Goal: Information Seeking & Learning: Learn about a topic

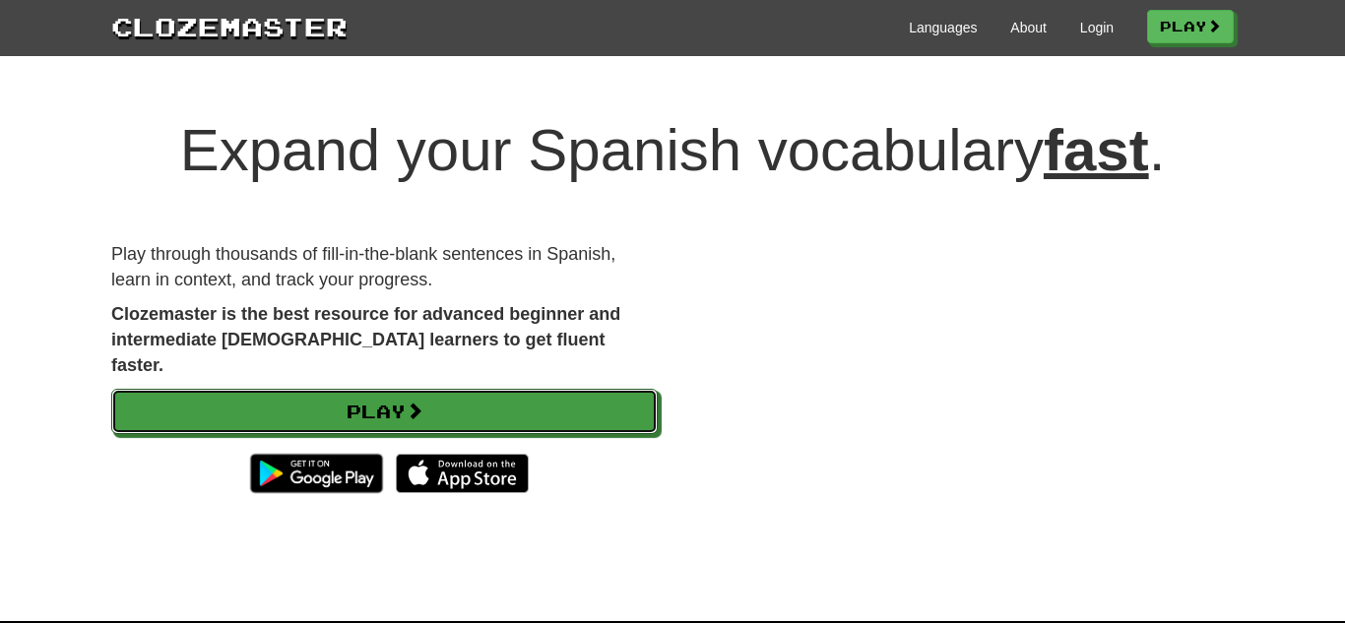
click at [510, 389] on link "Play" at bounding box center [384, 411] width 546 height 45
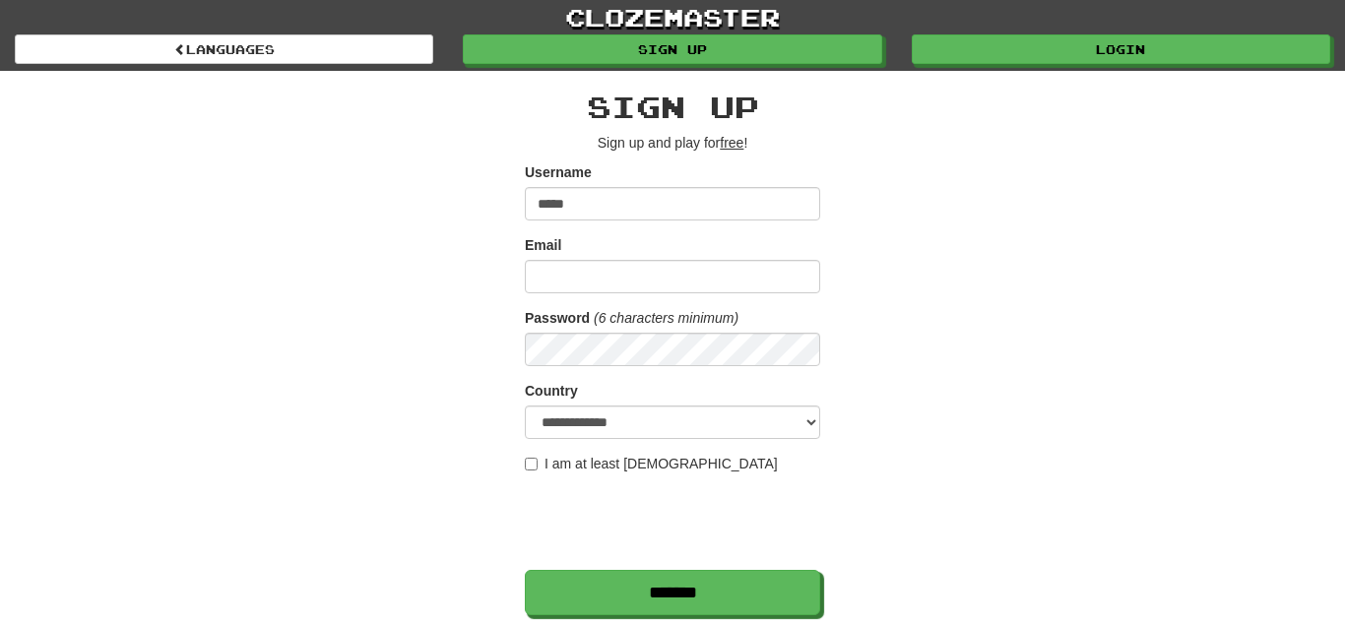
type input "*****"
click at [698, 285] on input "Email" at bounding box center [672, 276] width 295 height 33
type input "**********"
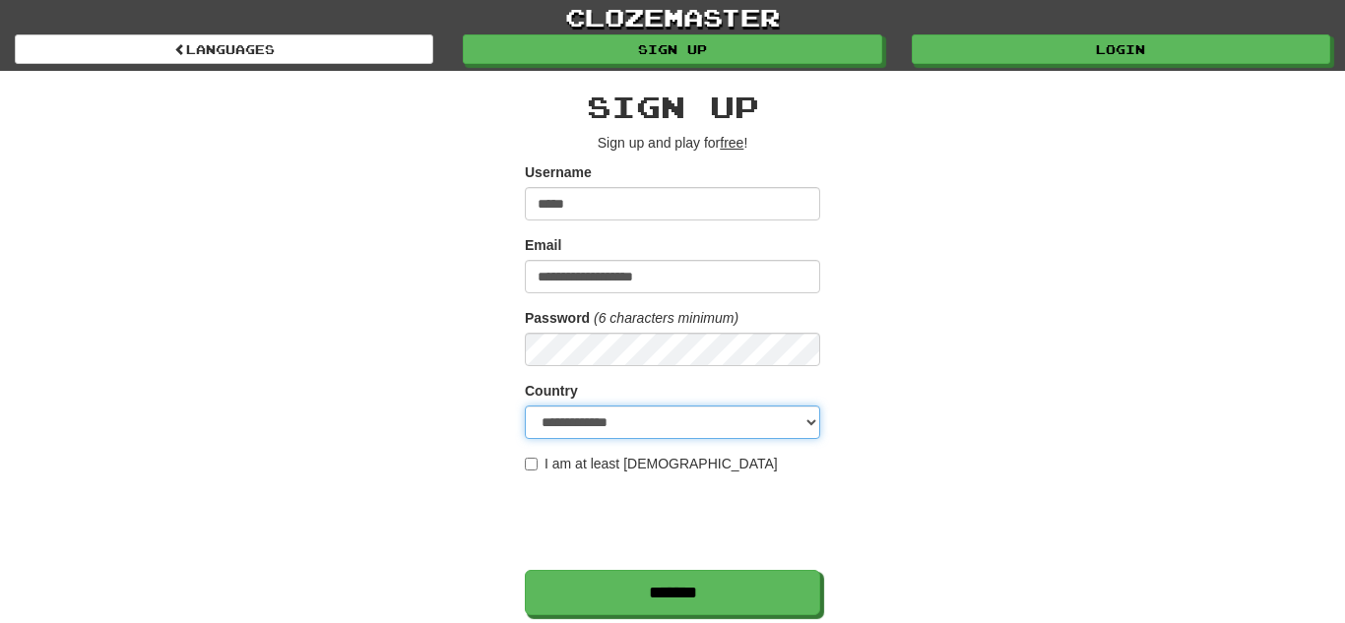
click at [687, 414] on select "**********" at bounding box center [672, 422] width 295 height 33
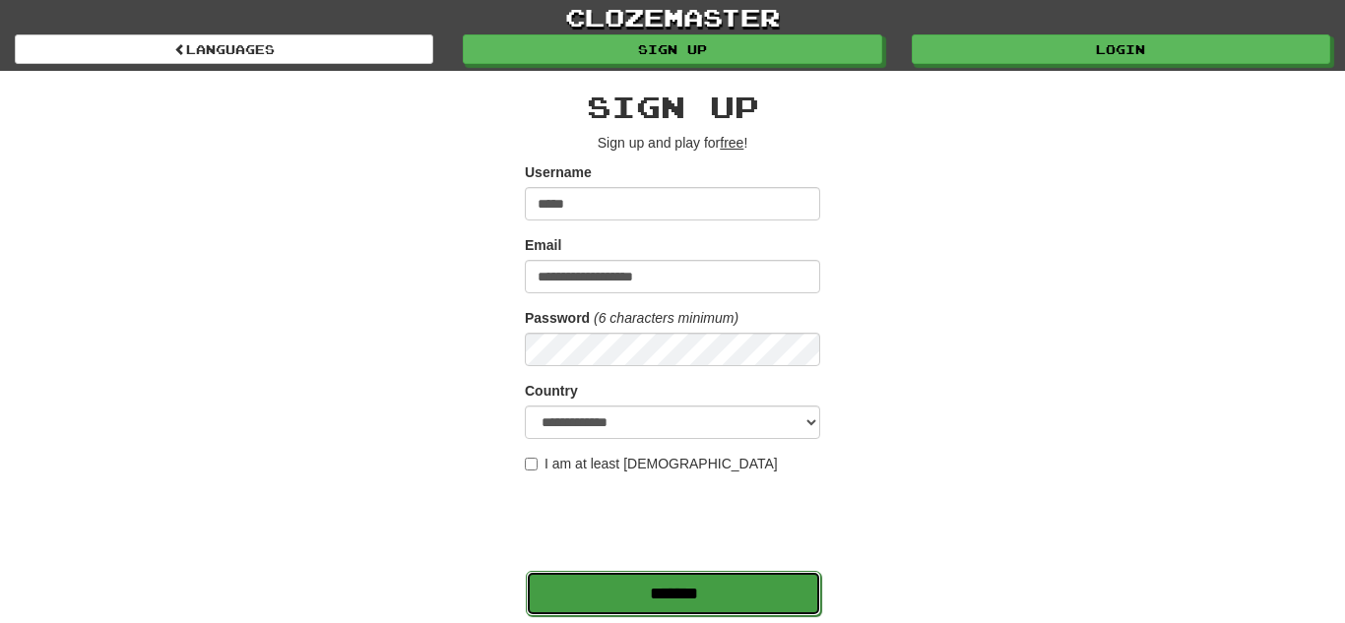
click at [600, 602] on input "*******" at bounding box center [673, 593] width 295 height 45
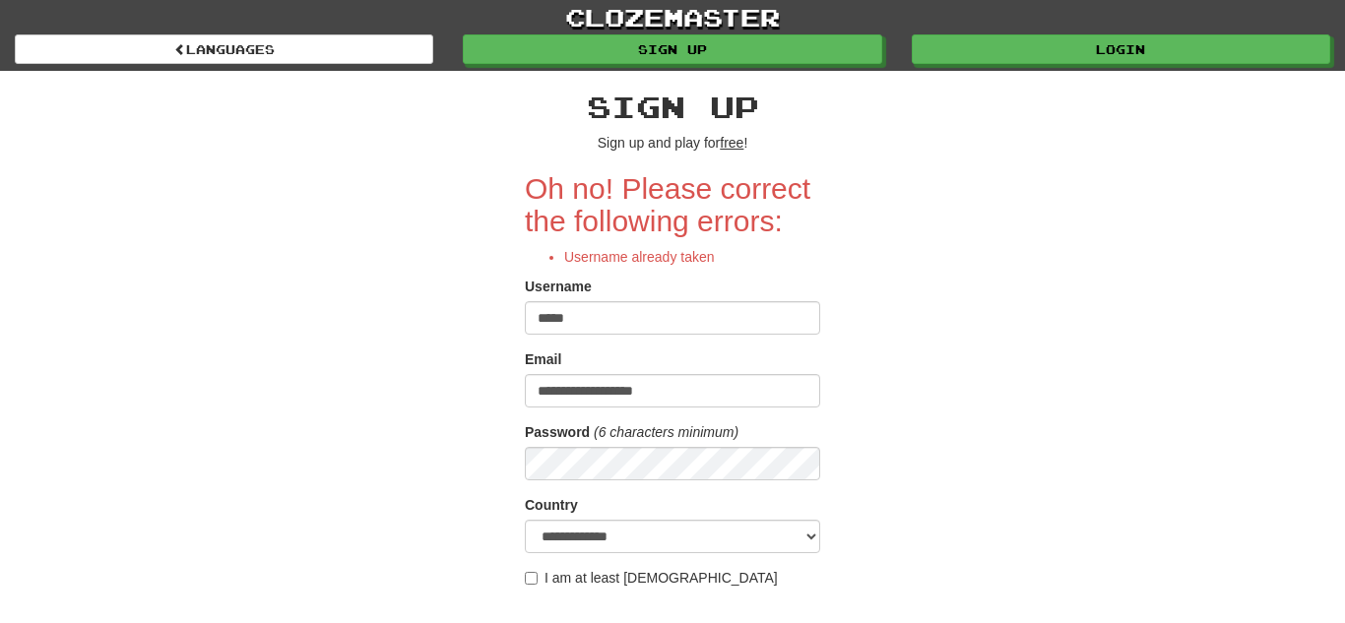
click at [584, 331] on input "*****" at bounding box center [672, 317] width 295 height 33
type input "*******"
click at [996, 320] on div "**********" at bounding box center [672, 472] width 1152 height 802
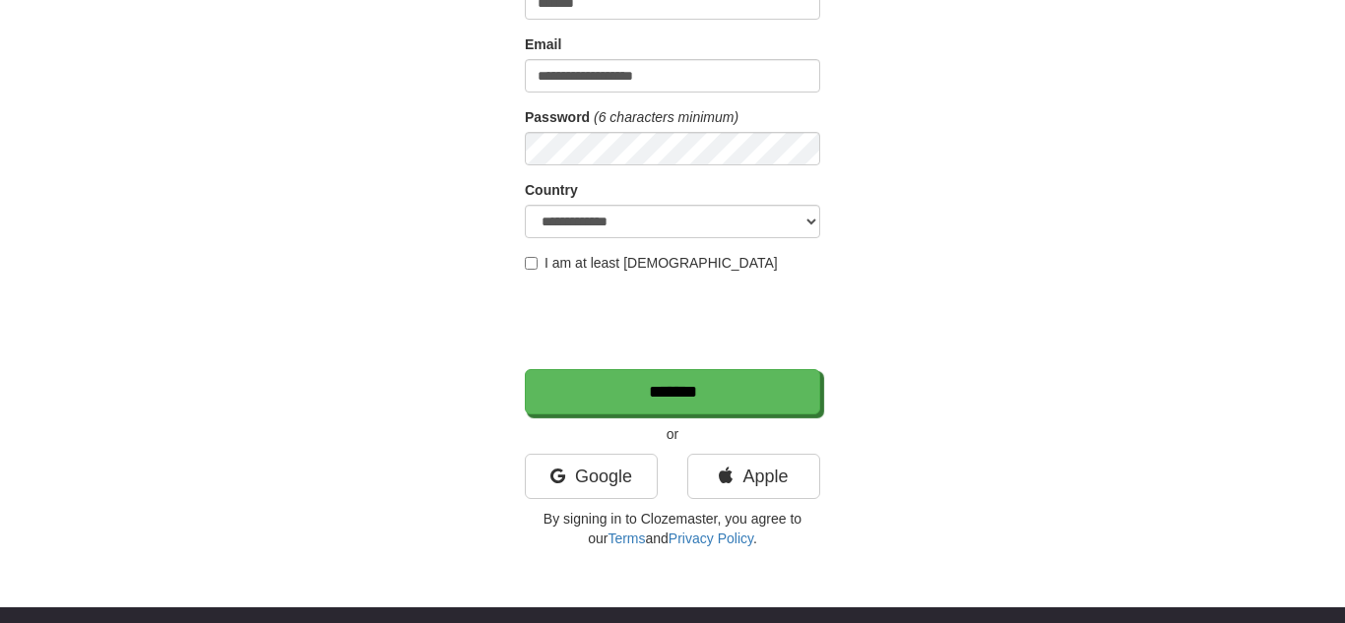
scroll to position [354, 0]
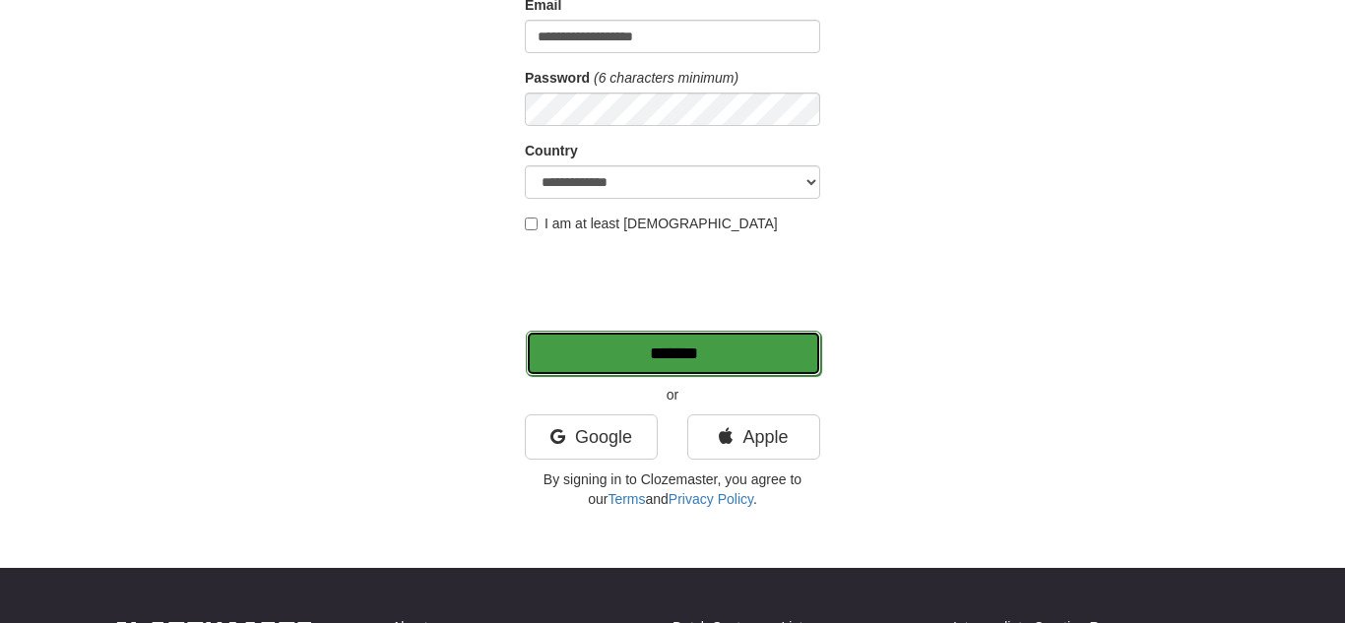
click at [784, 365] on input "*******" at bounding box center [673, 353] width 295 height 45
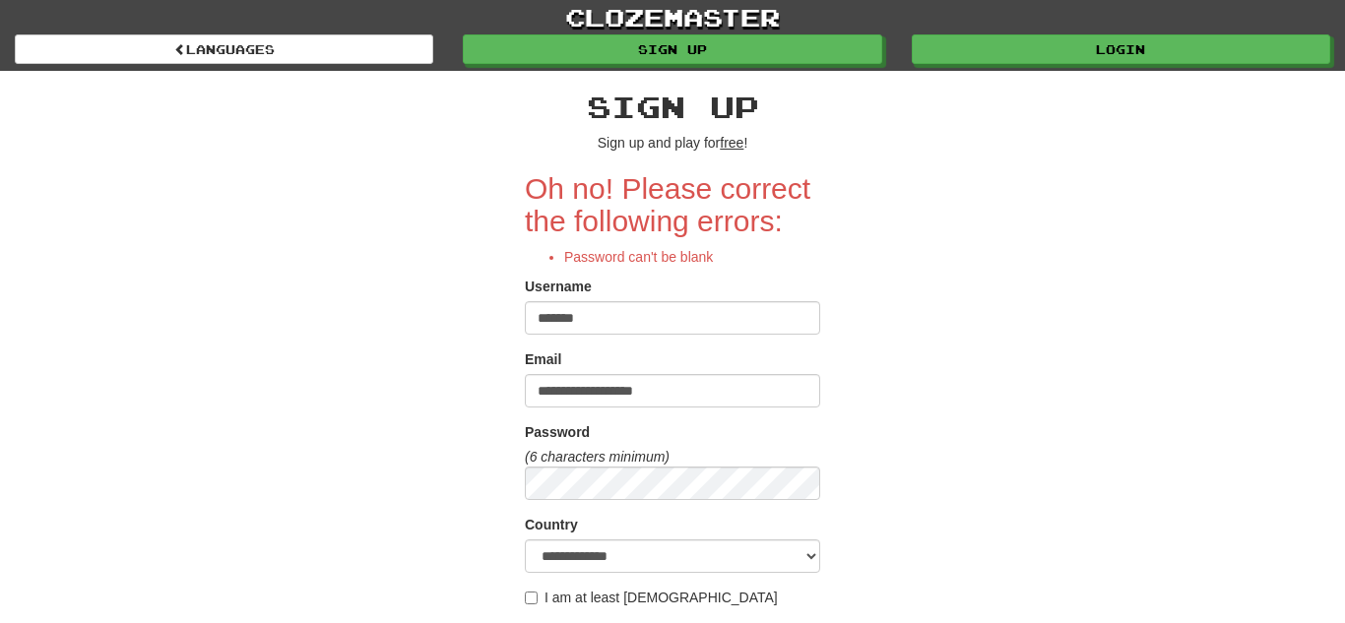
click at [936, 487] on div "**********" at bounding box center [672, 482] width 1152 height 822
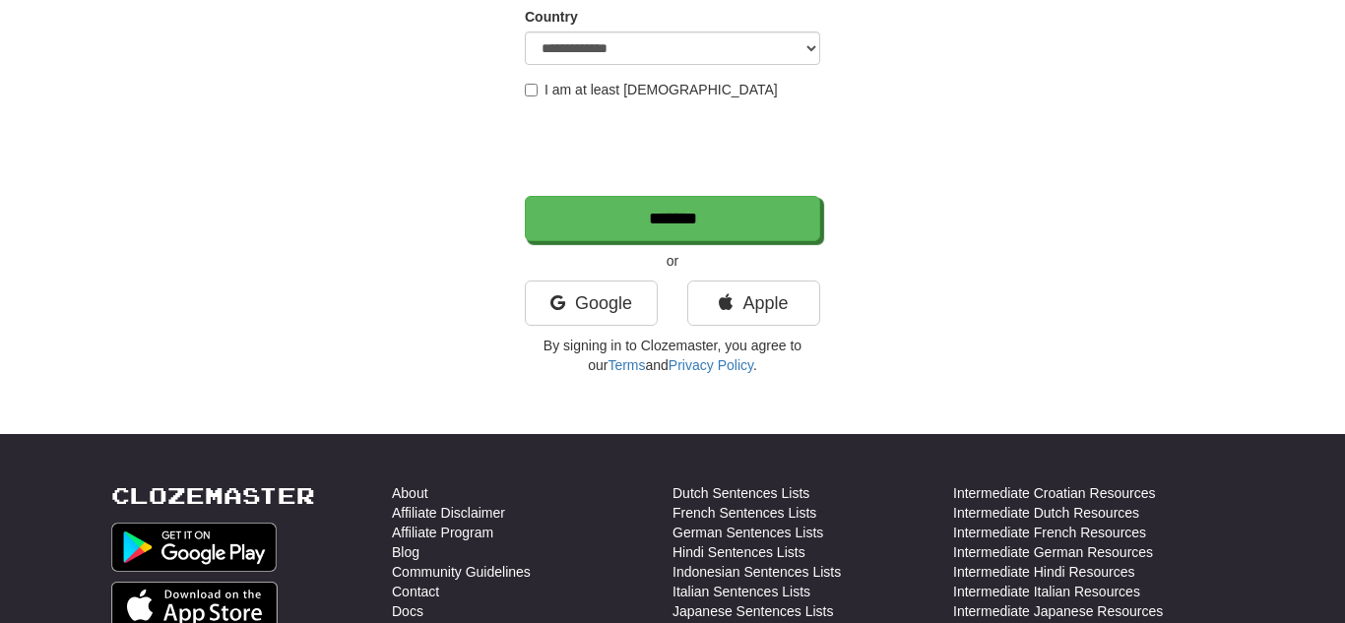
scroll to position [512, 0]
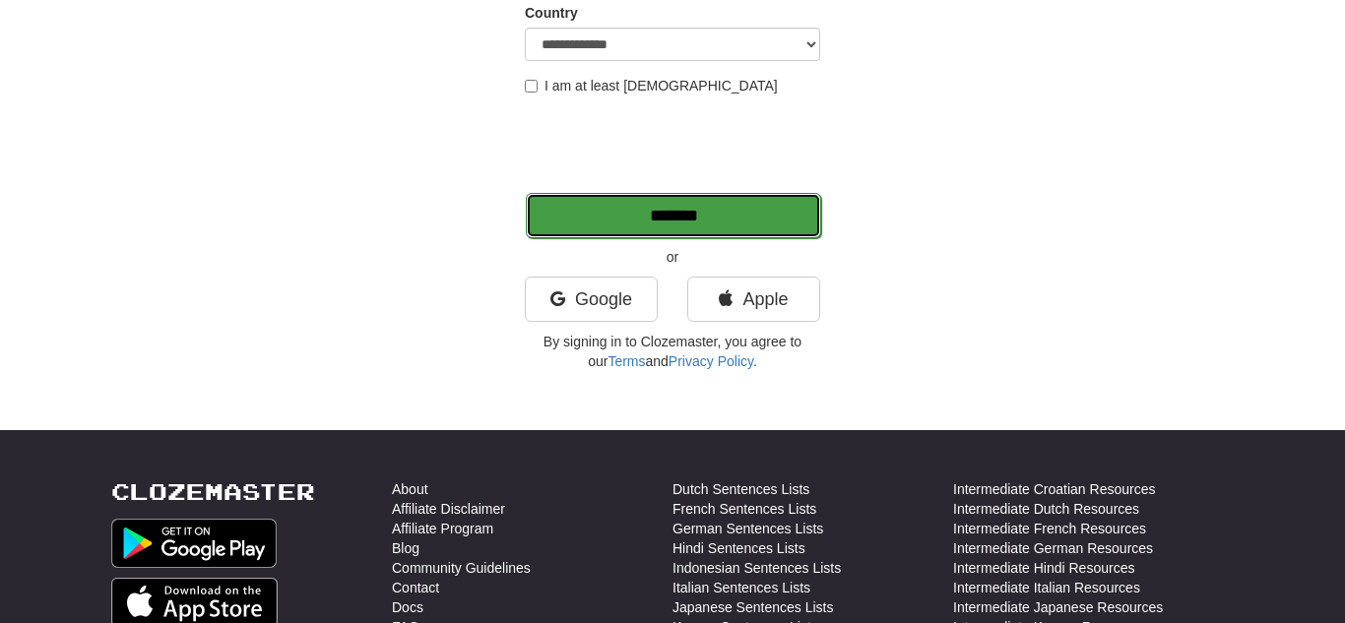
click at [576, 192] on p "*******" at bounding box center [672, 214] width 295 height 45
click at [576, 233] on input "*******" at bounding box center [673, 215] width 295 height 45
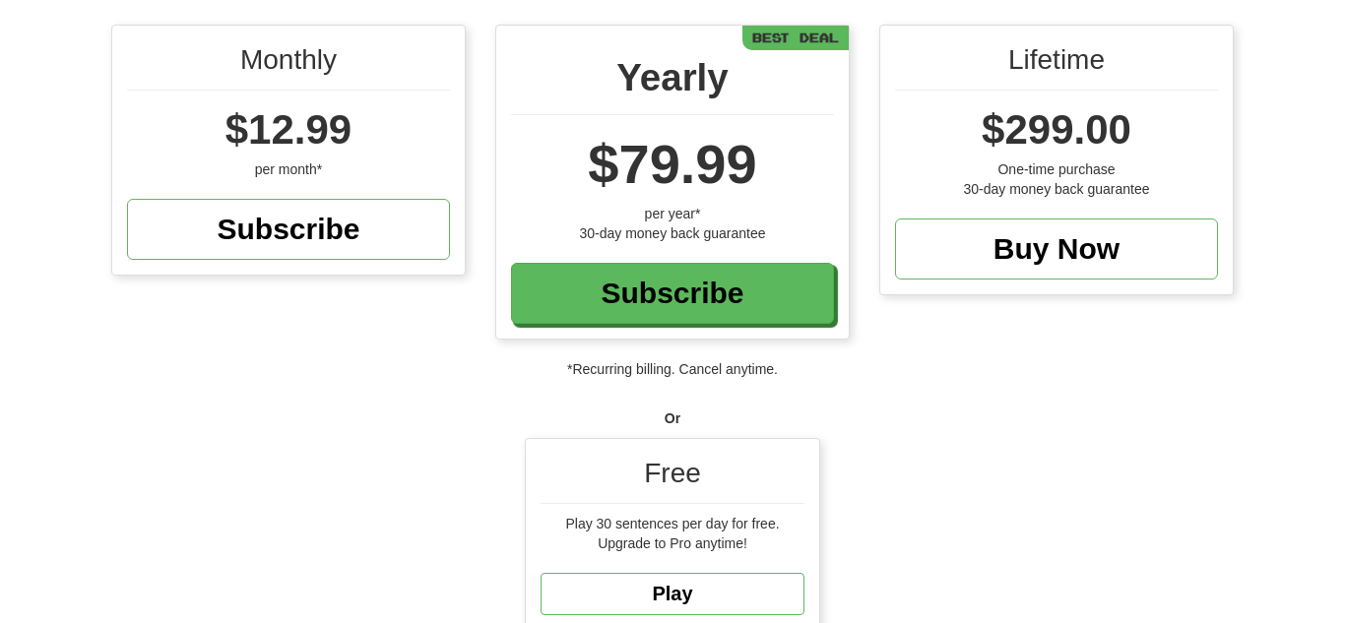
scroll to position [236, 0]
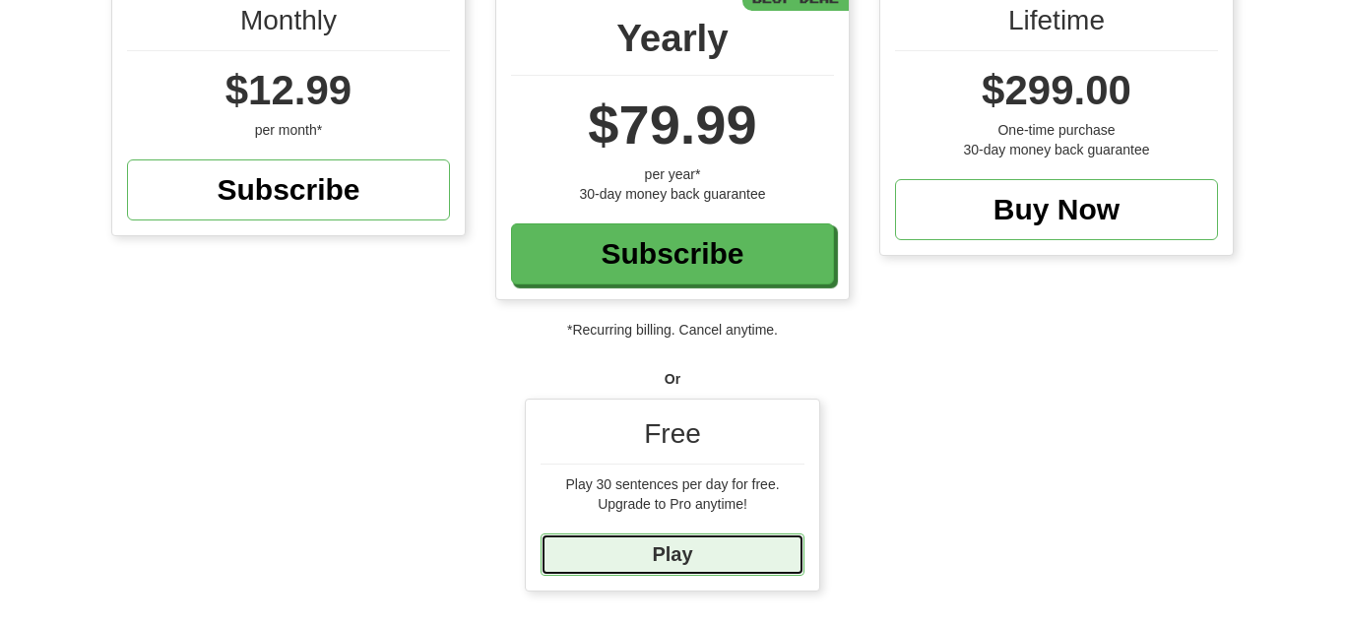
click at [655, 564] on link "Play" at bounding box center [673, 555] width 264 height 42
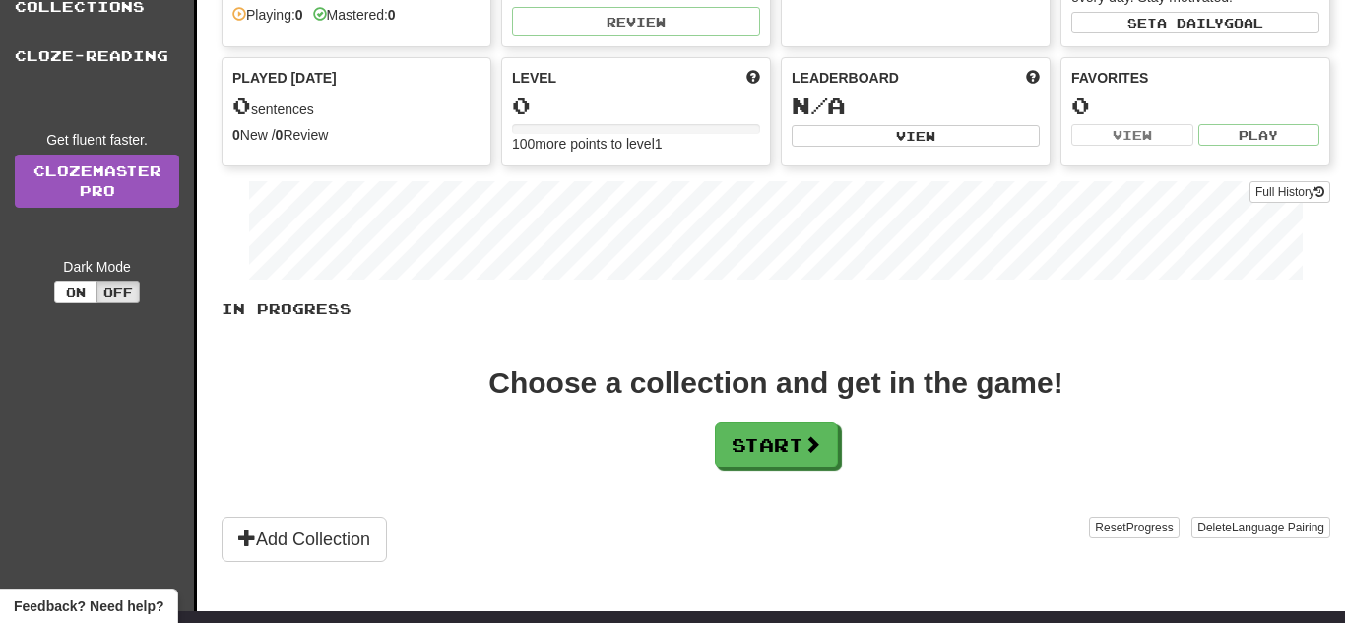
scroll to position [158, 0]
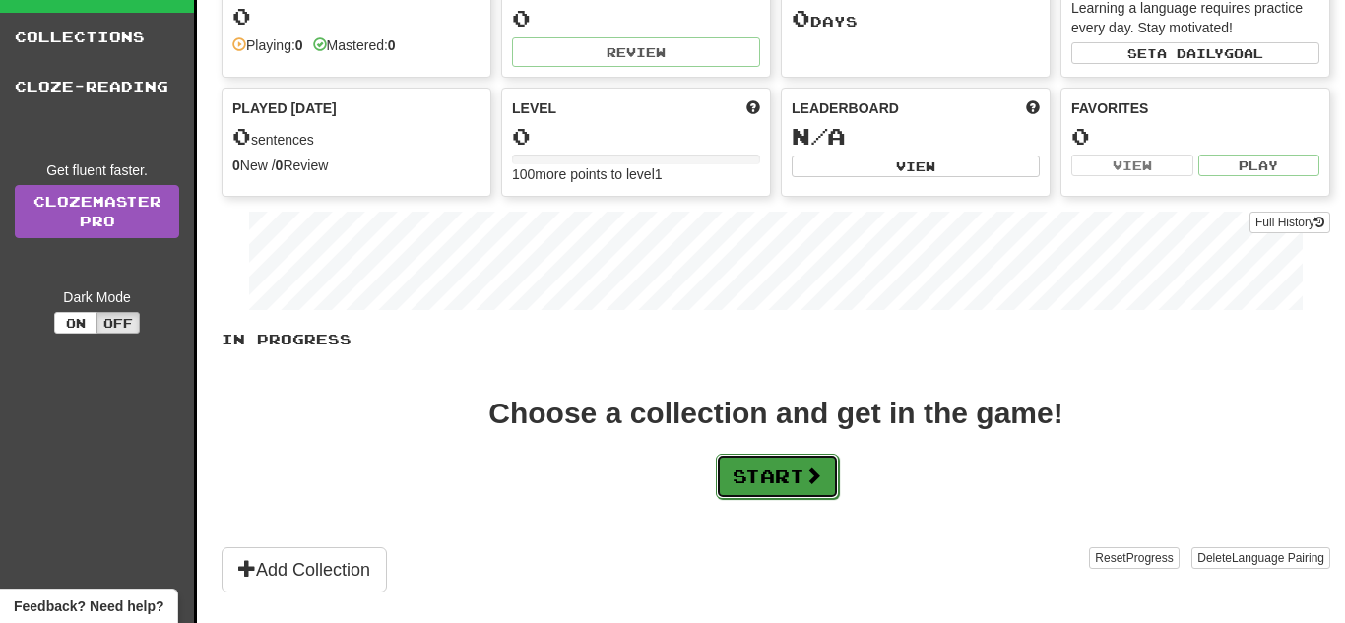
click at [771, 483] on button "Start" at bounding box center [777, 476] width 123 height 45
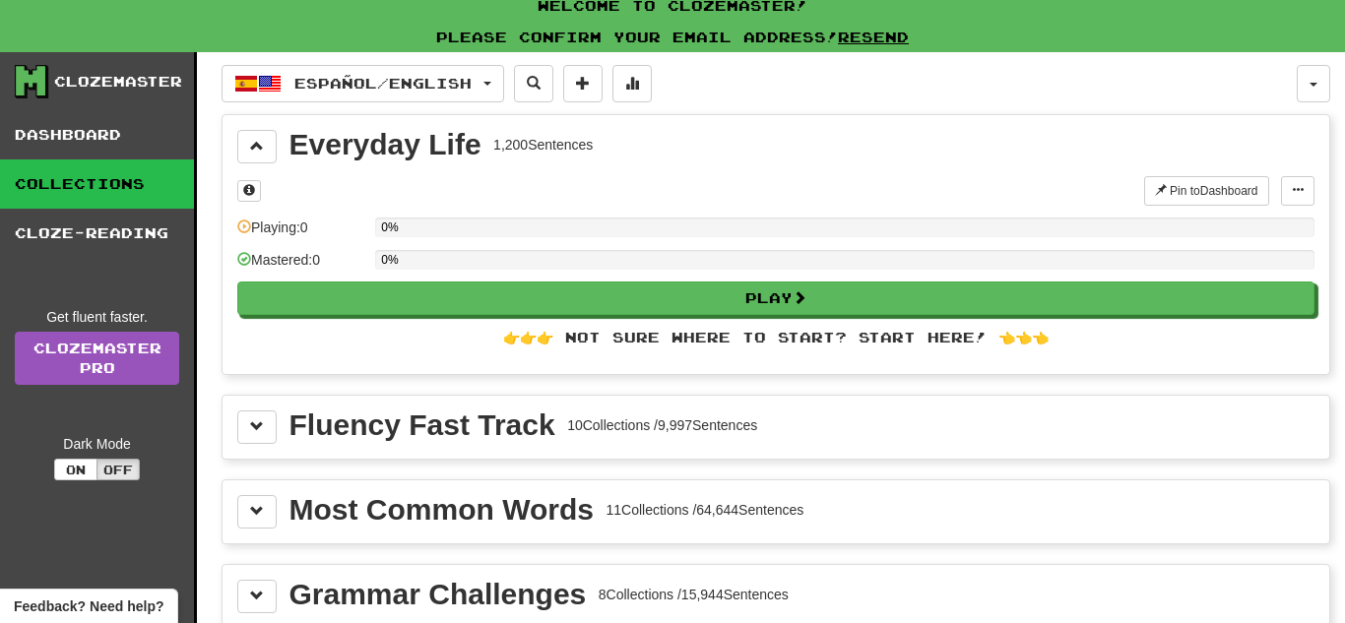
scroll to position [0, 0]
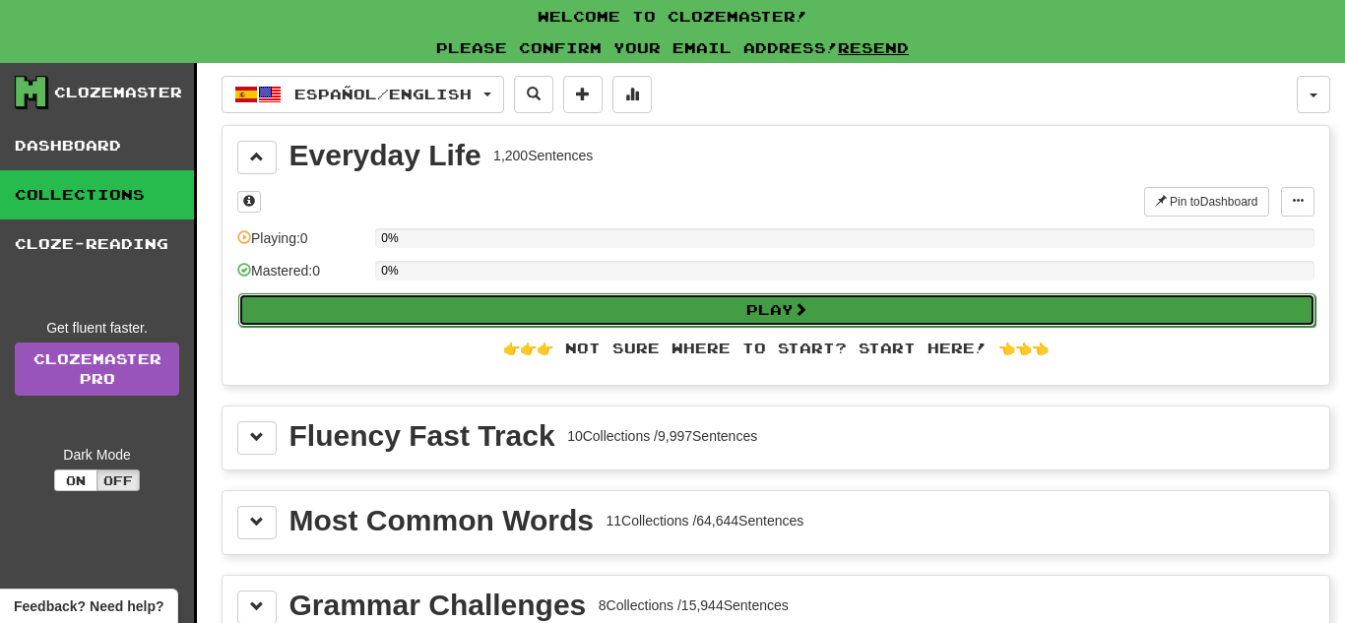
click at [636, 303] on button "Play" at bounding box center [776, 309] width 1077 height 33
select select "**"
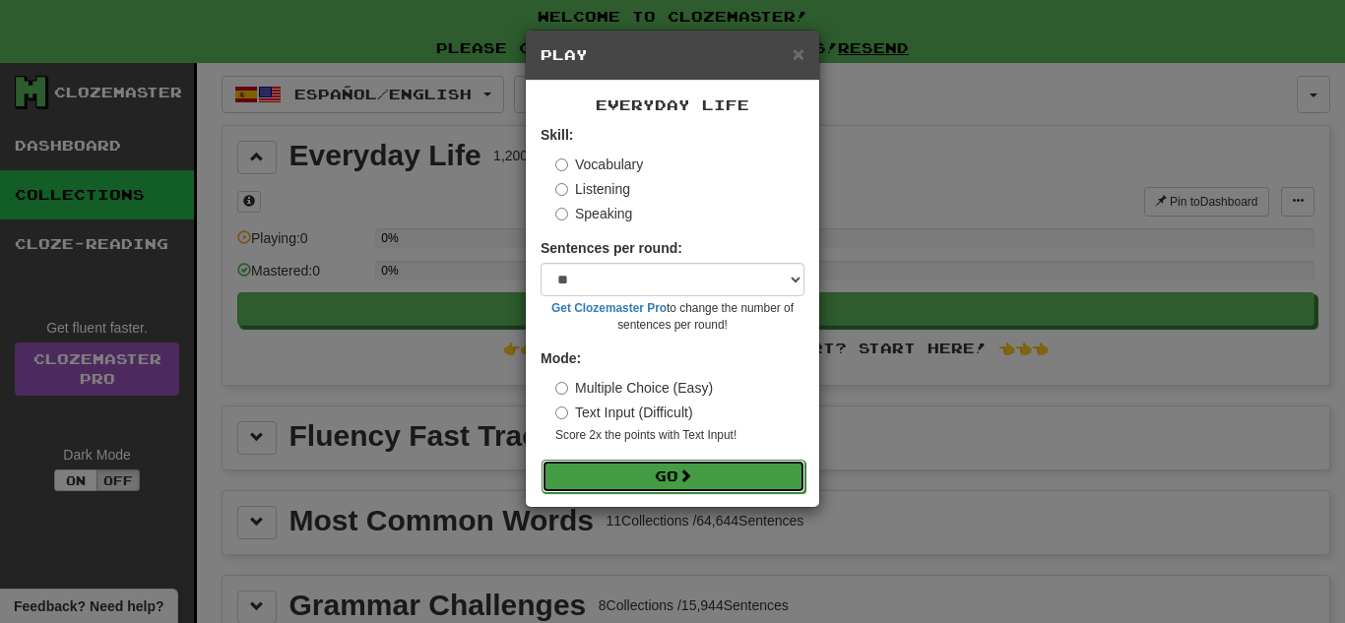
click at [674, 466] on button "Go" at bounding box center [674, 476] width 264 height 33
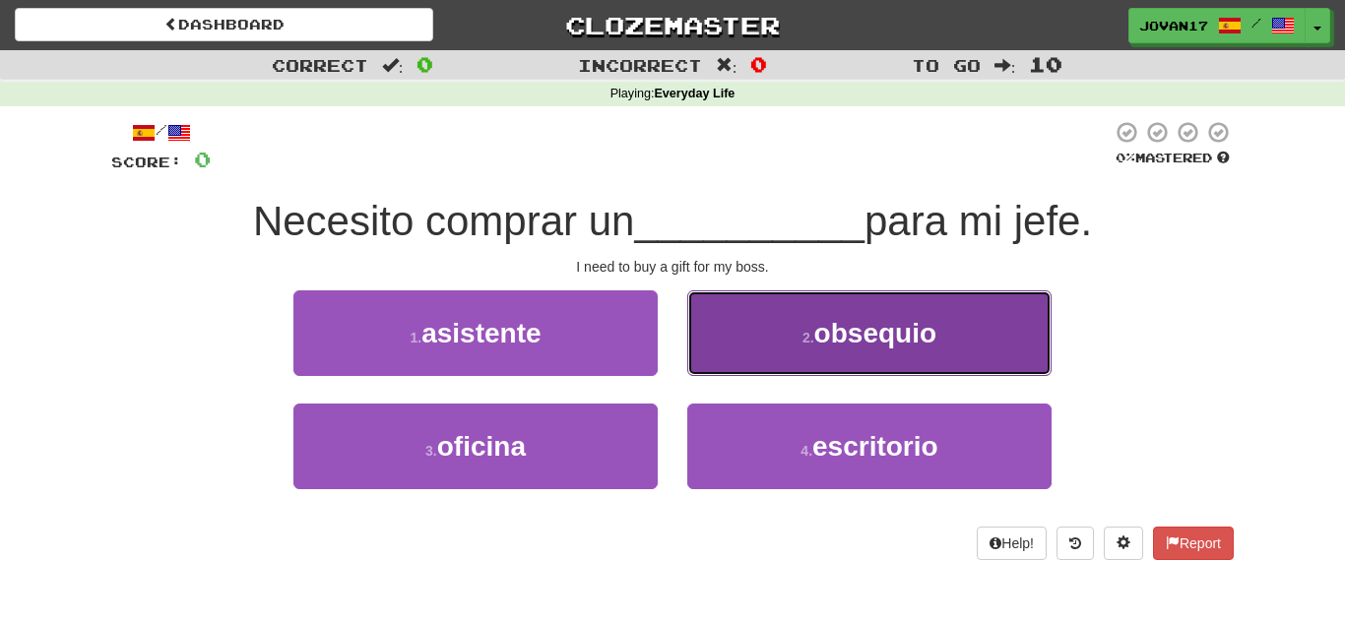
click at [848, 314] on button "2 . [GEOGRAPHIC_DATA]" at bounding box center [869, 333] width 364 height 86
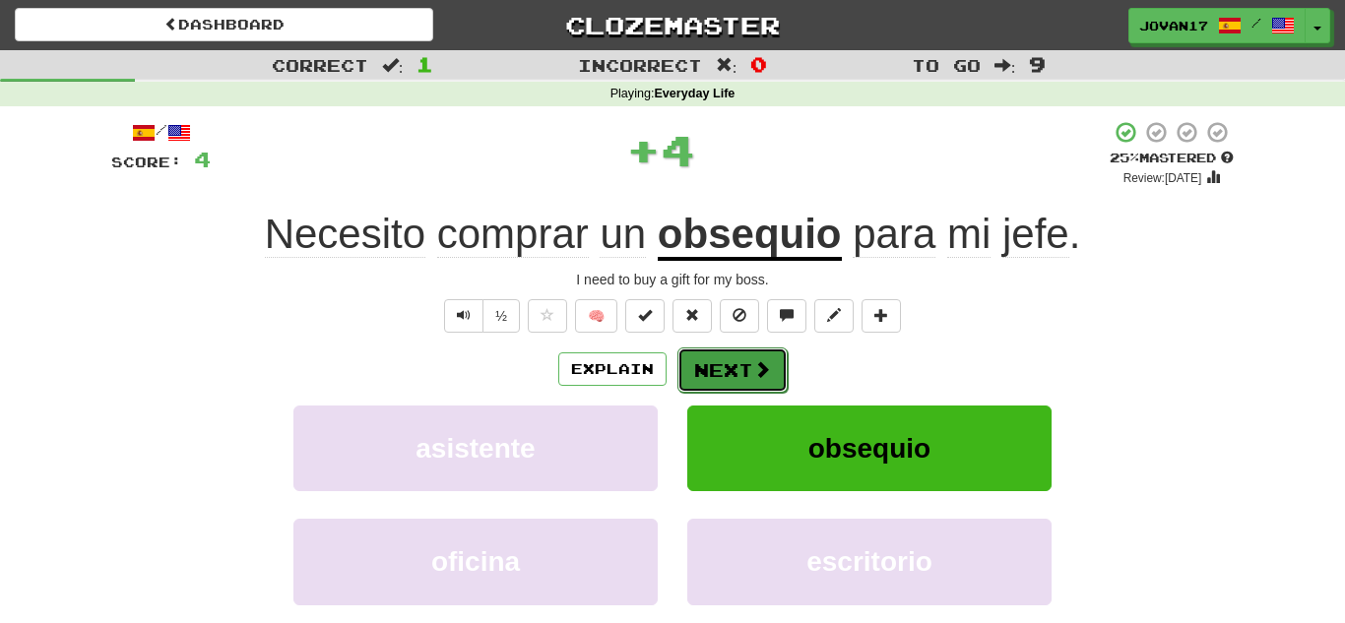
click at [745, 363] on button "Next" at bounding box center [732, 370] width 110 height 45
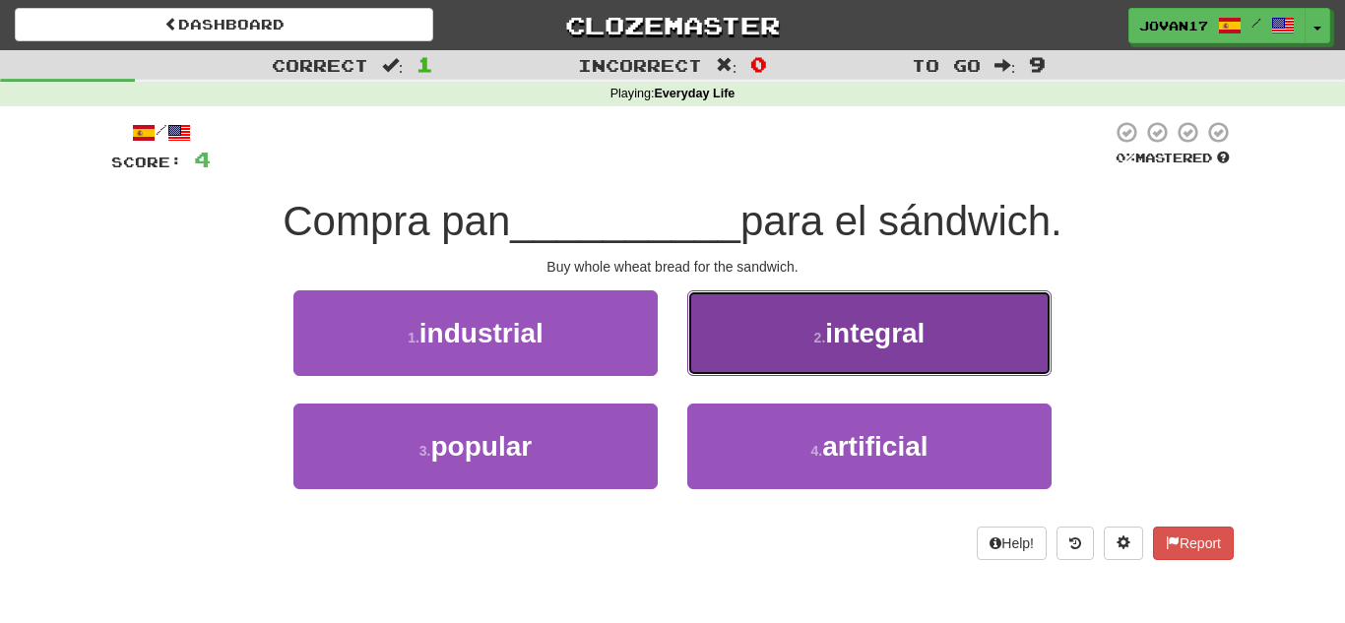
click at [853, 325] on span "integral" at bounding box center [874, 333] width 99 height 31
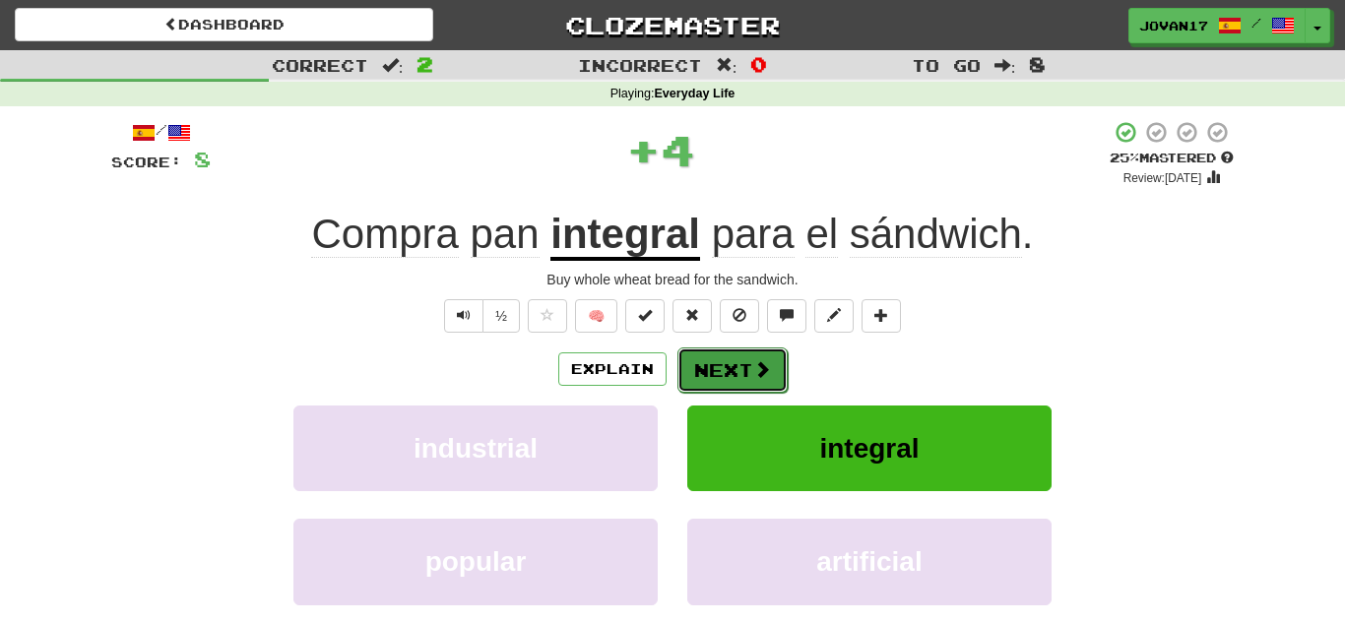
click at [761, 360] on span at bounding box center [762, 369] width 18 height 18
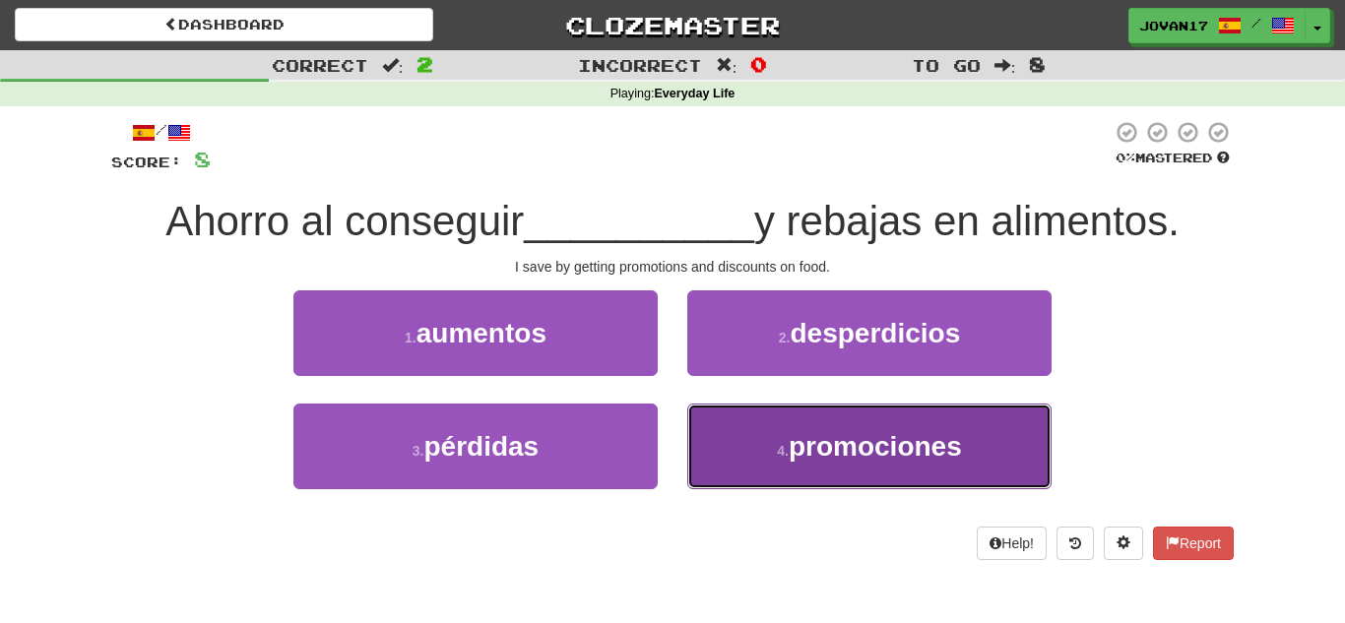
click at [794, 433] on span "promociones" at bounding box center [875, 446] width 173 height 31
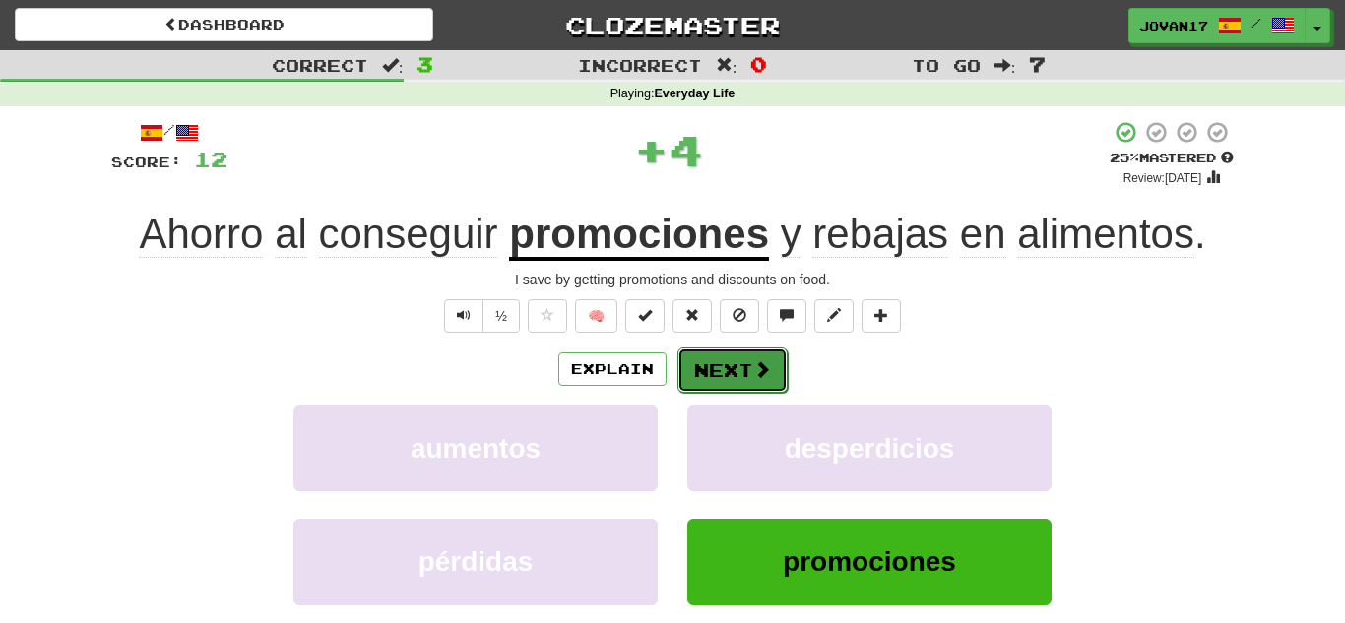
click at [736, 389] on button "Next" at bounding box center [732, 370] width 110 height 45
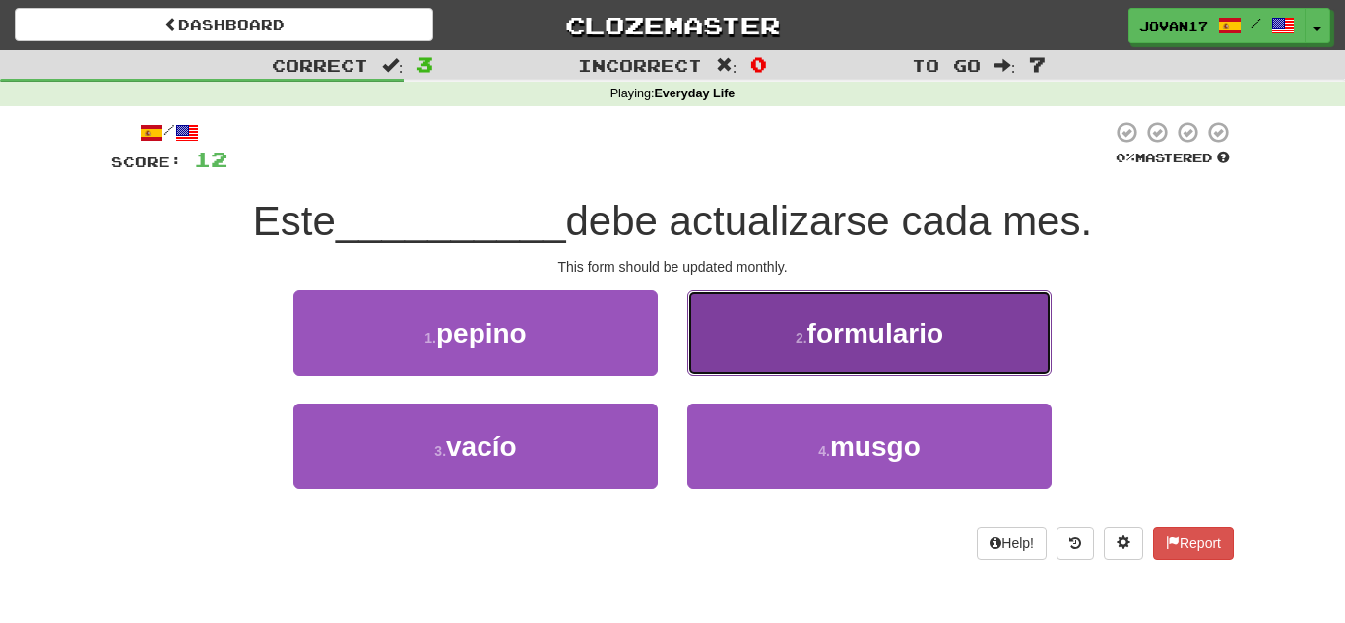
click at [754, 360] on button "2 . formulario" at bounding box center [869, 333] width 364 height 86
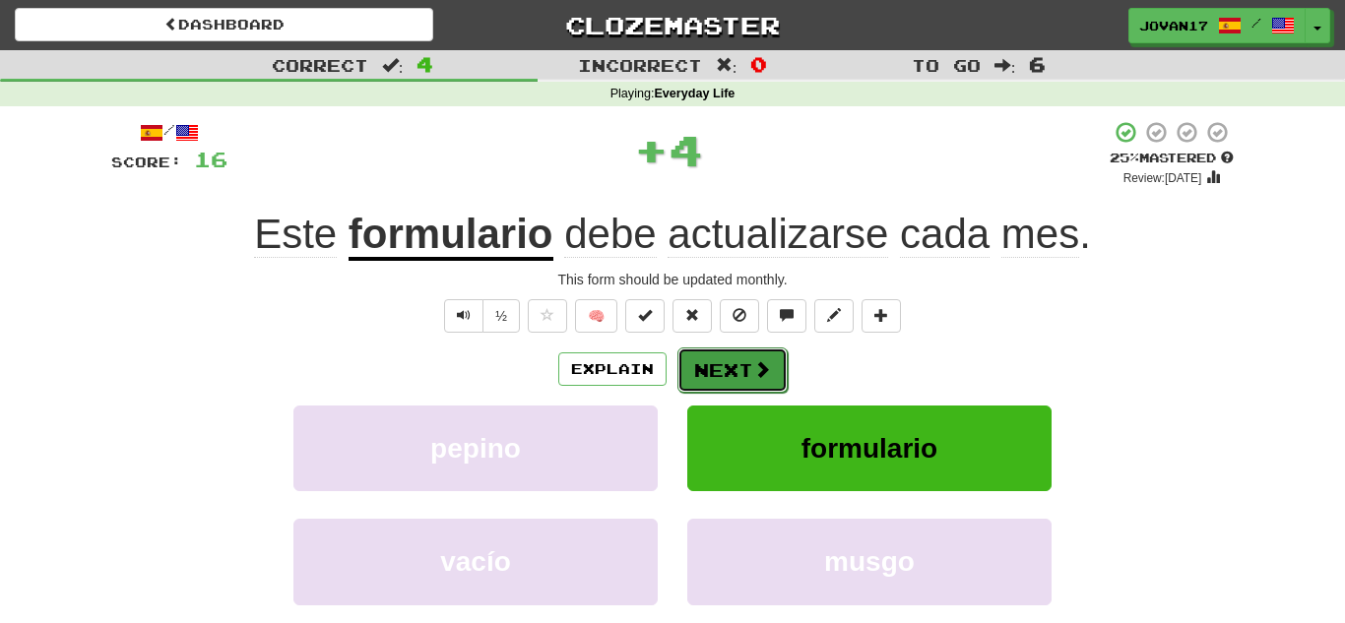
click at [740, 366] on button "Next" at bounding box center [732, 370] width 110 height 45
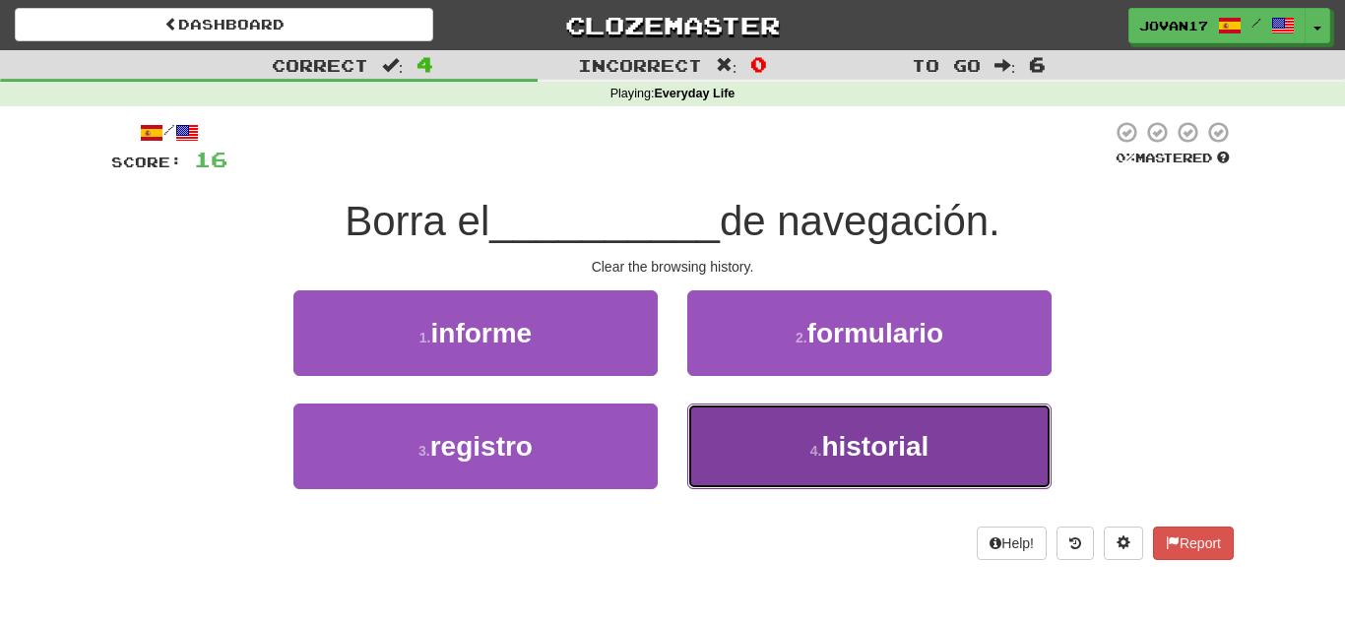
click at [722, 450] on button "4 . historial" at bounding box center [869, 447] width 364 height 86
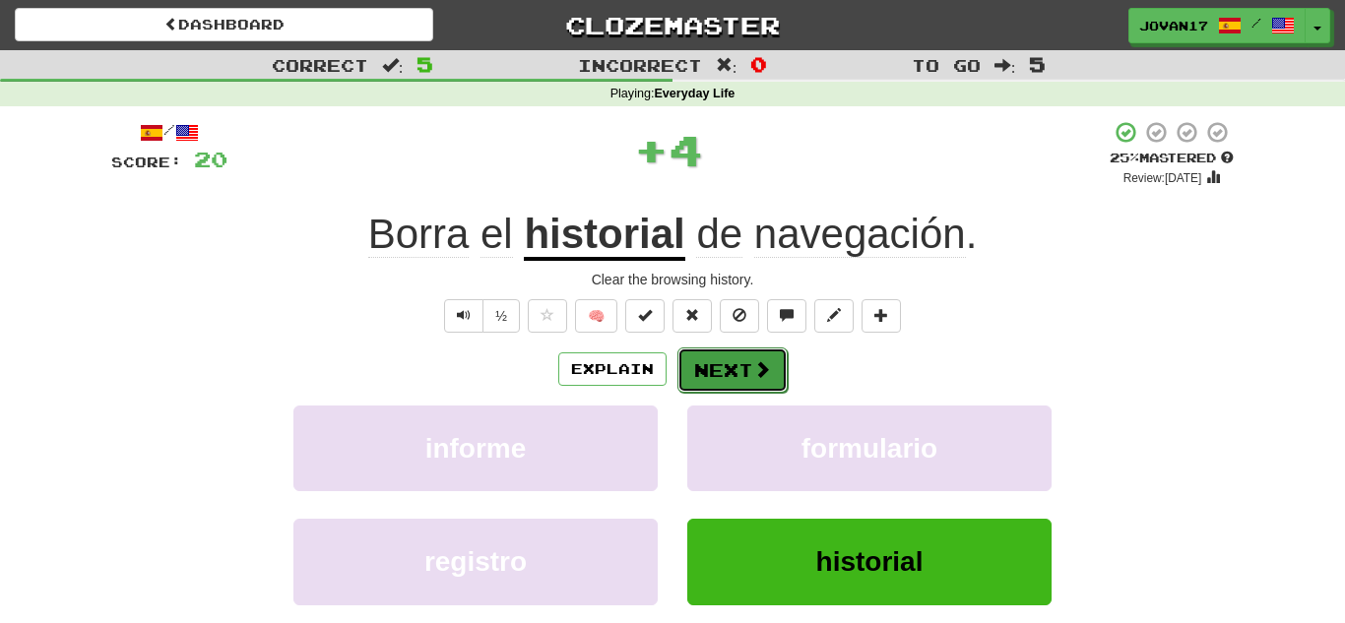
click at [708, 364] on button "Next" at bounding box center [732, 370] width 110 height 45
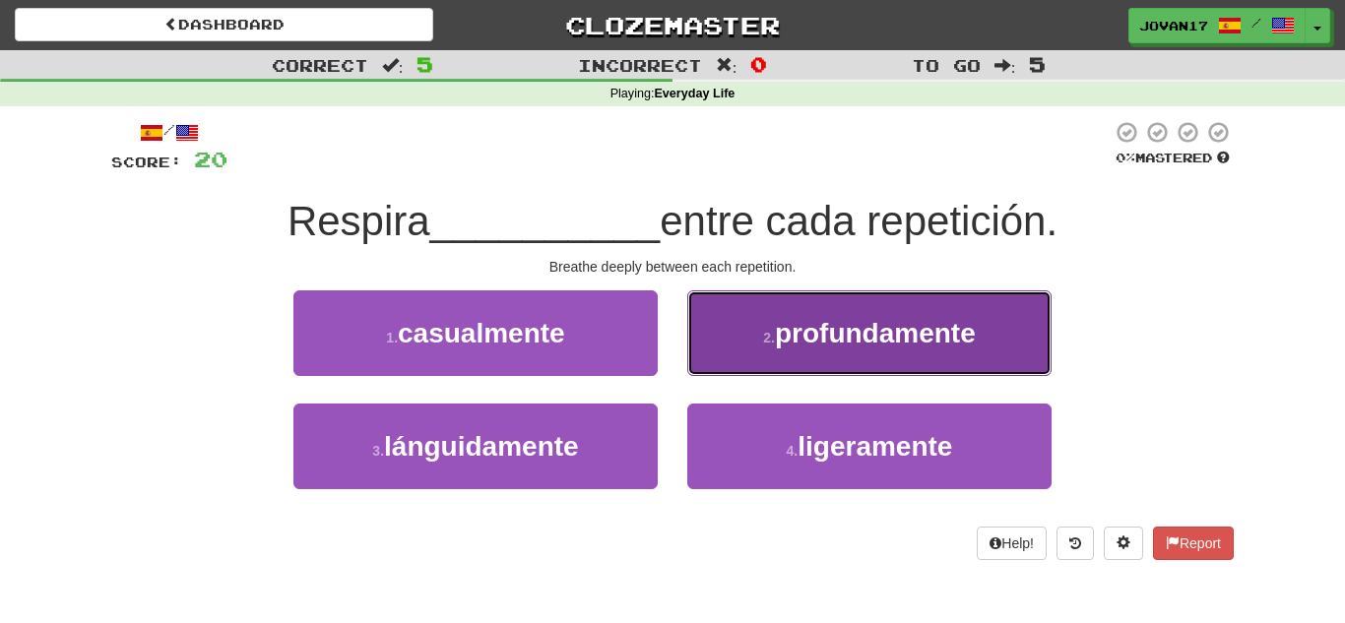
click at [805, 333] on span "profundamente" at bounding box center [875, 333] width 201 height 31
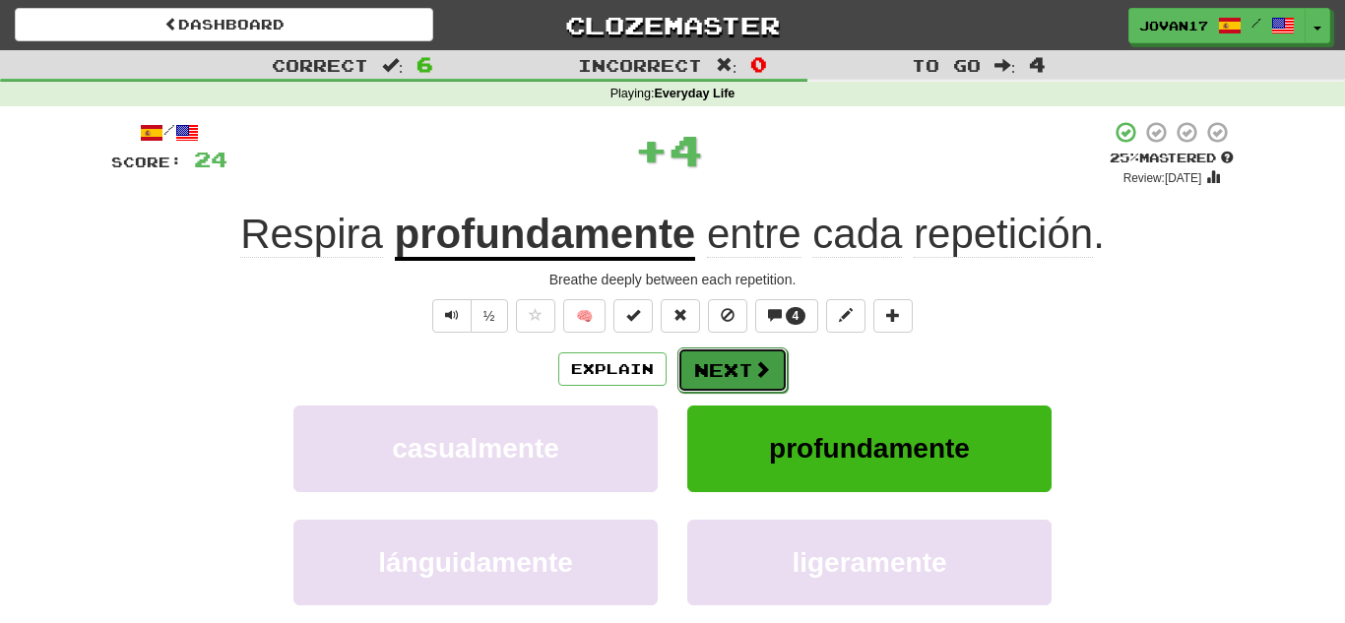
click at [747, 368] on button "Next" at bounding box center [732, 370] width 110 height 45
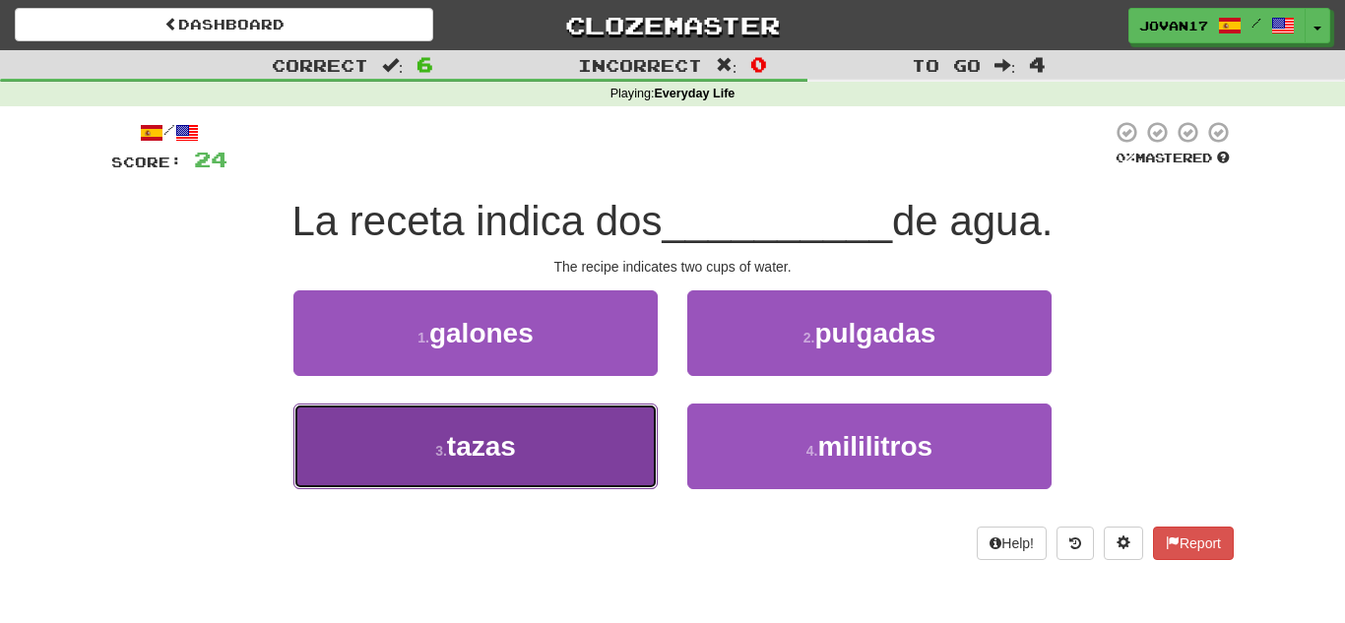
click at [600, 442] on button "3 . tazas" at bounding box center [475, 447] width 364 height 86
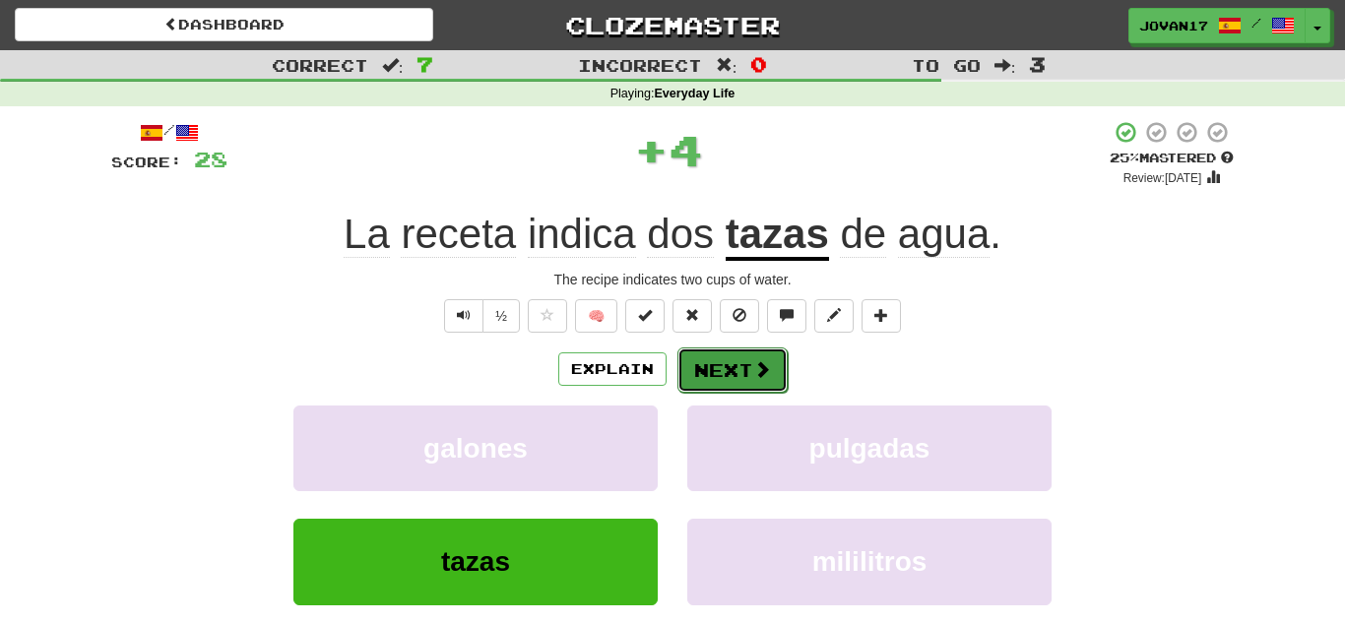
click at [721, 381] on button "Next" at bounding box center [732, 370] width 110 height 45
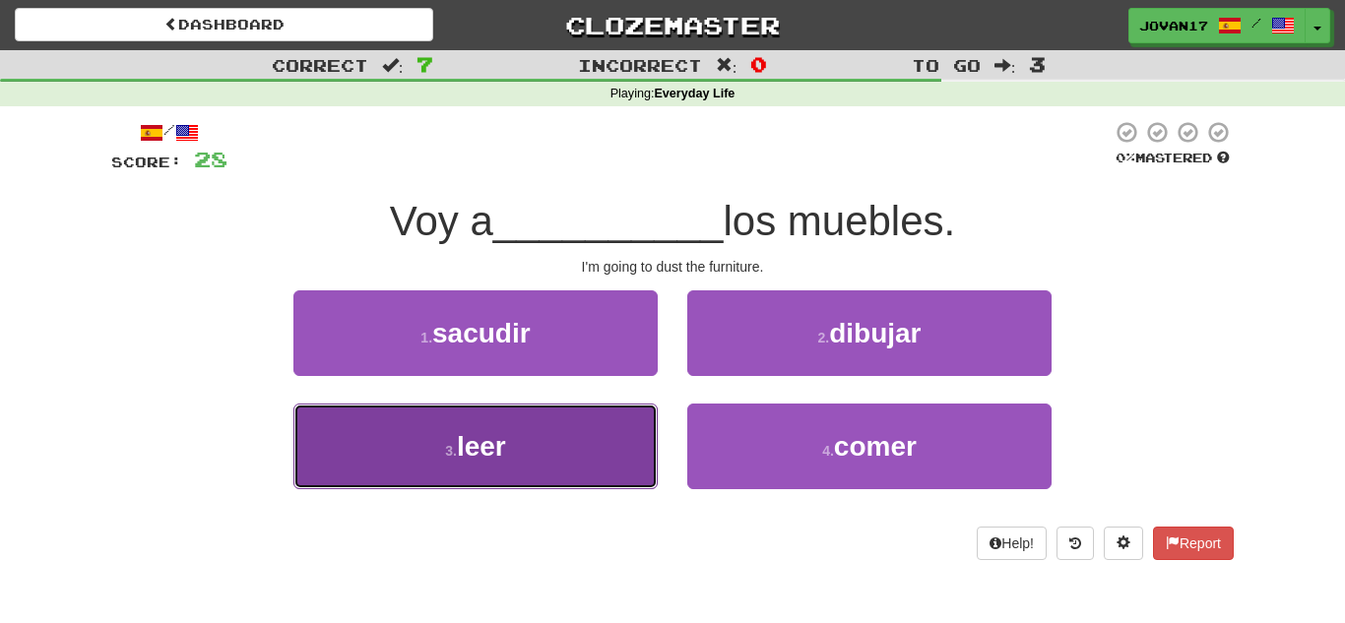
click at [545, 441] on button "3 . leer" at bounding box center [475, 447] width 364 height 86
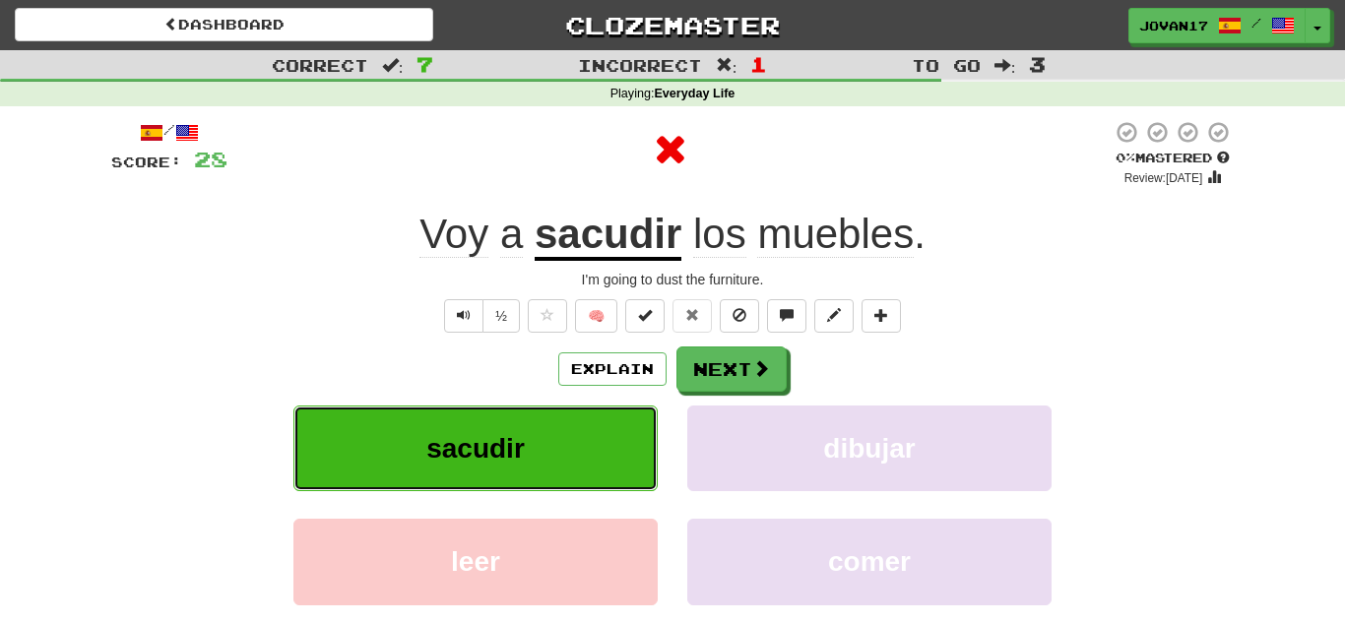
click at [545, 441] on button "sacudir" at bounding box center [475, 449] width 364 height 86
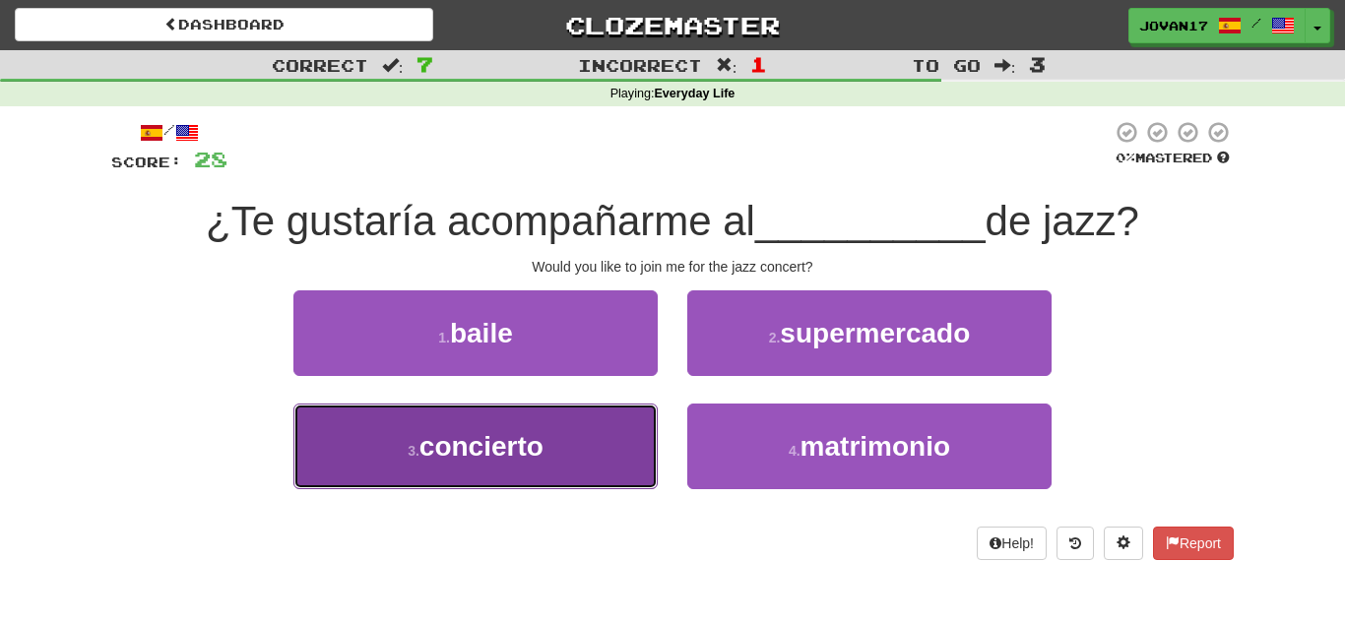
click at [589, 441] on button "3 . concierto" at bounding box center [475, 447] width 364 height 86
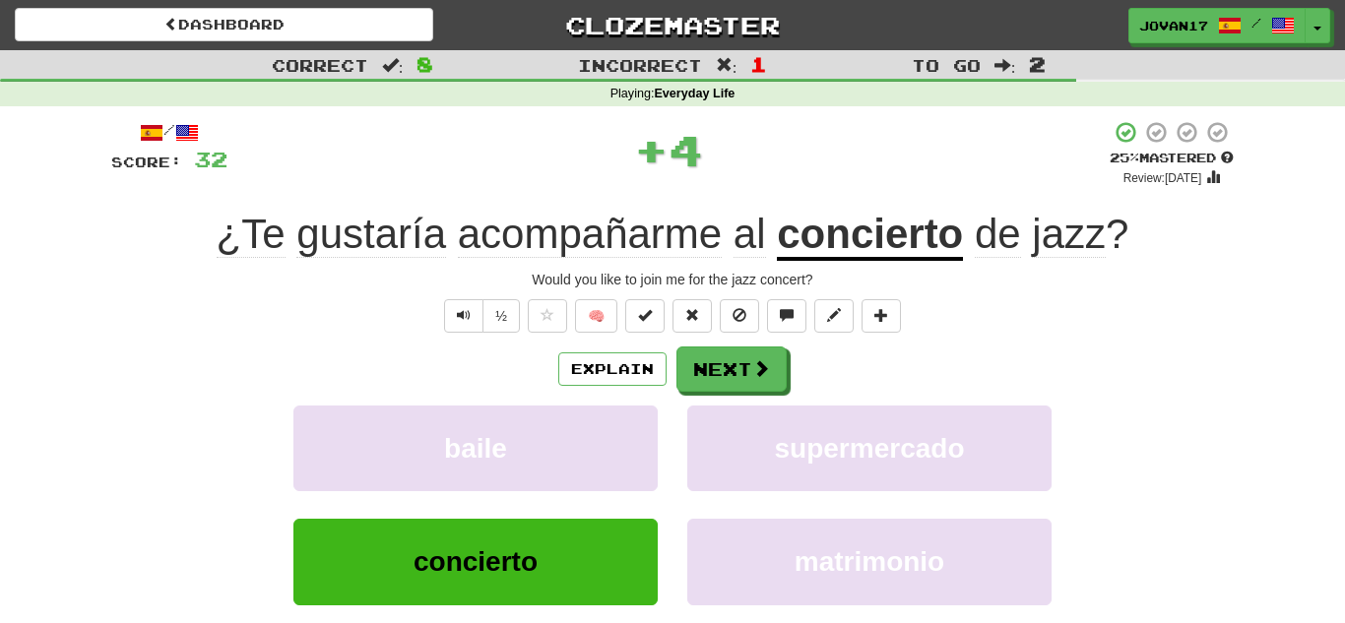
click at [809, 379] on div "Explain Next" at bounding box center [672, 369] width 1122 height 45
click at [769, 370] on button "Next" at bounding box center [732, 370] width 110 height 45
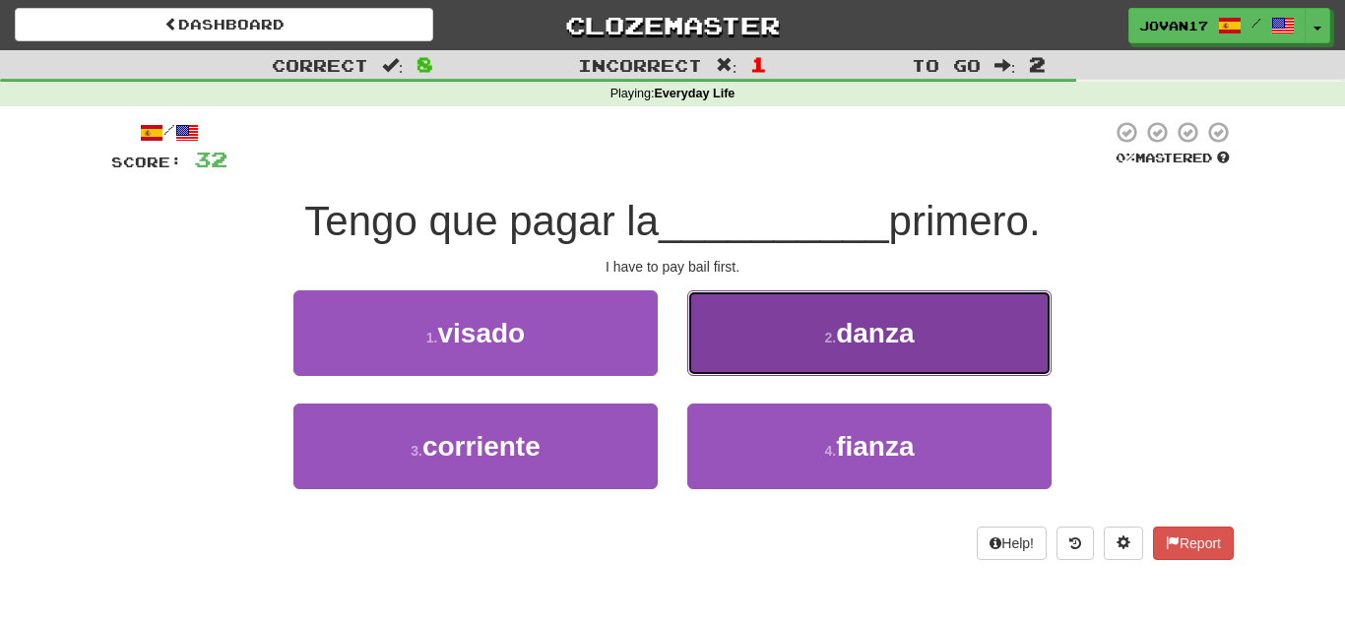
click at [781, 353] on button "2 . danza" at bounding box center [869, 333] width 364 height 86
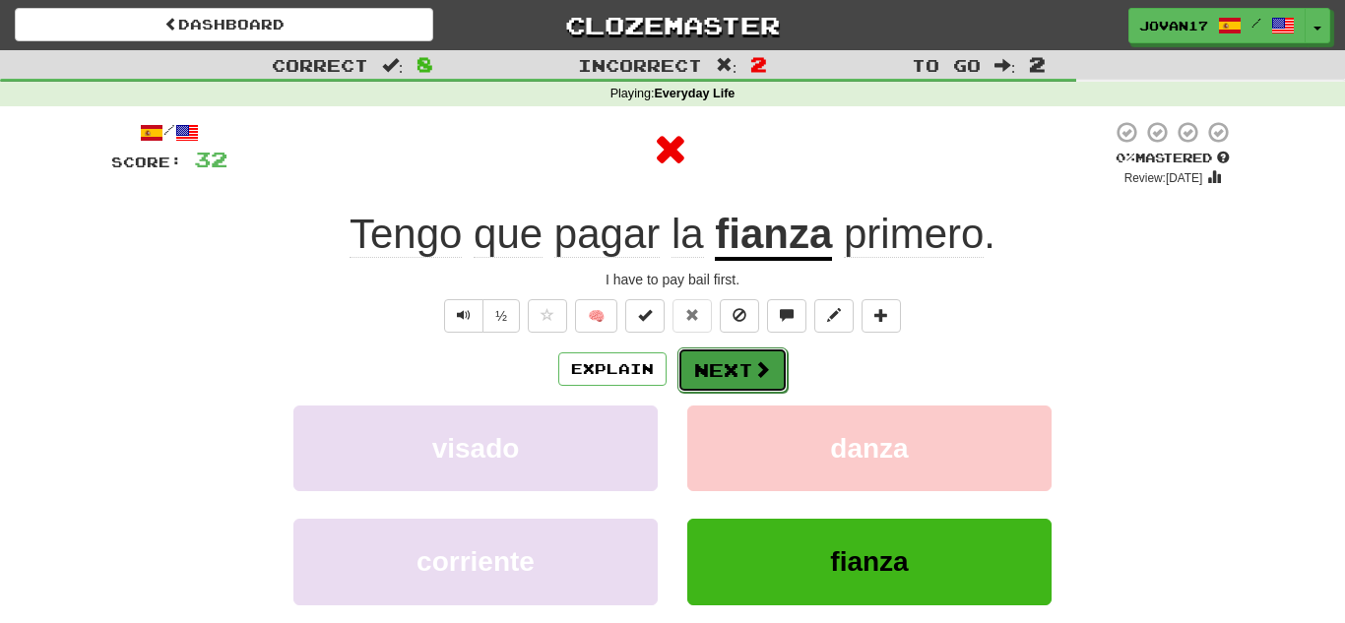
click at [751, 380] on button "Next" at bounding box center [732, 370] width 110 height 45
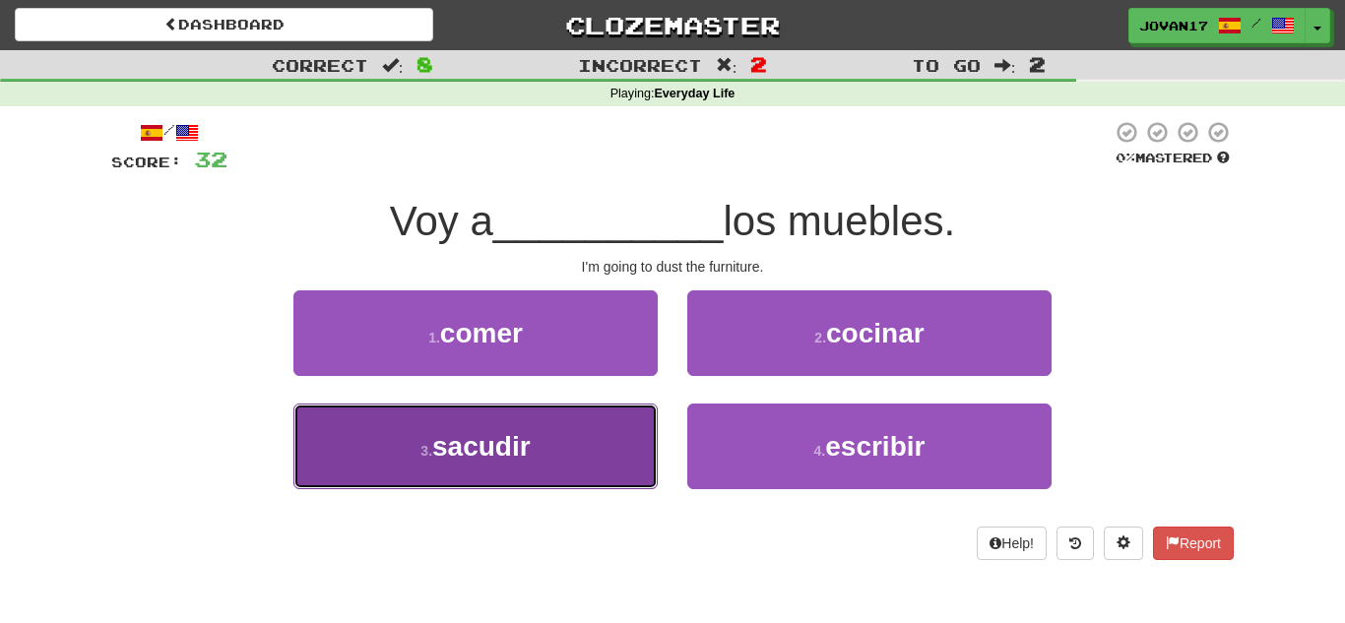
click at [604, 419] on button "3 . sacudir" at bounding box center [475, 447] width 364 height 86
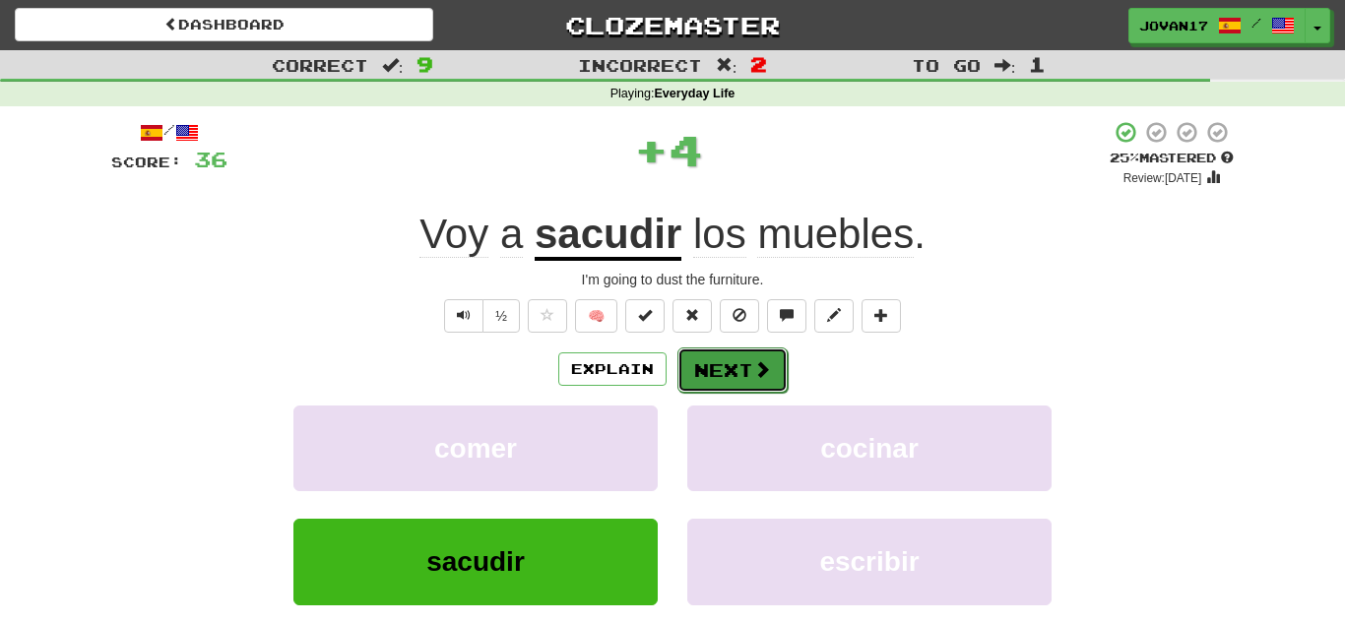
click at [714, 383] on button "Next" at bounding box center [732, 370] width 110 height 45
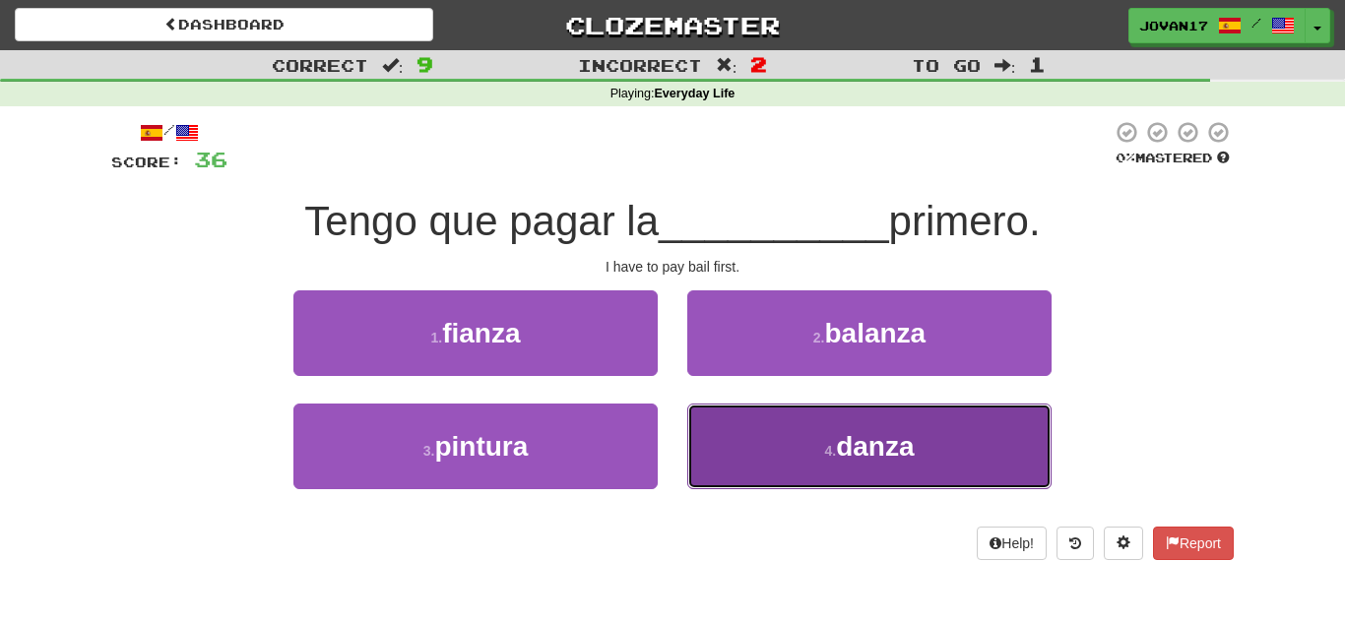
click at [791, 421] on button "4 . danza" at bounding box center [869, 447] width 364 height 86
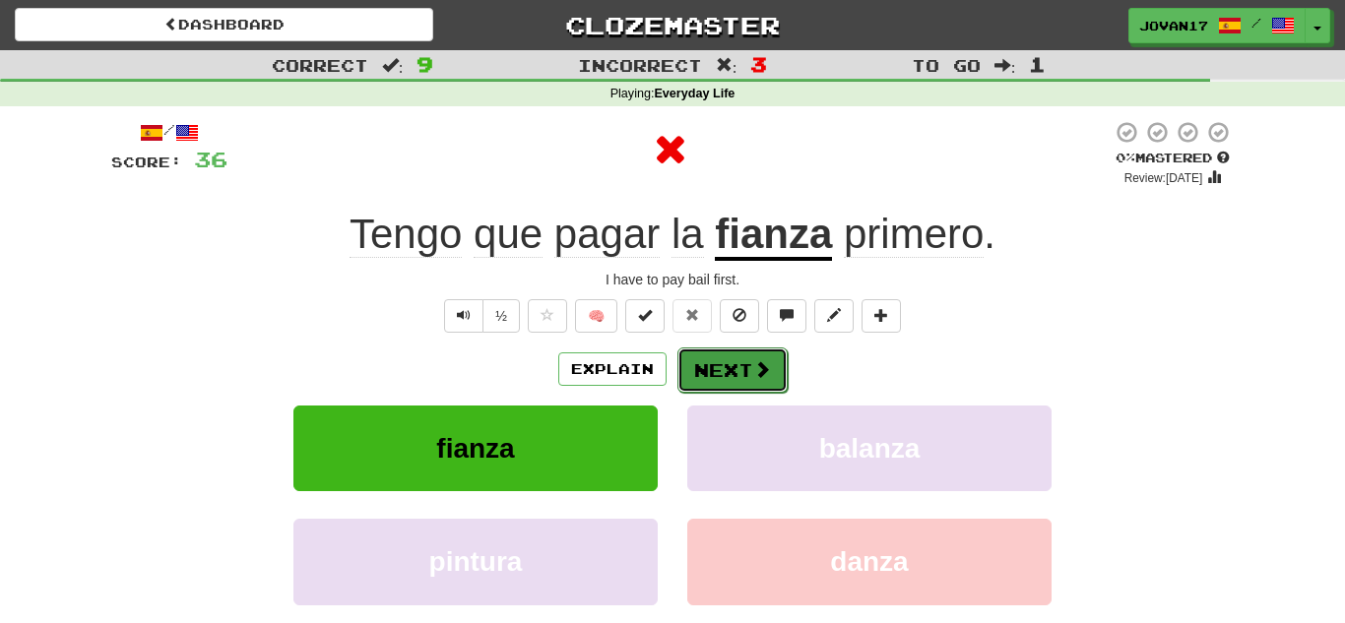
click at [746, 371] on button "Next" at bounding box center [732, 370] width 110 height 45
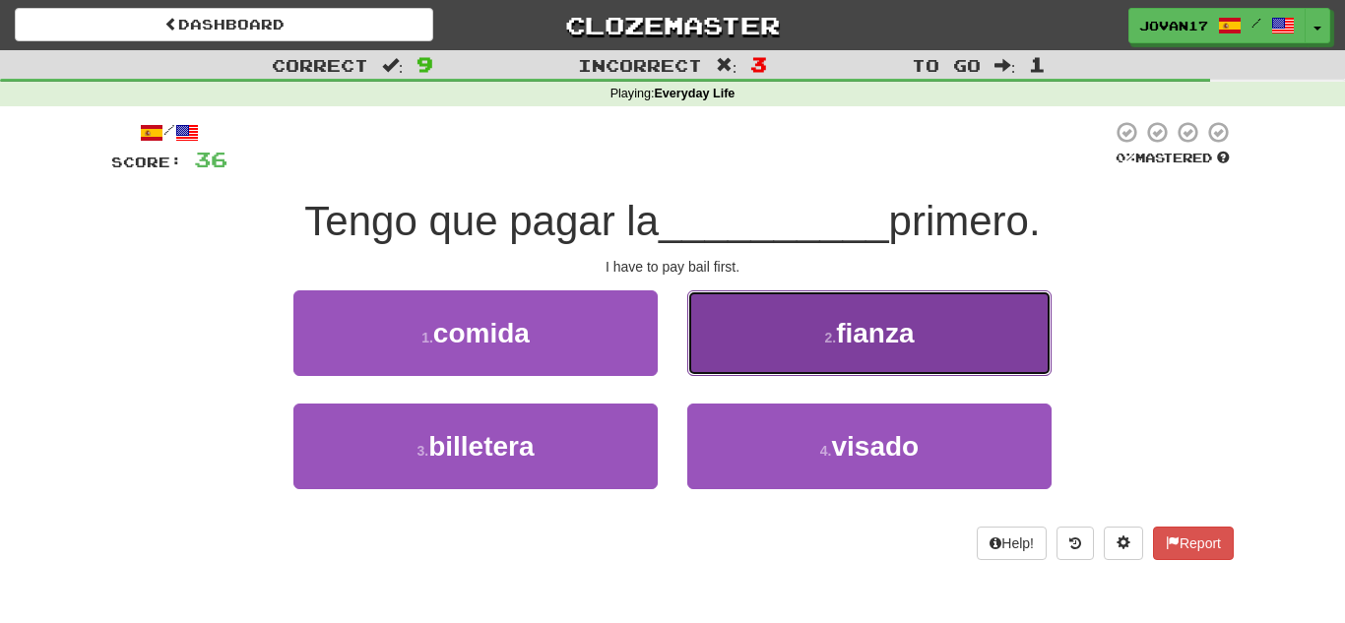
click at [754, 351] on button "2 . fianza" at bounding box center [869, 333] width 364 height 86
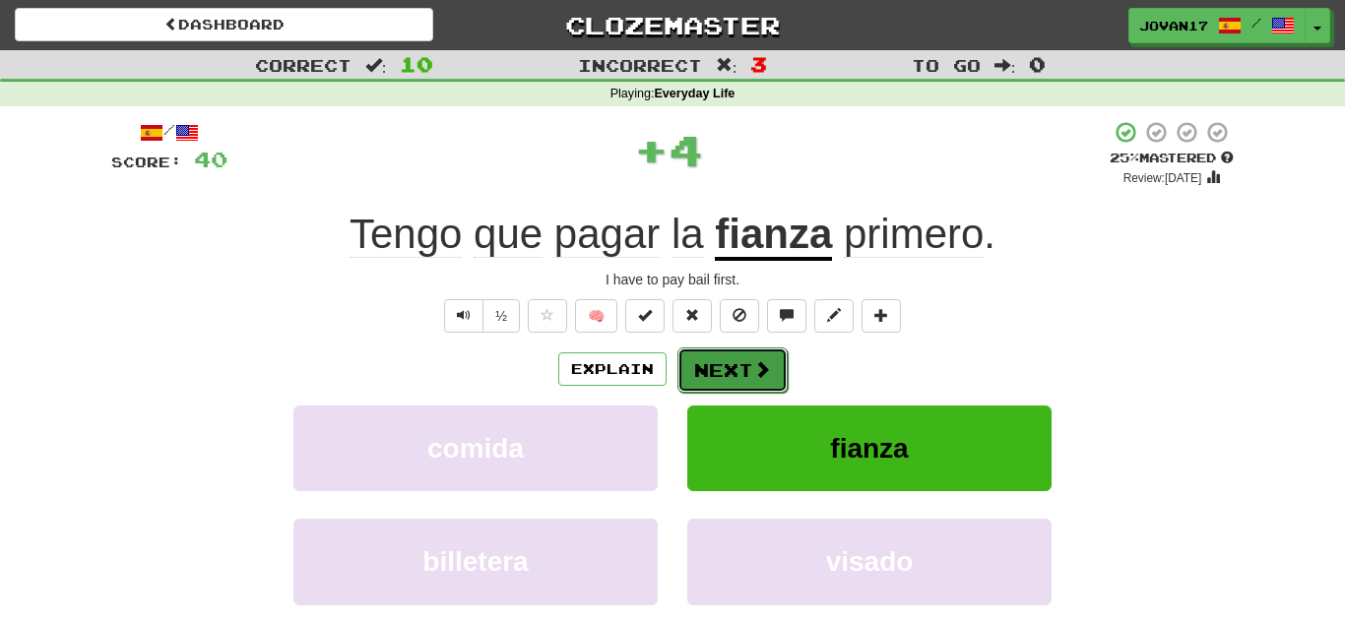
click at [738, 368] on button "Next" at bounding box center [732, 370] width 110 height 45
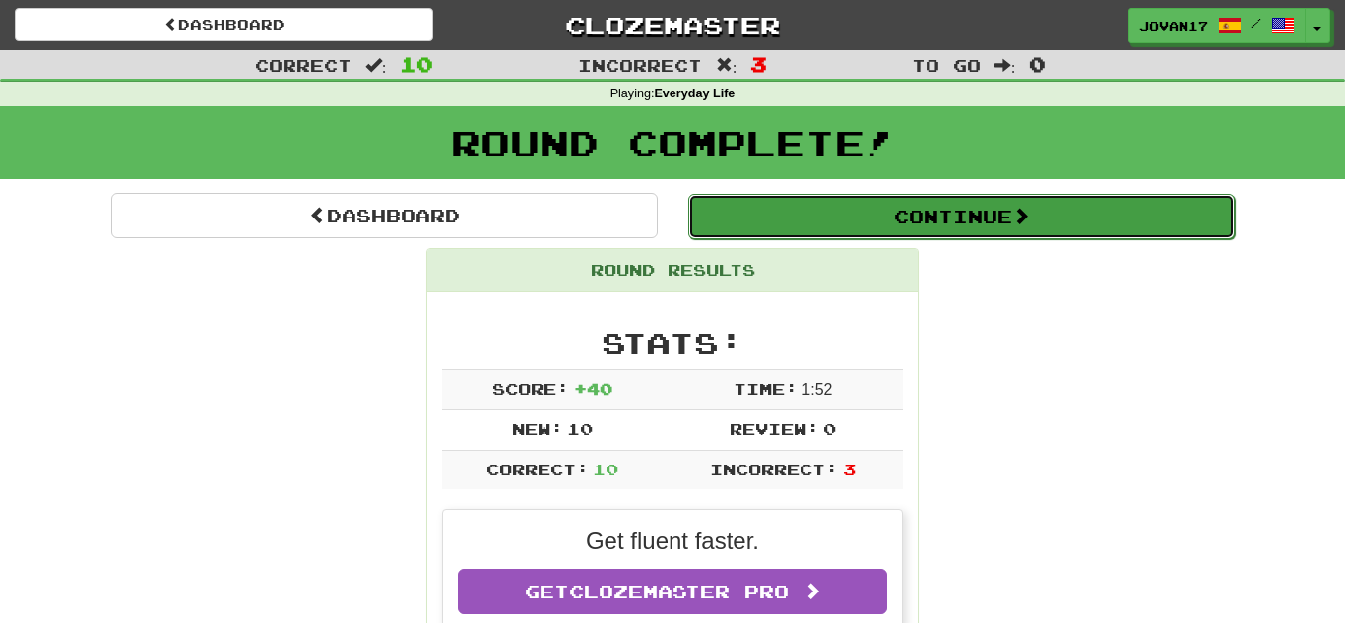
click at [960, 220] on button "Continue" at bounding box center [961, 216] width 546 height 45
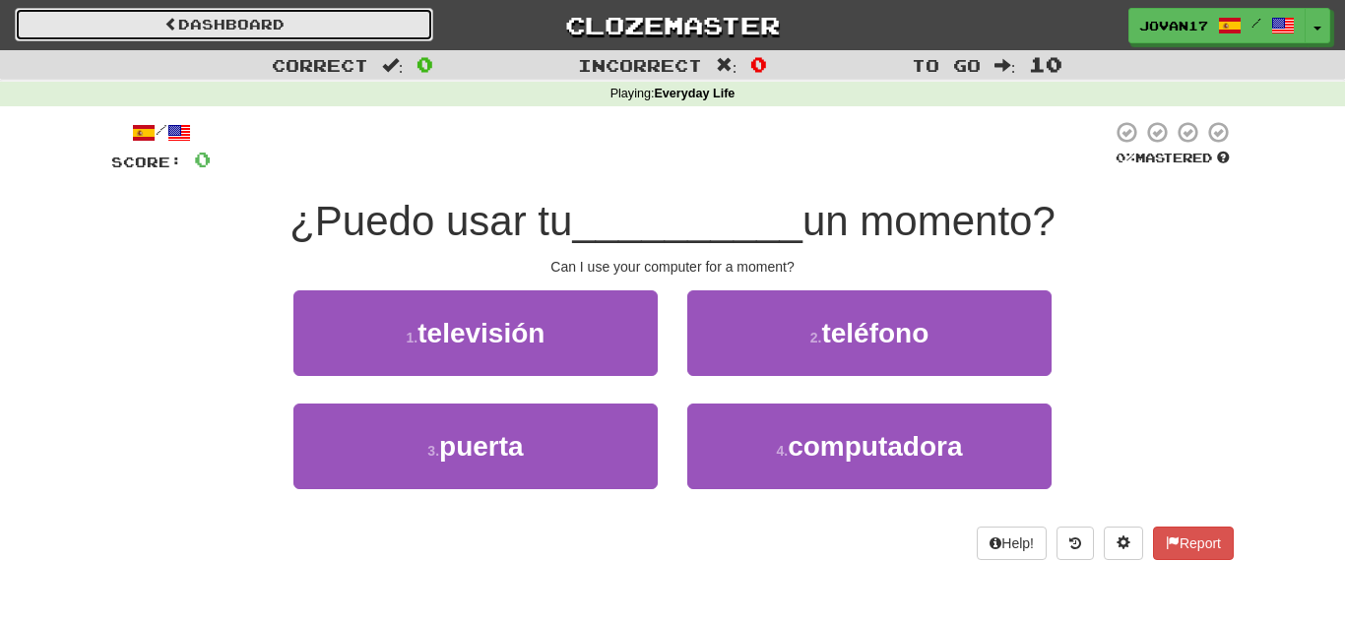
click at [290, 14] on link "Dashboard" at bounding box center [224, 24] width 418 height 33
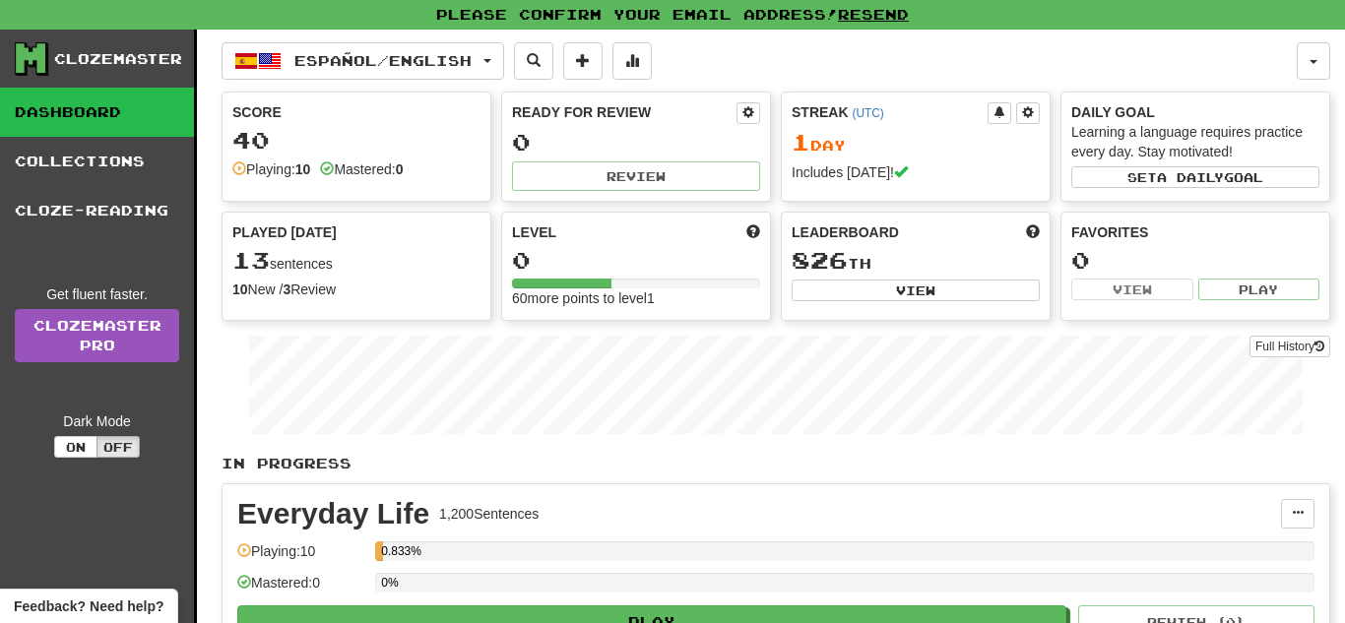
click at [57, 96] on link "Dashboard" at bounding box center [97, 112] width 194 height 49
click at [65, 100] on link "Dashboard" at bounding box center [97, 112] width 194 height 49
click at [500, 77] on button "Español / English" at bounding box center [363, 60] width 283 height 37
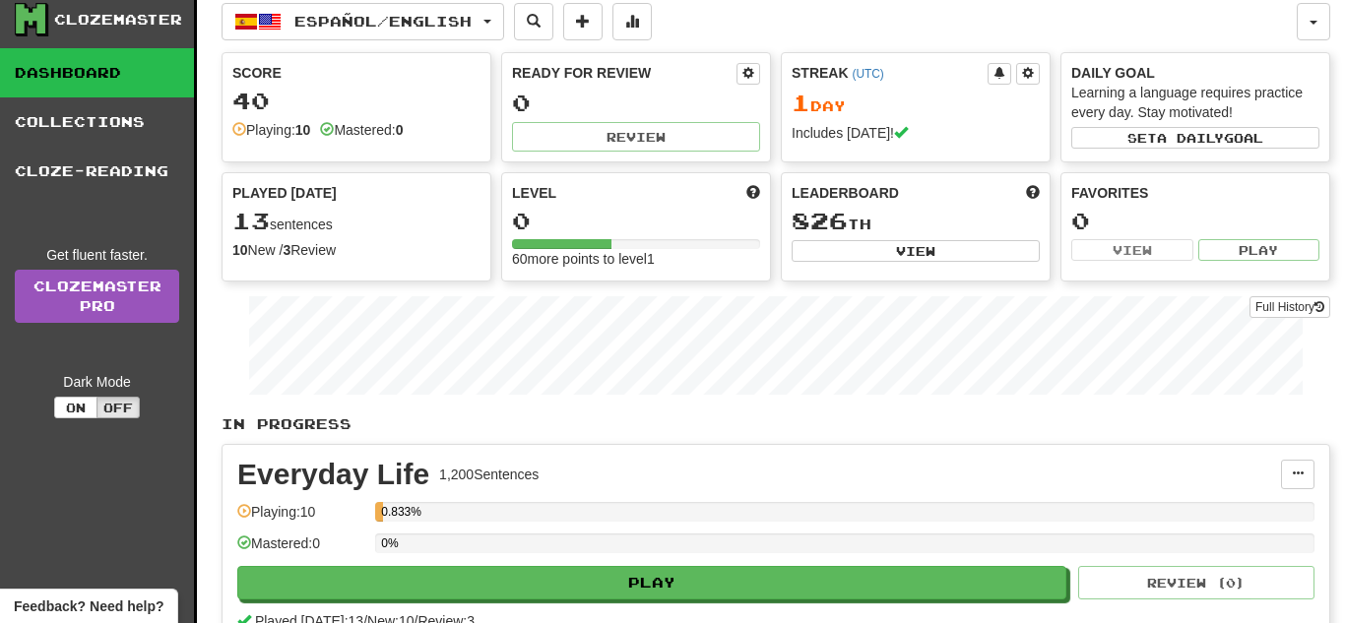
scroll to position [79, 0]
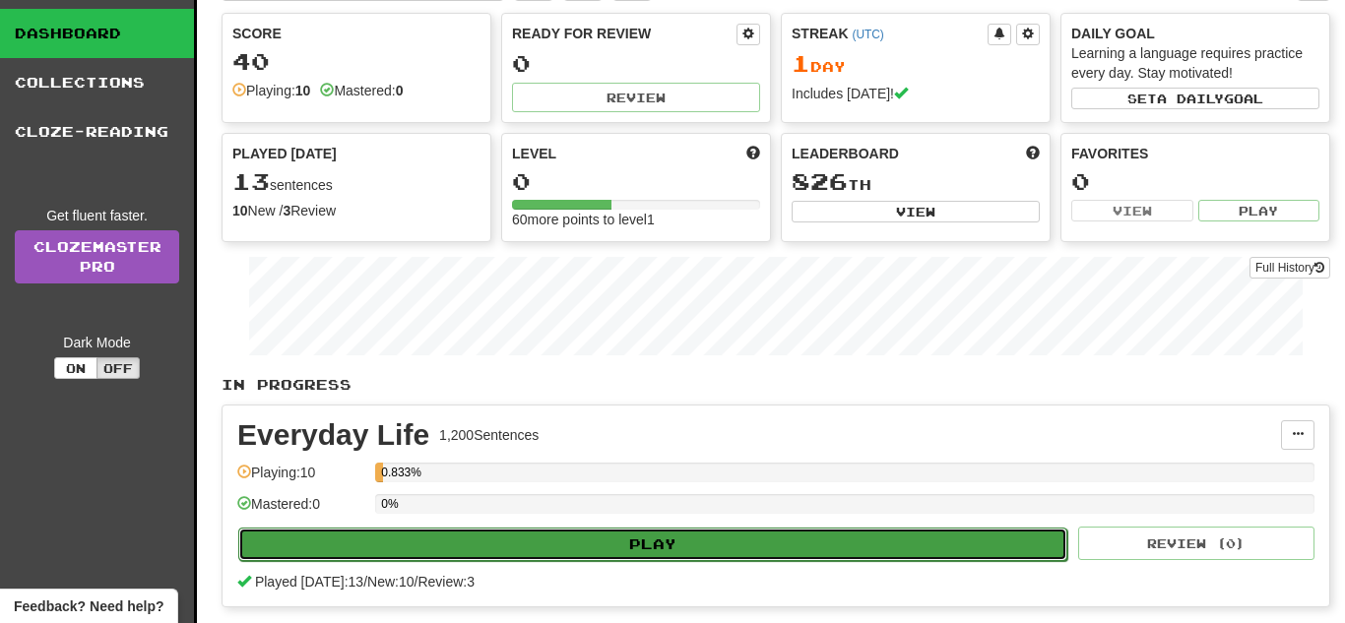
click at [812, 532] on button "Play" at bounding box center [652, 544] width 829 height 33
select select "**"
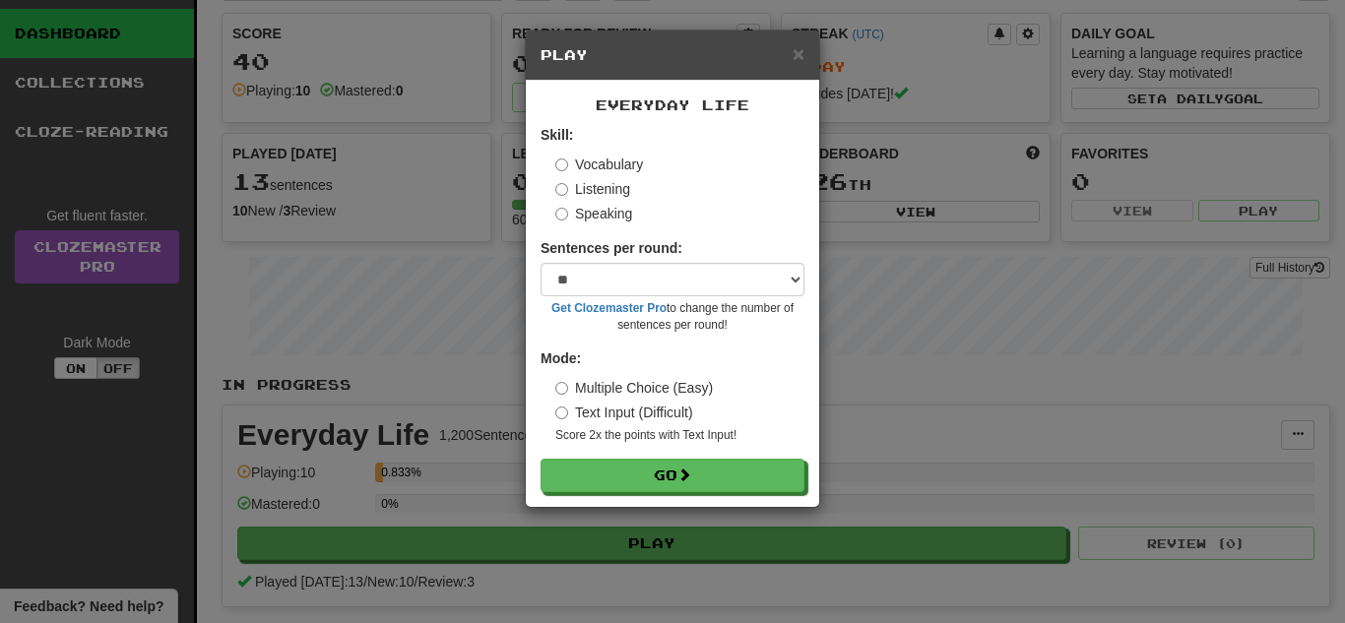
click at [602, 214] on label "Speaking" at bounding box center [593, 214] width 77 height 20
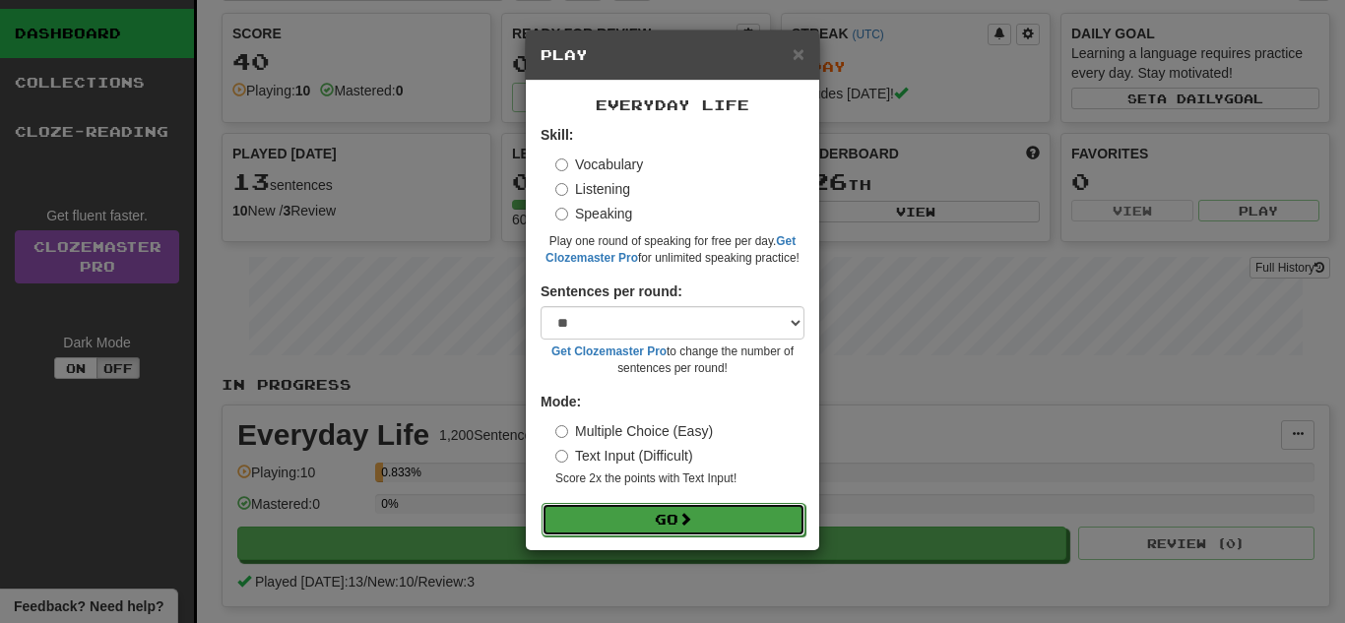
click at [670, 506] on button "Go" at bounding box center [674, 519] width 264 height 33
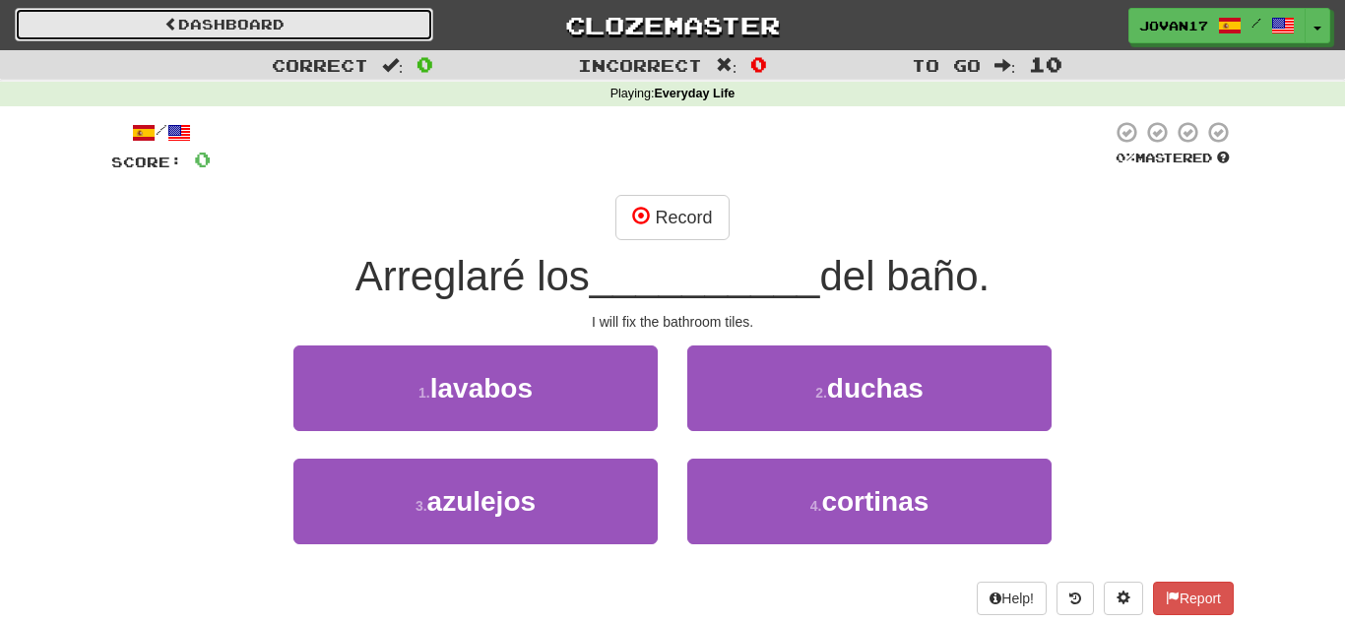
click at [406, 30] on link "Dashboard" at bounding box center [224, 24] width 418 height 33
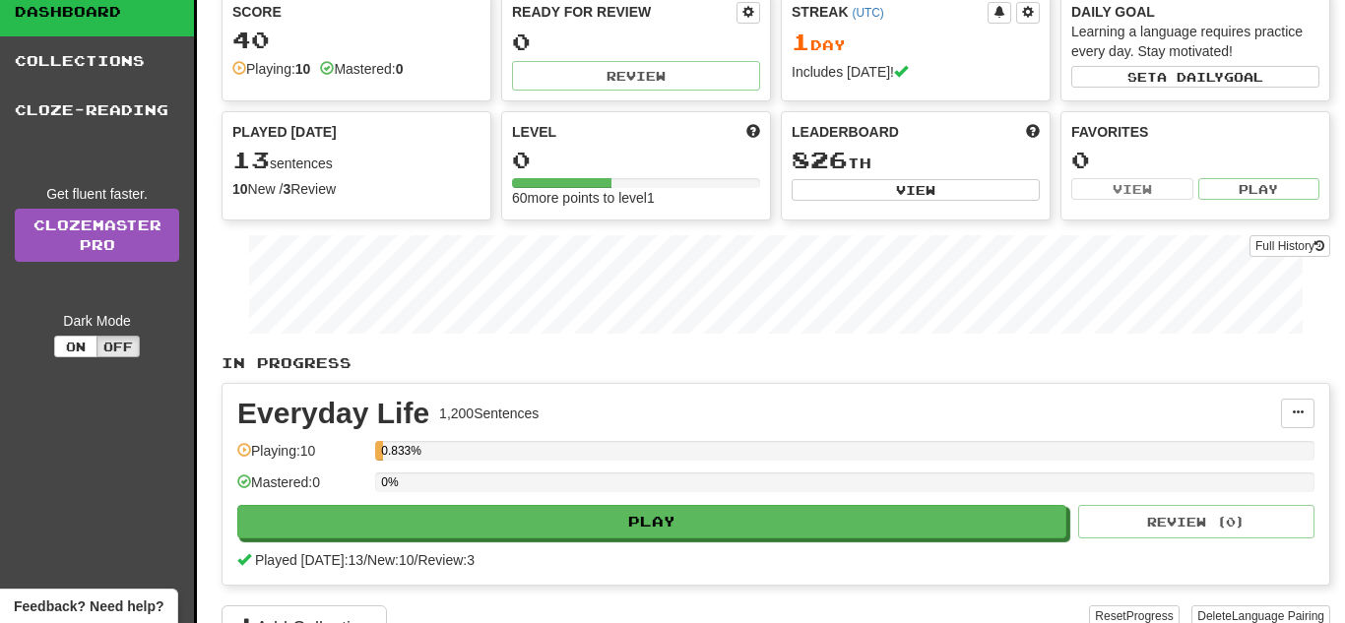
scroll to position [158, 0]
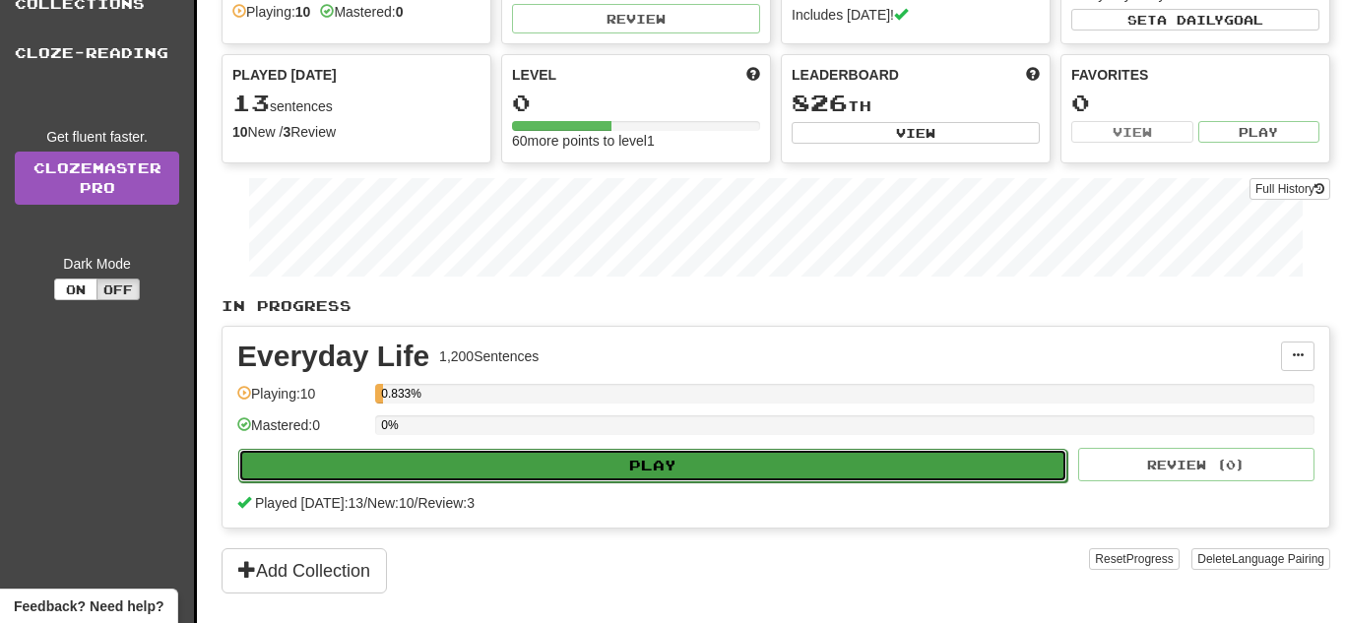
click at [487, 465] on button "Play" at bounding box center [652, 465] width 829 height 33
select select "**"
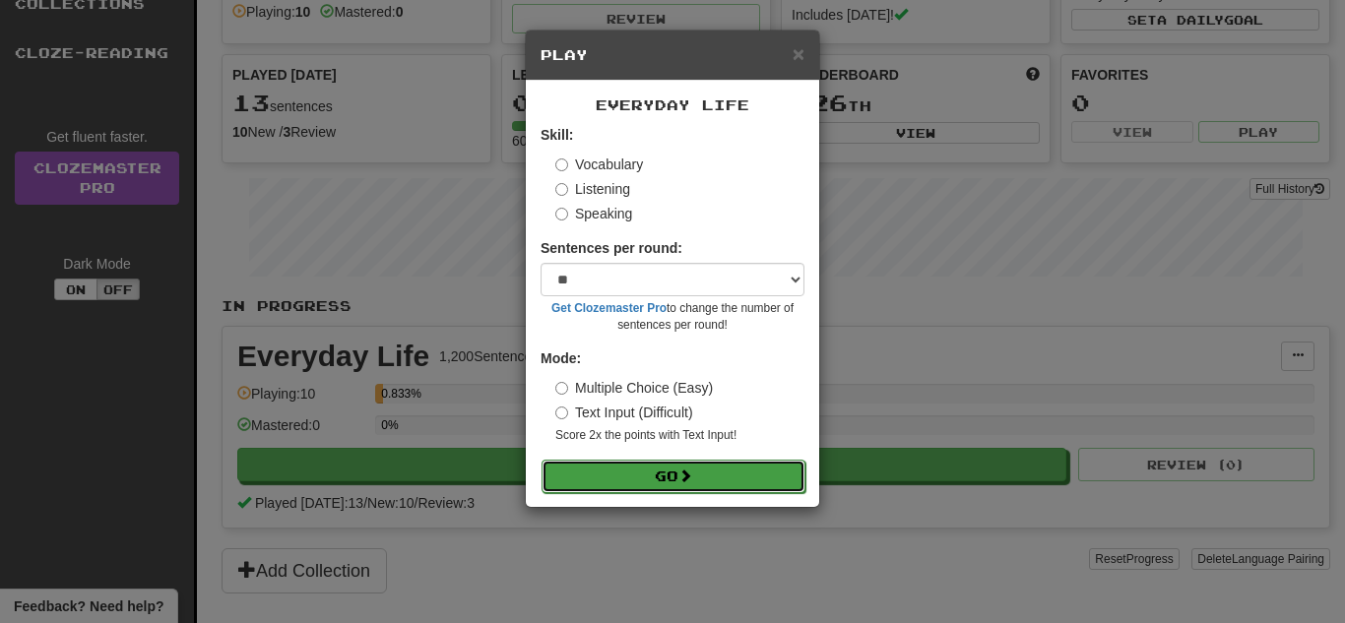
click at [663, 465] on button "Go" at bounding box center [674, 476] width 264 height 33
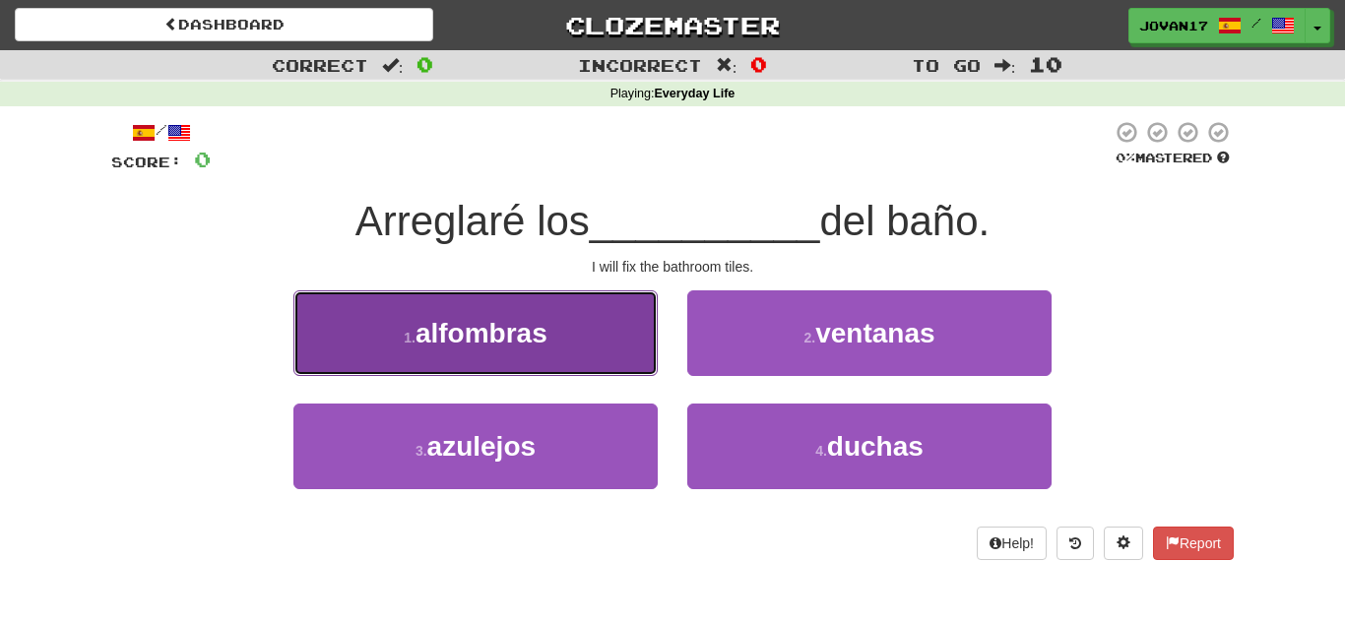
click at [606, 354] on button "1 . alfombras" at bounding box center [475, 333] width 364 height 86
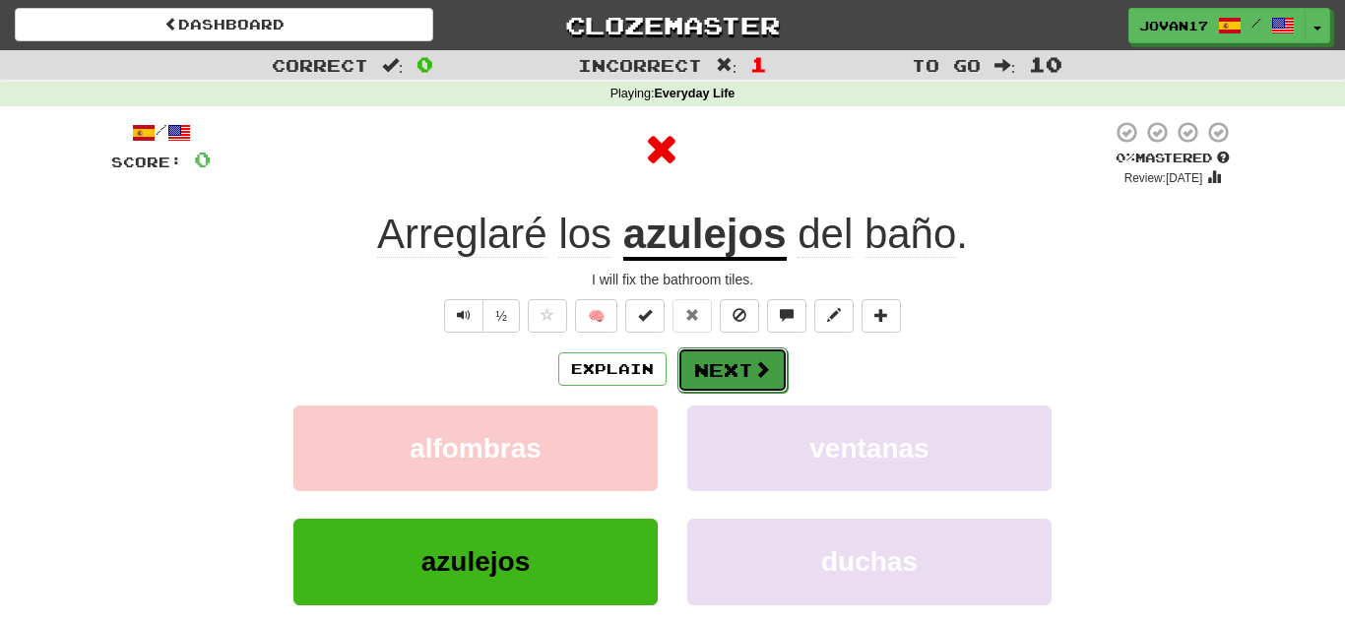
click at [691, 385] on button "Next" at bounding box center [732, 370] width 110 height 45
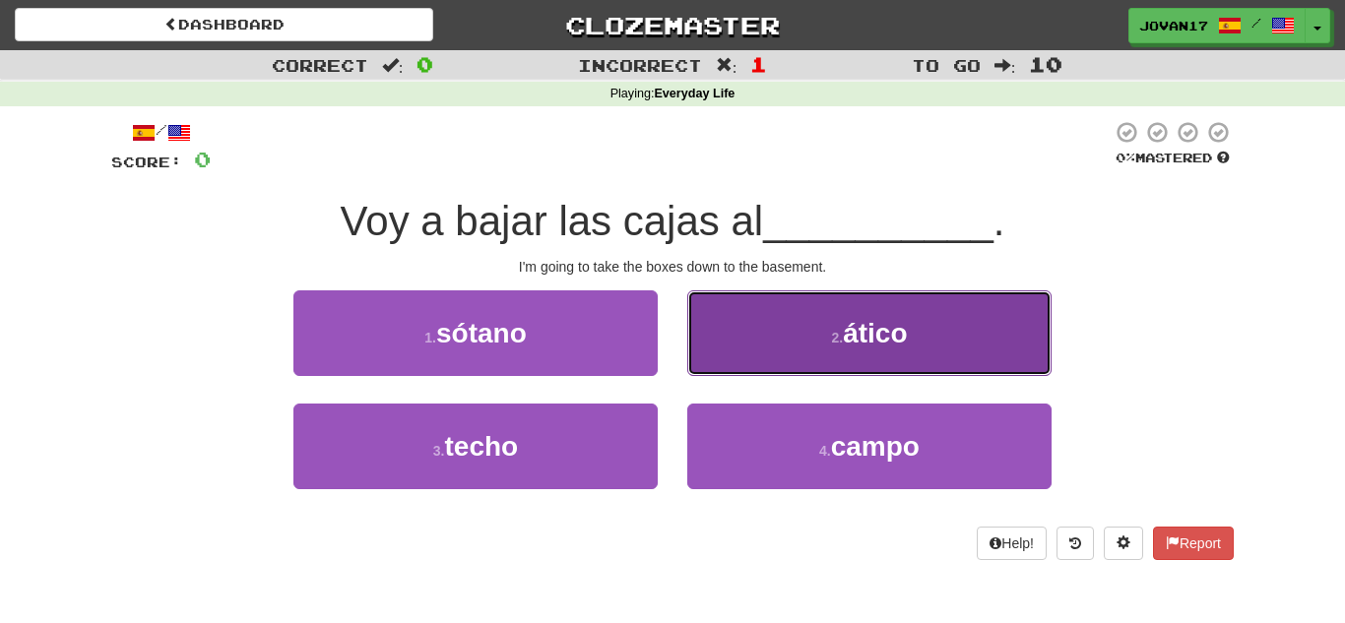
click at [740, 373] on button "2 . ático" at bounding box center [869, 333] width 364 height 86
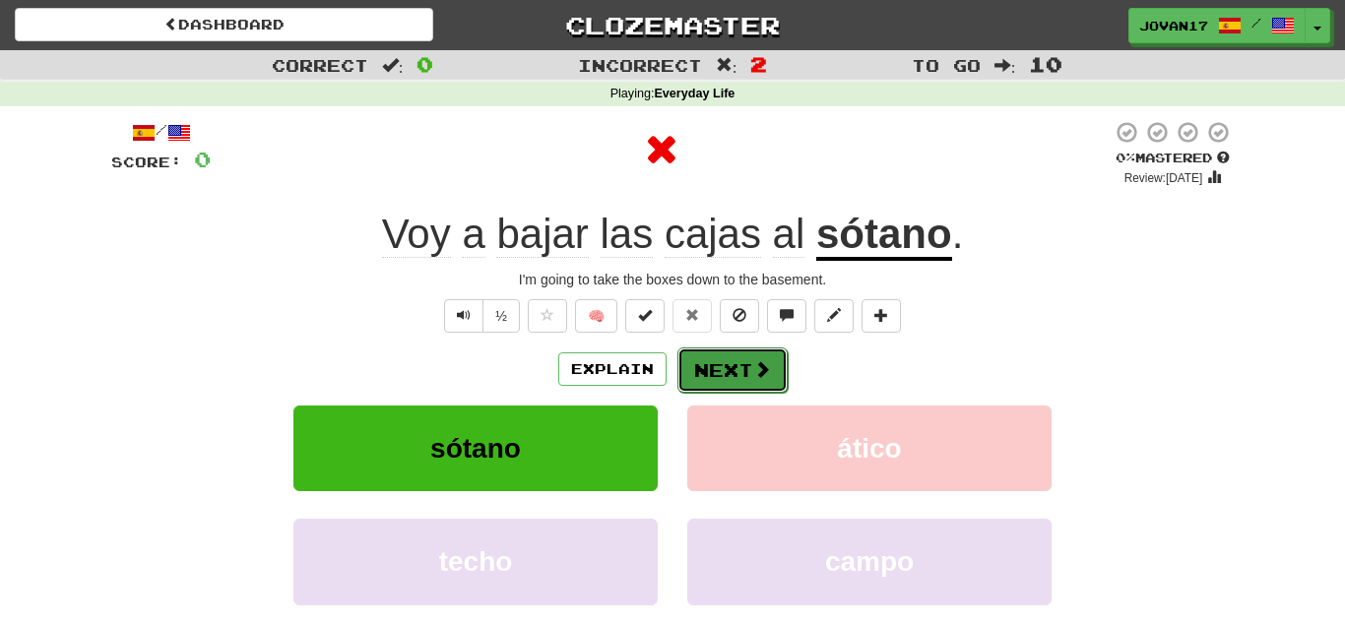
click at [737, 370] on button "Next" at bounding box center [732, 370] width 110 height 45
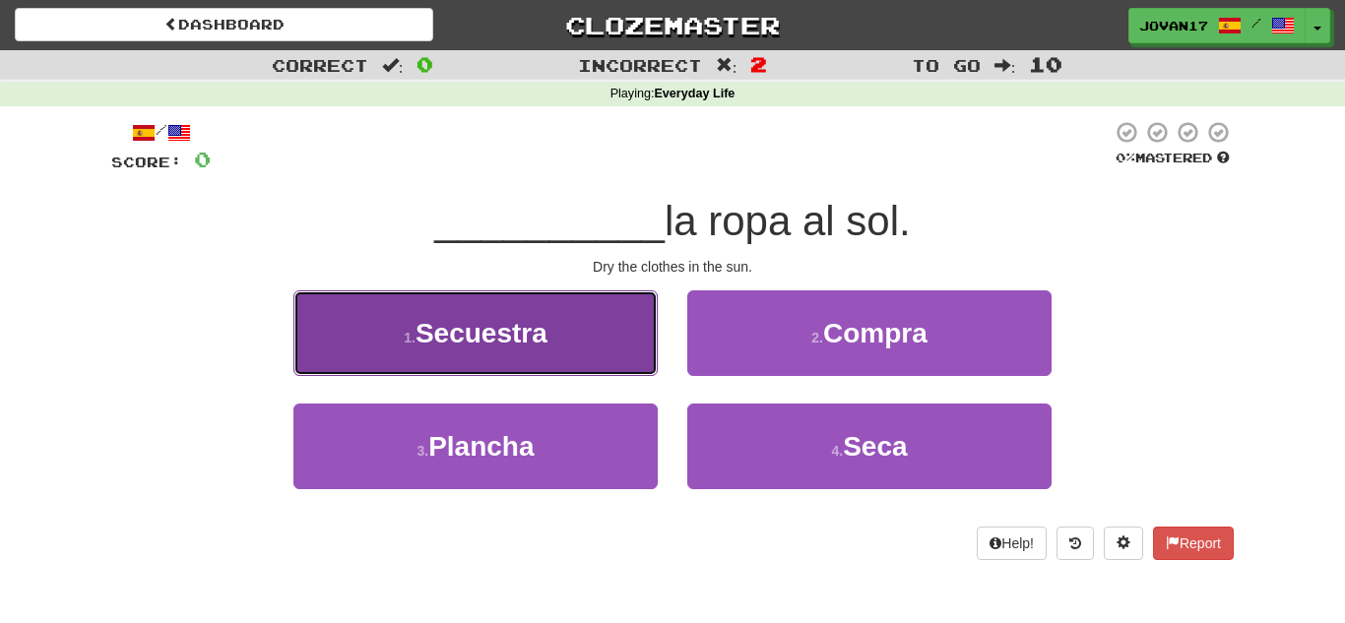
click at [595, 333] on button "1 . [GEOGRAPHIC_DATA]" at bounding box center [475, 333] width 364 height 86
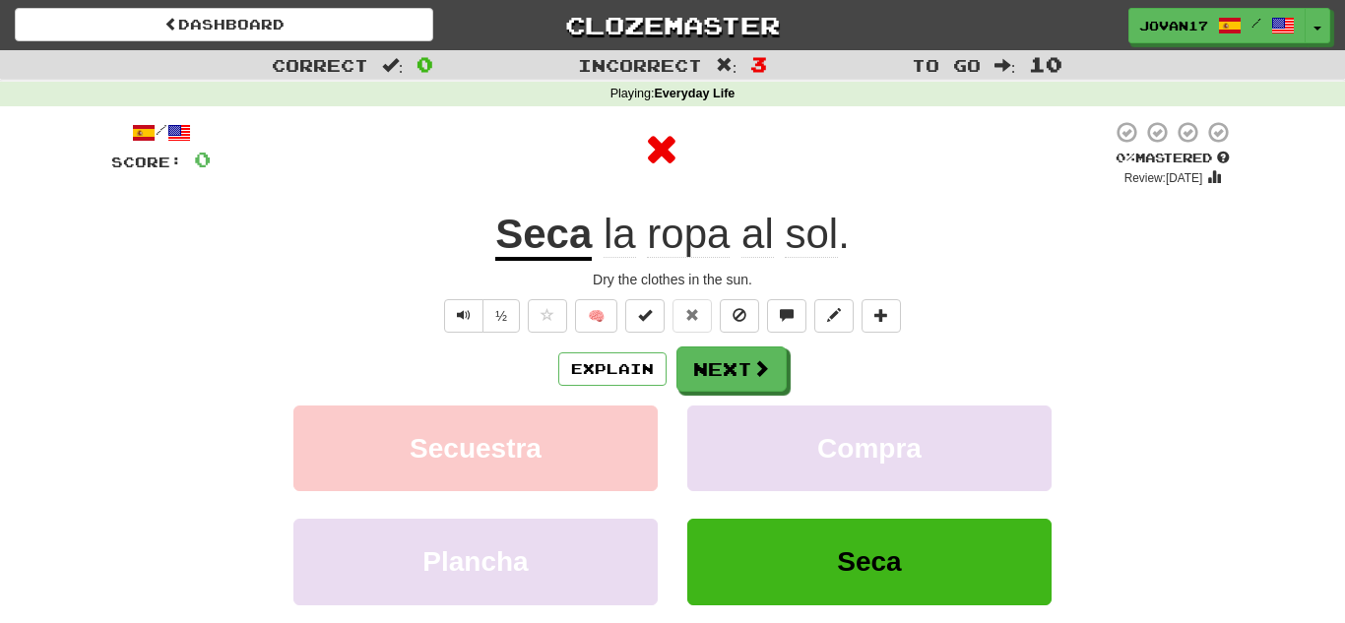
click at [724, 395] on div "Explain Next Secuestra Compra Plancha Seca Learn more: Secuestra Compra Plancha…" at bounding box center [672, 505] width 1122 height 316
click at [719, 387] on button "Next" at bounding box center [732, 370] width 110 height 45
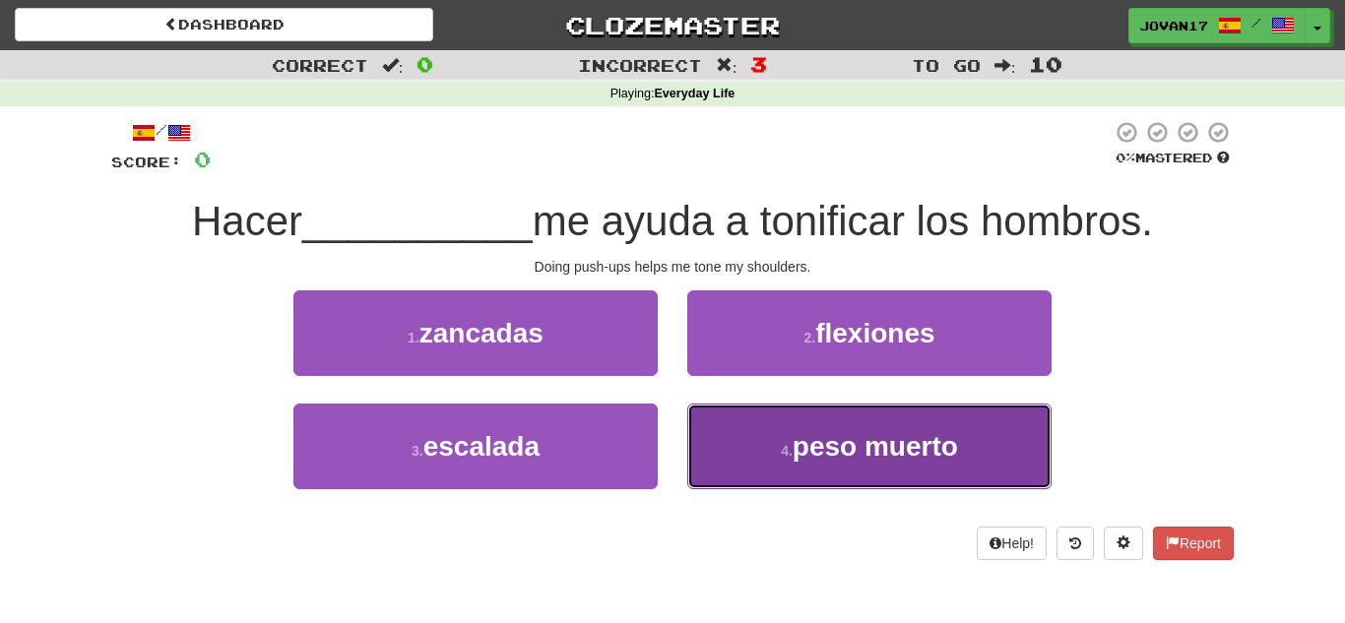
click at [724, 405] on button "4 . peso muerto" at bounding box center [869, 447] width 364 height 86
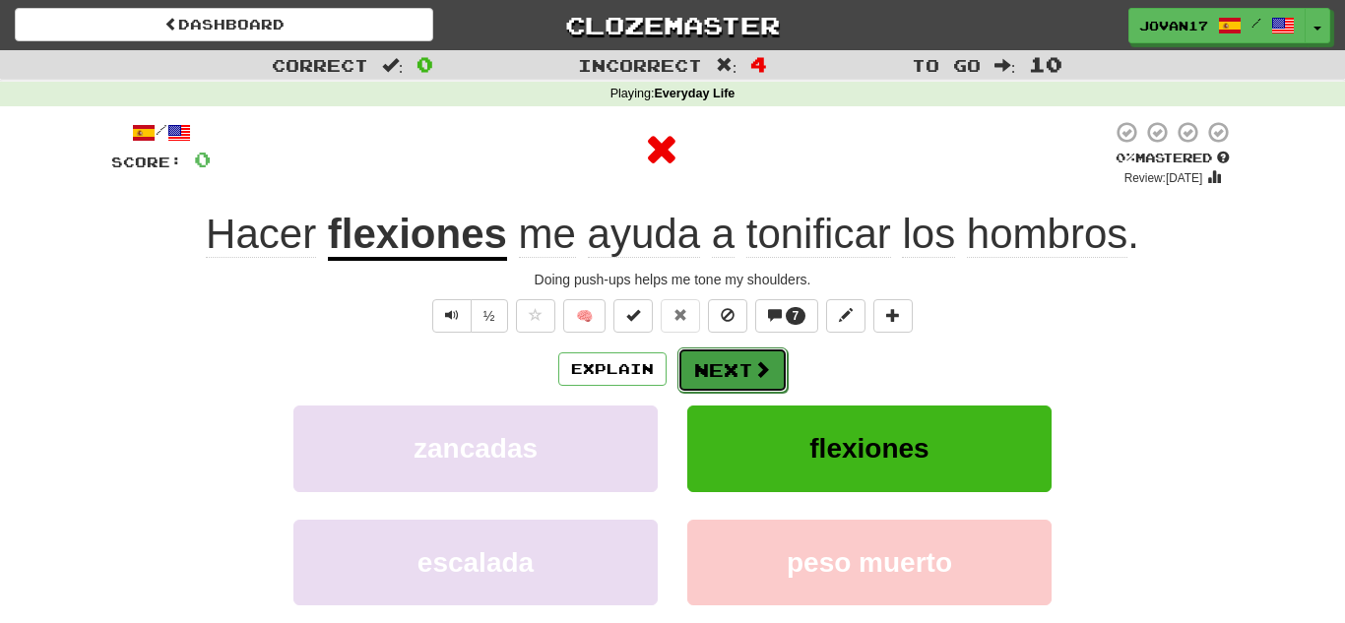
click at [718, 387] on button "Next" at bounding box center [732, 370] width 110 height 45
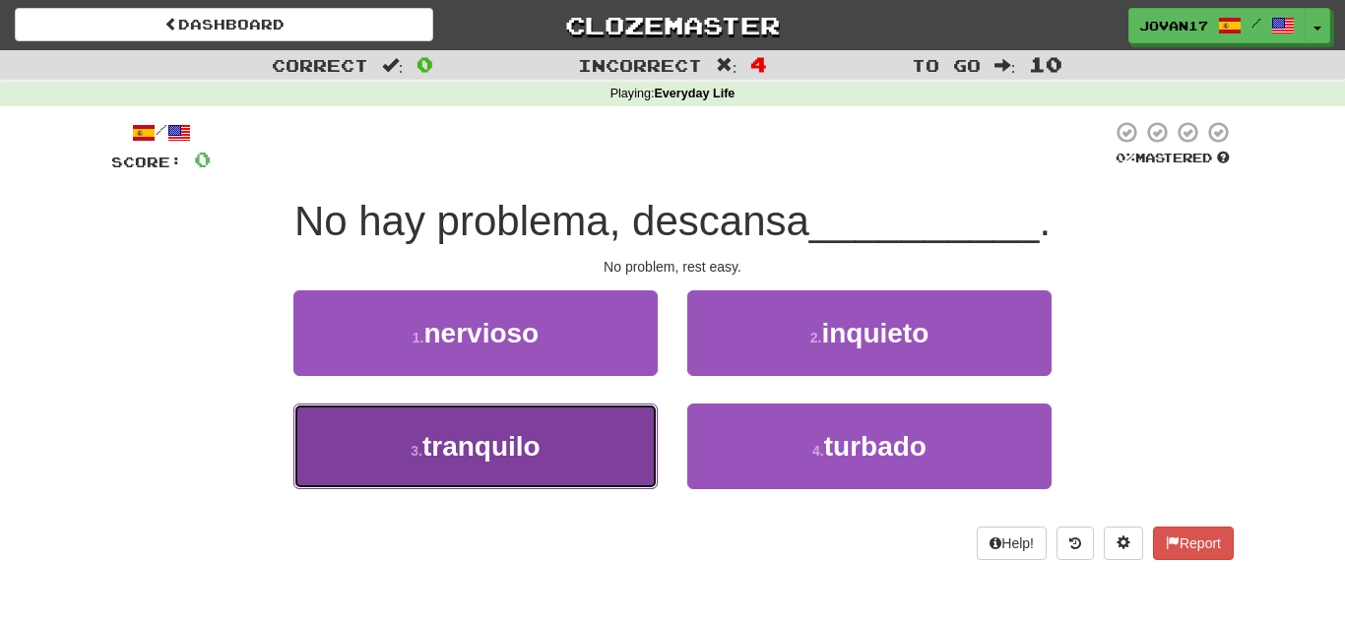
click at [592, 455] on button "3 . tranquilo" at bounding box center [475, 447] width 364 height 86
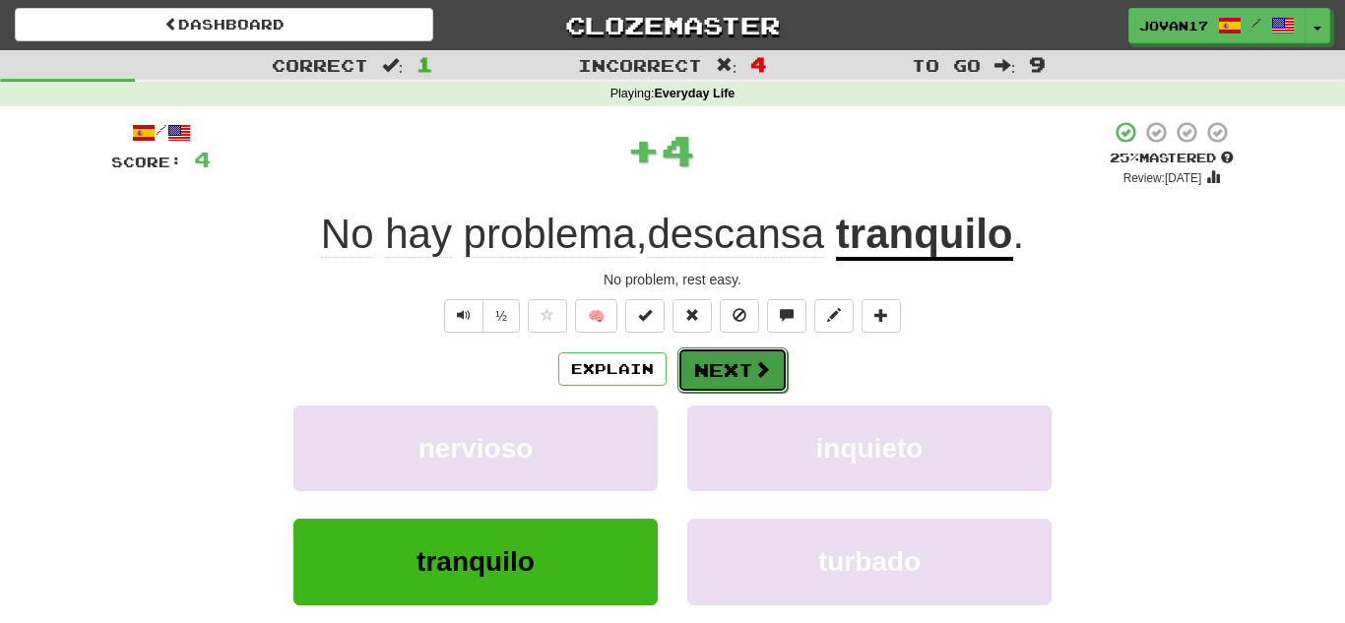
click at [741, 390] on button "Next" at bounding box center [732, 370] width 110 height 45
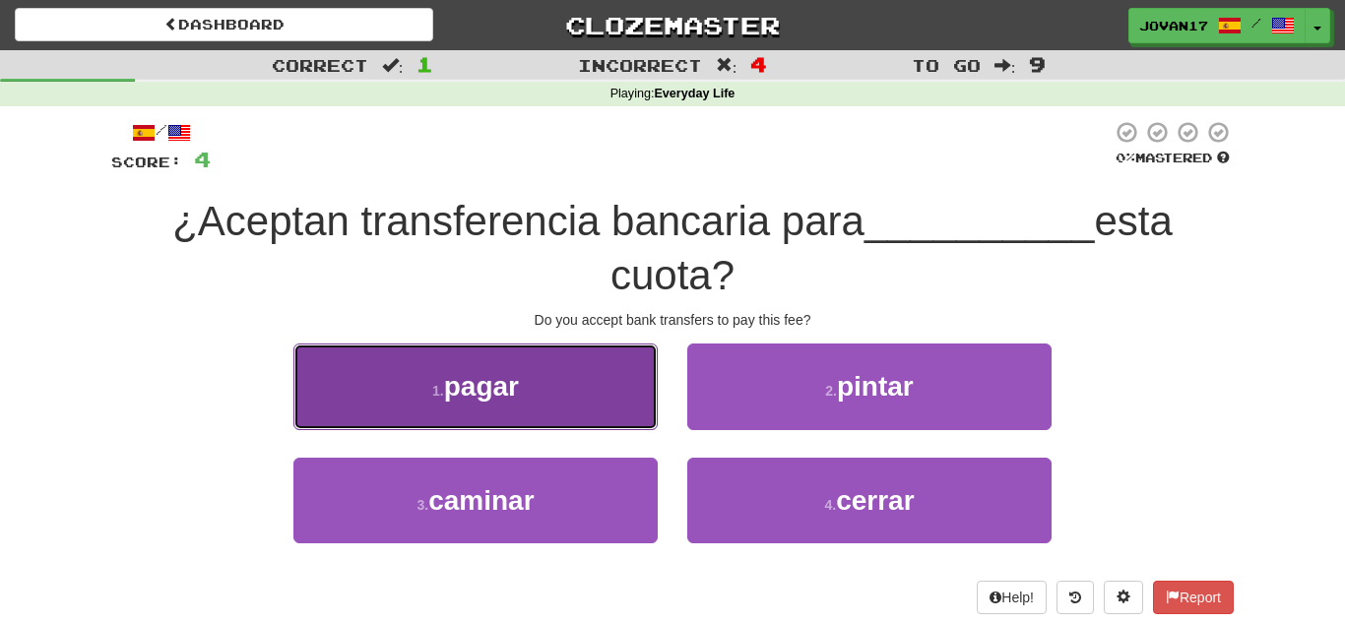
click at [579, 405] on button "1 . pagar" at bounding box center [475, 387] width 364 height 86
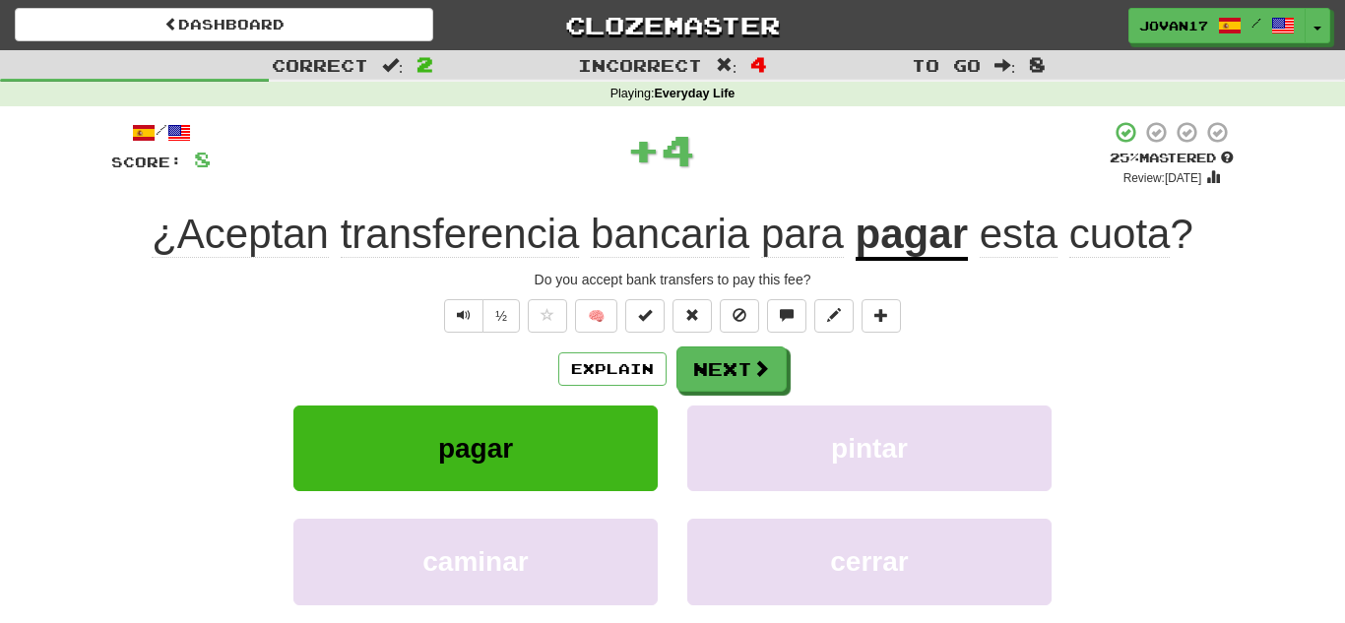
click at [805, 383] on div "Explain Next" at bounding box center [672, 369] width 1122 height 45
click at [756, 369] on span at bounding box center [762, 369] width 18 height 18
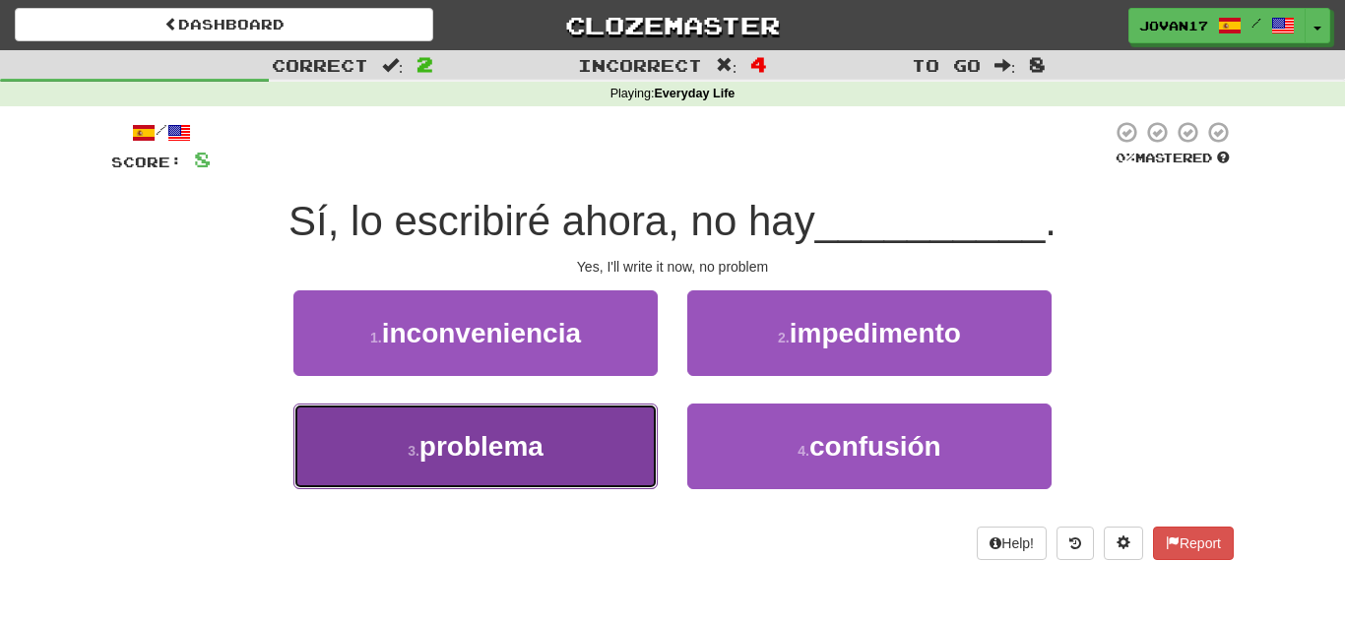
click at [629, 431] on button "3 . problema" at bounding box center [475, 447] width 364 height 86
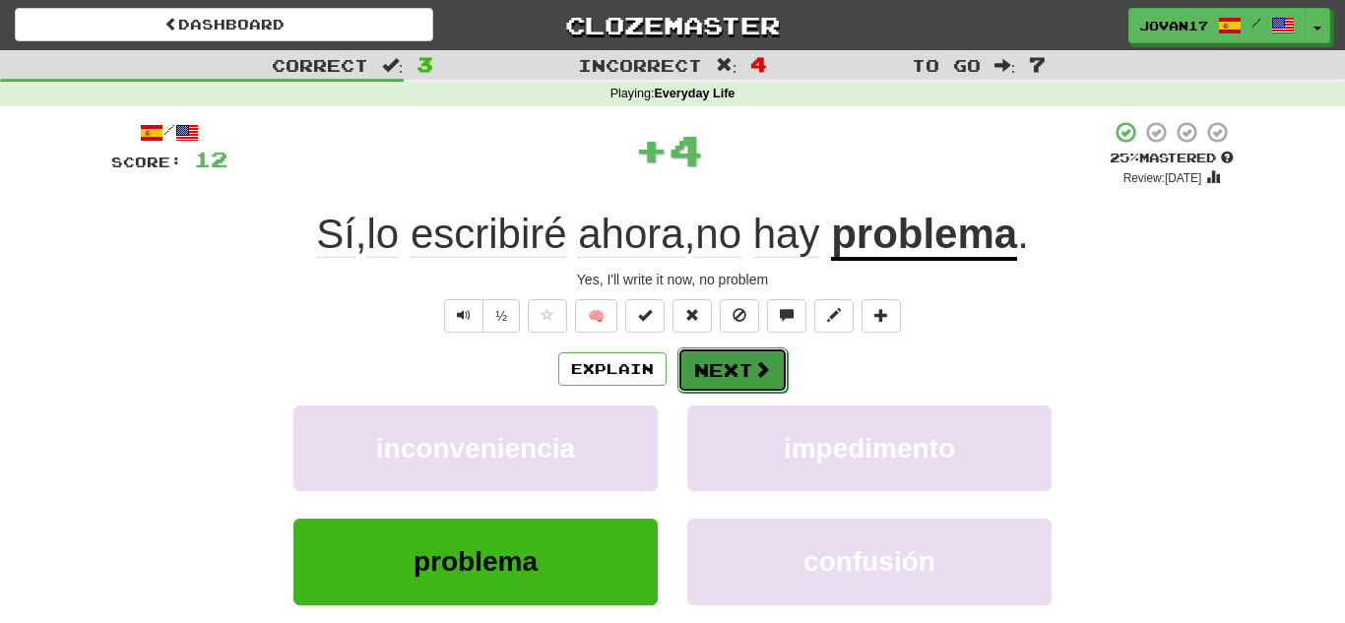
click at [722, 367] on button "Next" at bounding box center [732, 370] width 110 height 45
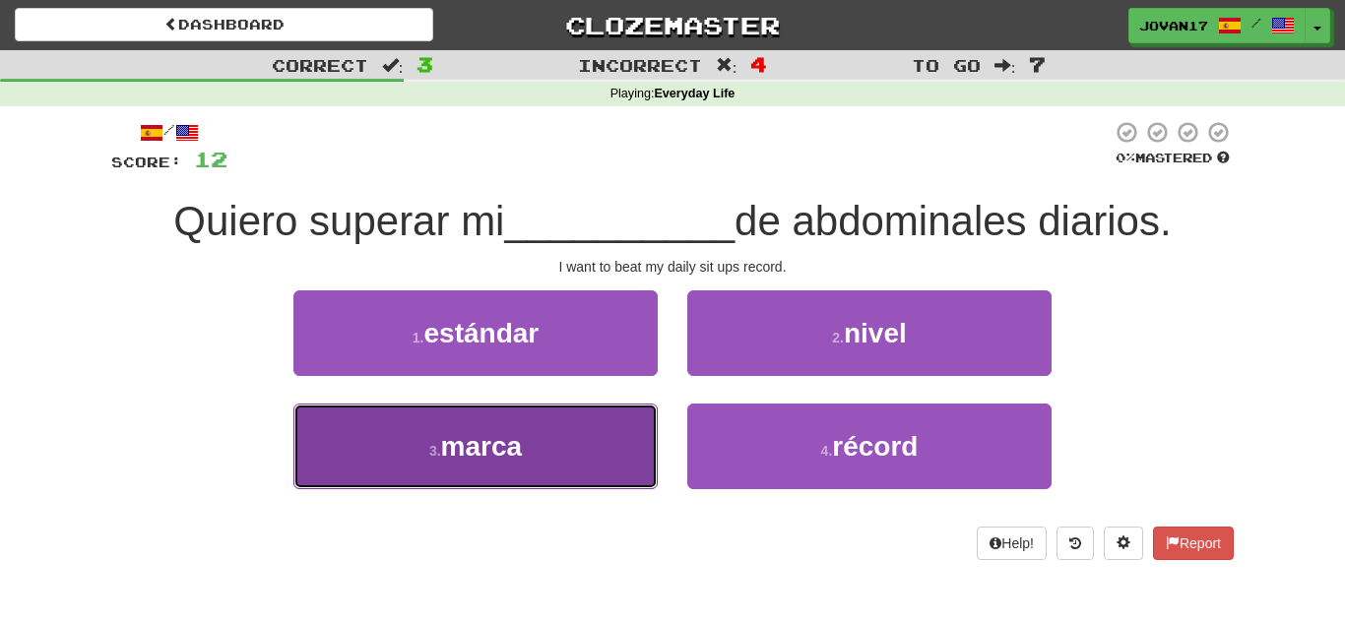
click at [630, 418] on button "3 . marca" at bounding box center [475, 447] width 364 height 86
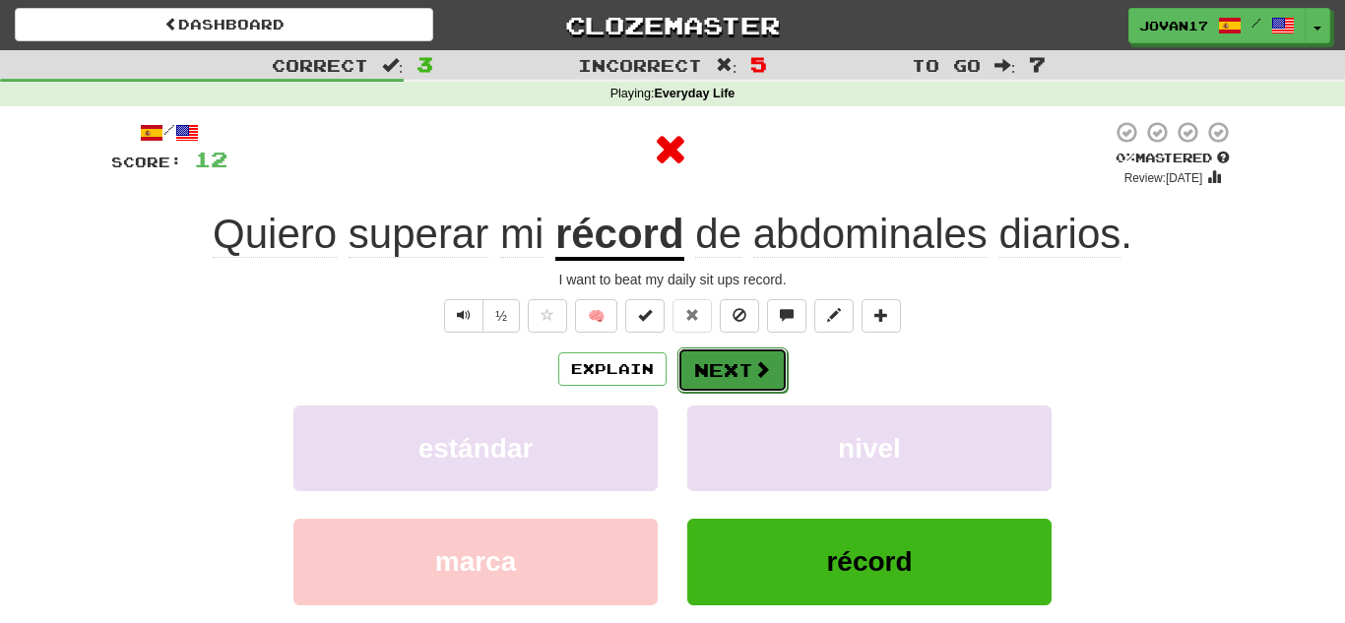
click at [753, 366] on span at bounding box center [762, 369] width 18 height 18
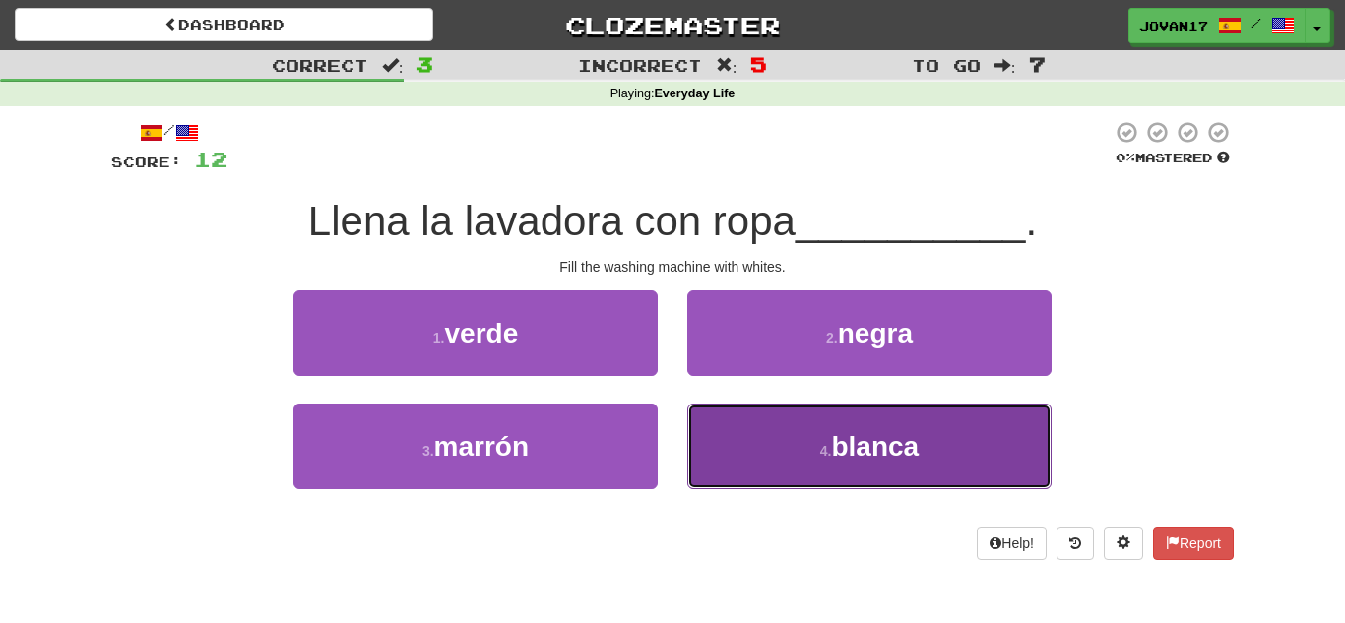
click at [761, 453] on button "4 . blanca" at bounding box center [869, 447] width 364 height 86
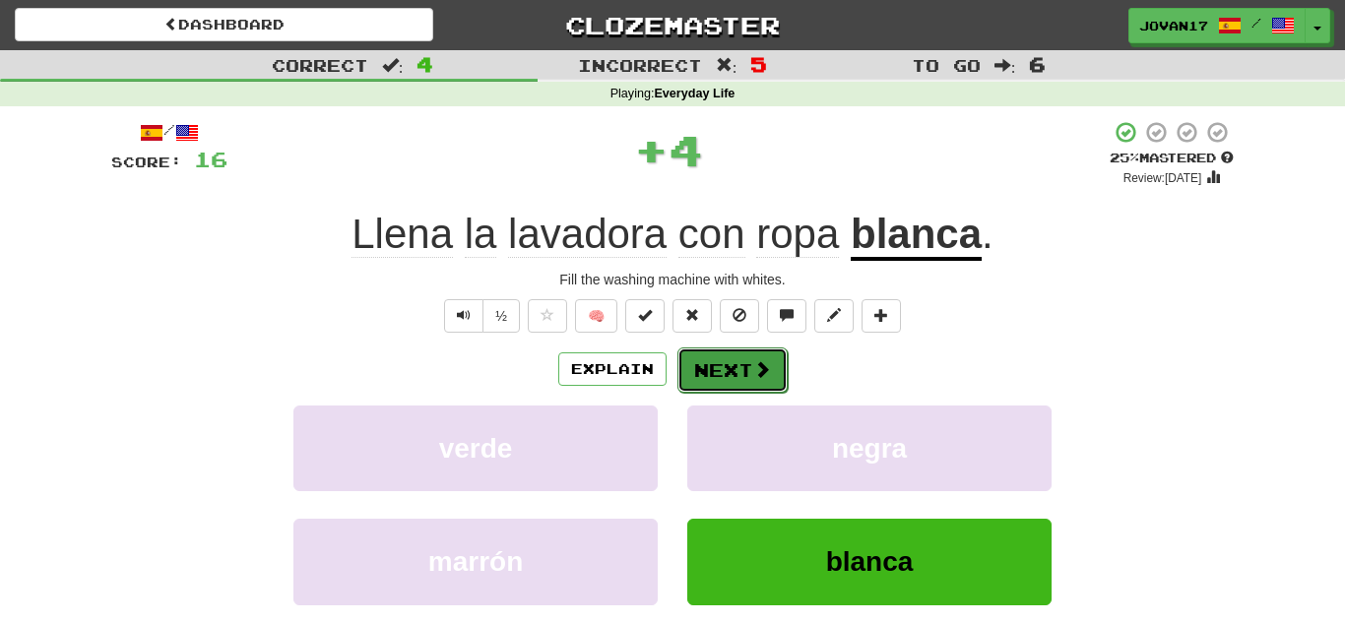
click at [709, 364] on button "Next" at bounding box center [732, 370] width 110 height 45
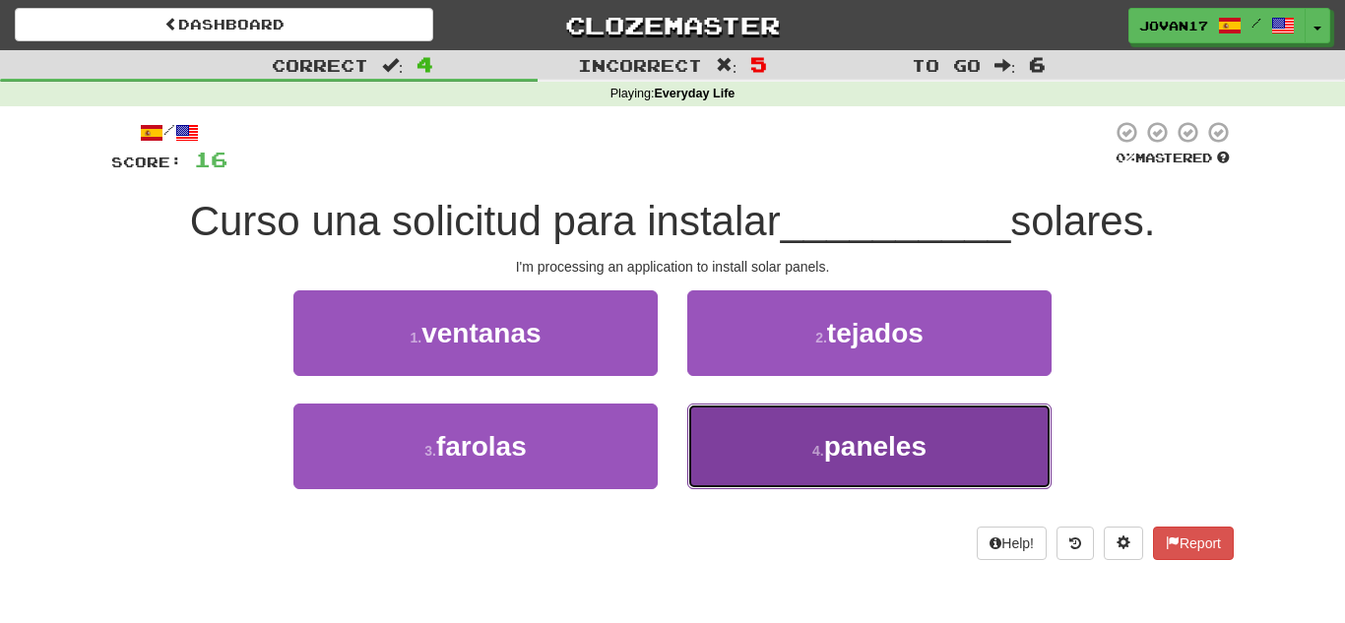
click at [751, 416] on button "4 . paneles" at bounding box center [869, 447] width 364 height 86
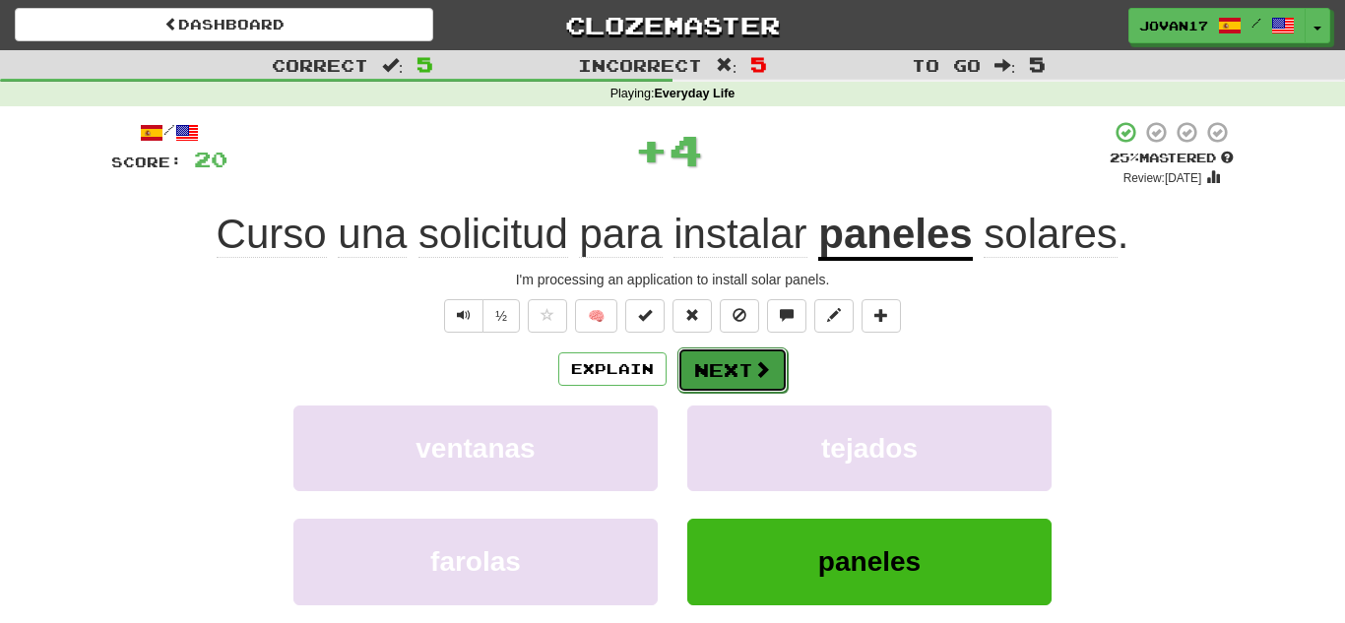
click at [757, 363] on span at bounding box center [762, 369] width 18 height 18
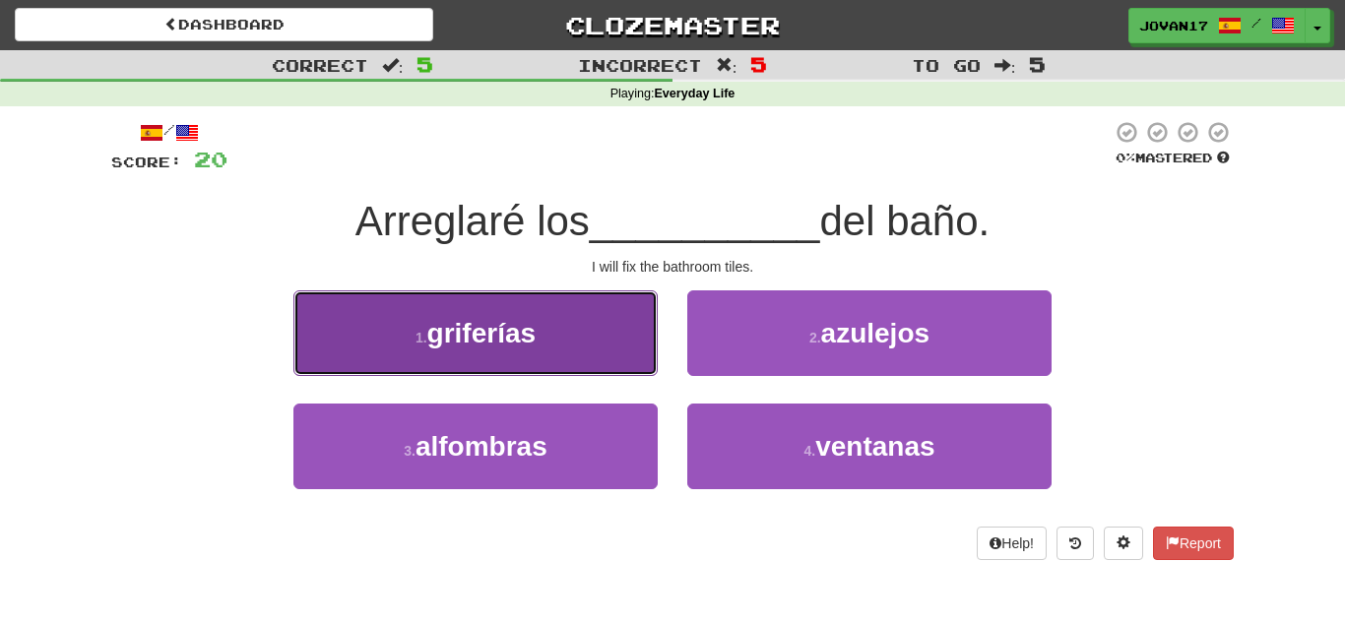
click at [589, 344] on button "1 . griferías" at bounding box center [475, 333] width 364 height 86
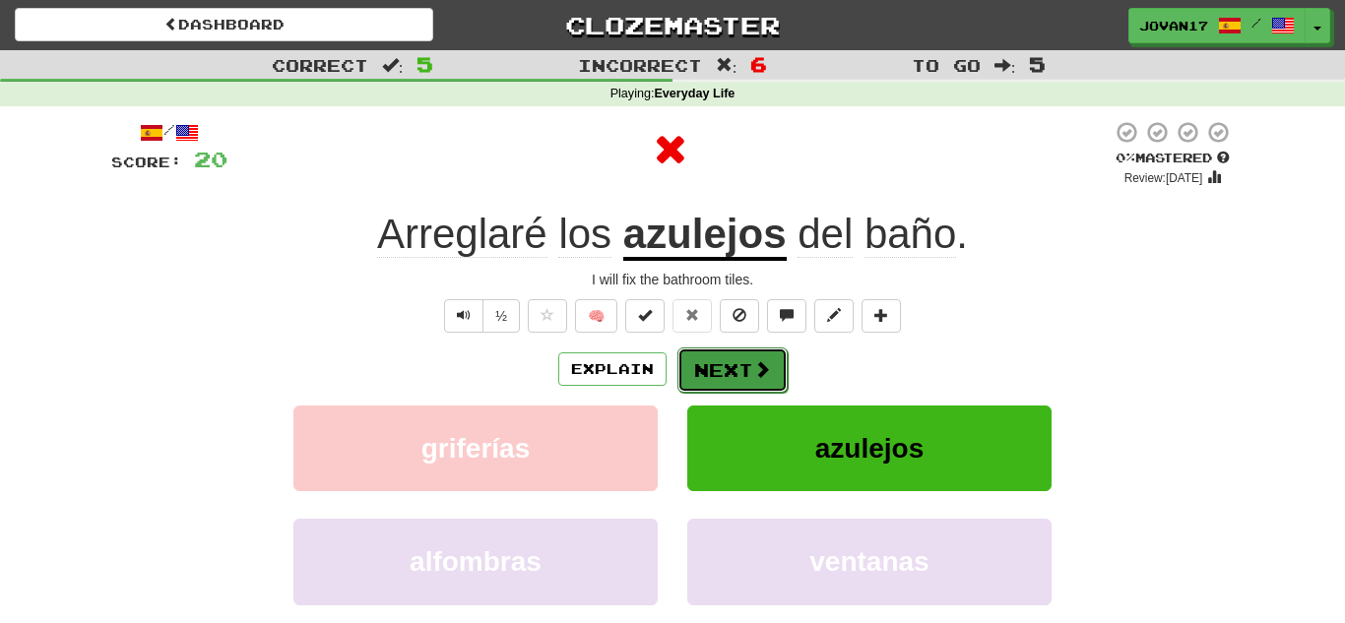
click at [765, 372] on span at bounding box center [762, 369] width 18 height 18
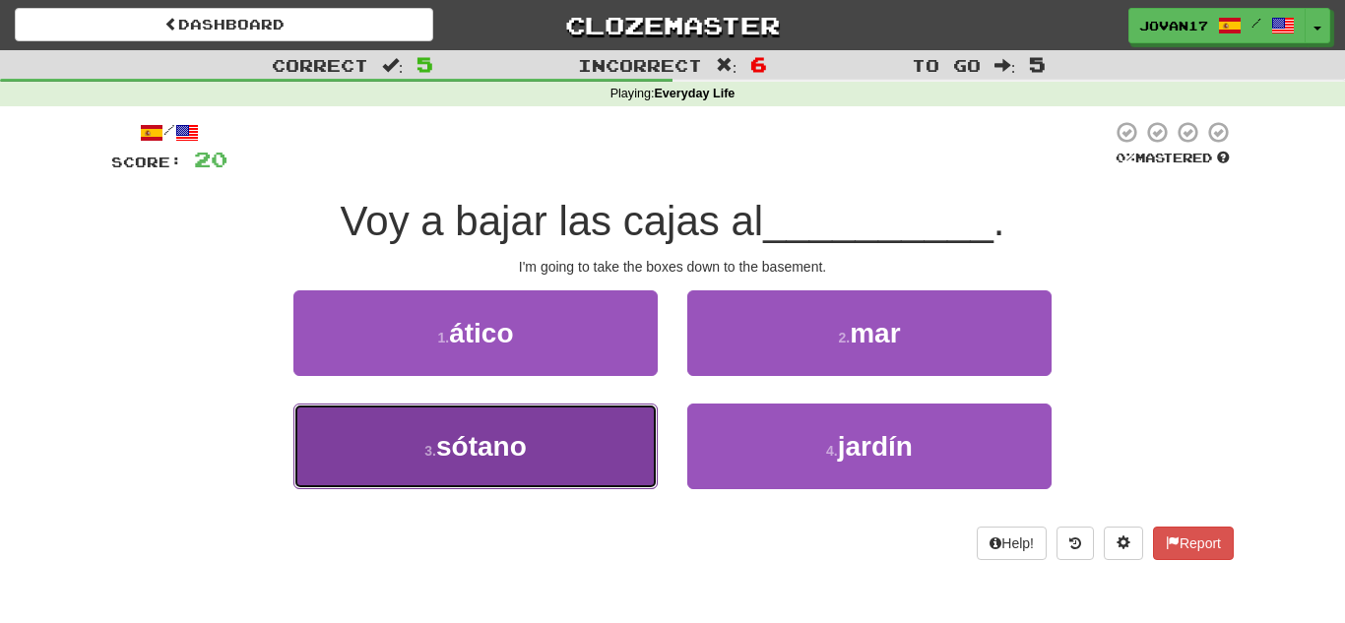
click at [615, 437] on button "3 . sótano" at bounding box center [475, 447] width 364 height 86
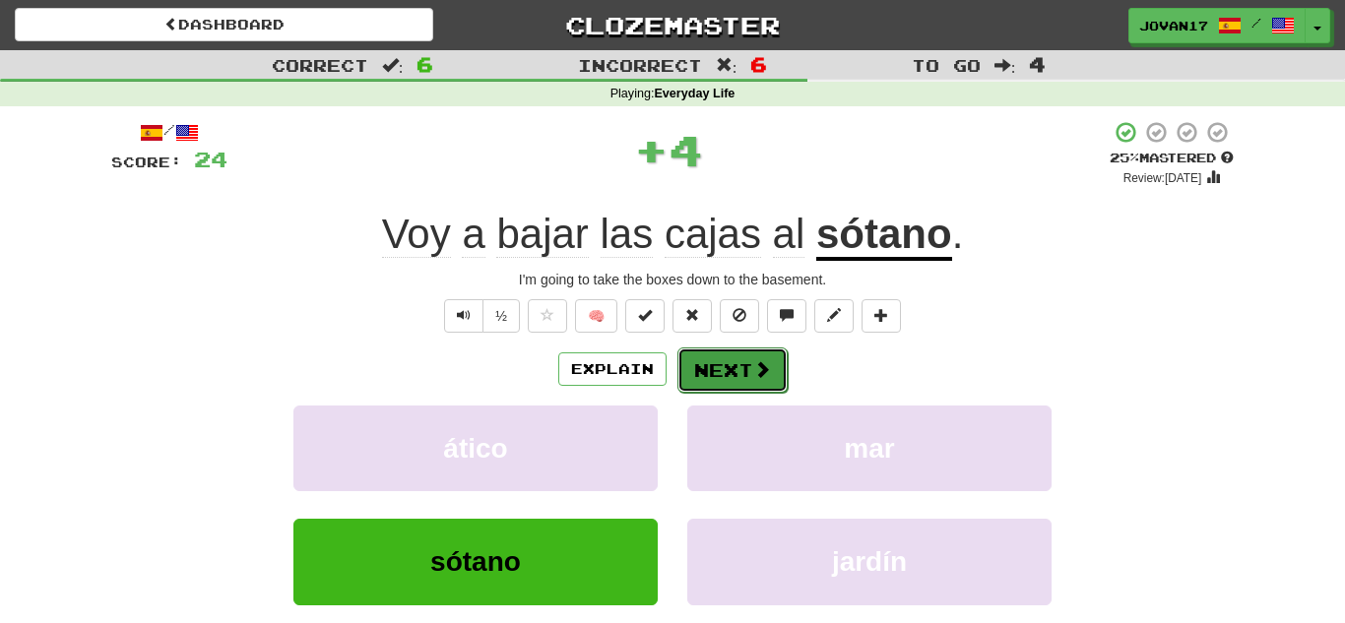
click at [762, 382] on button "Next" at bounding box center [732, 370] width 110 height 45
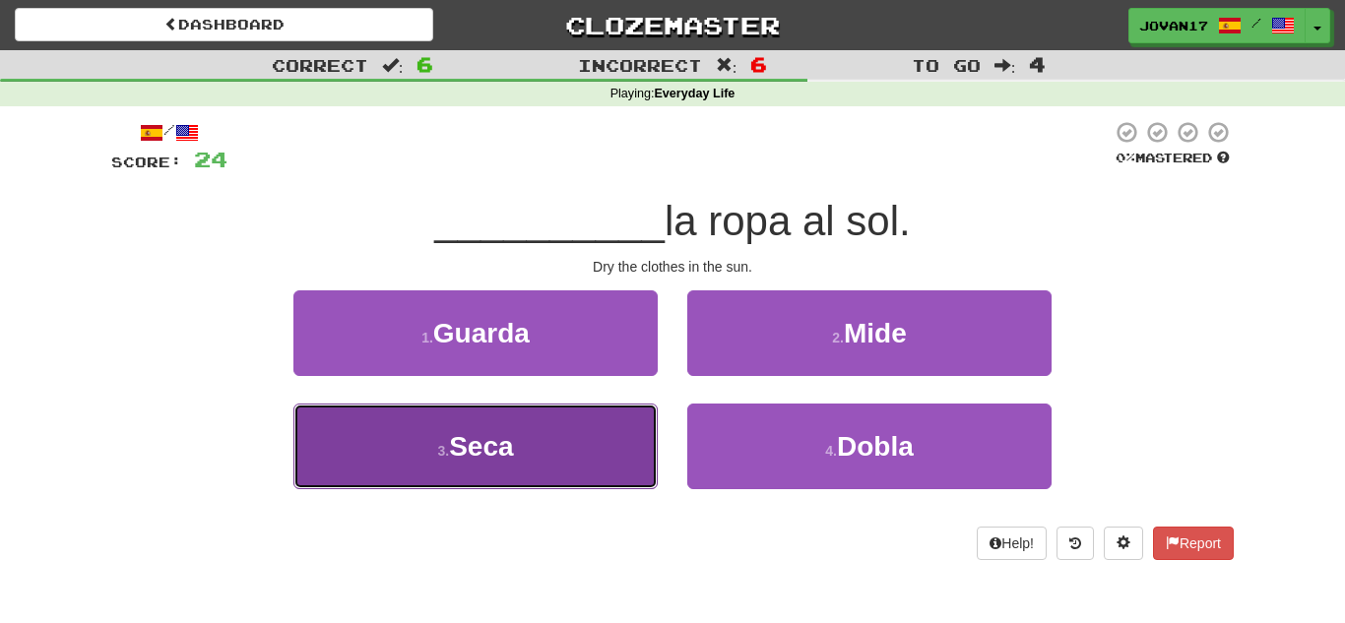
click at [622, 425] on button "3 . Seca" at bounding box center [475, 447] width 364 height 86
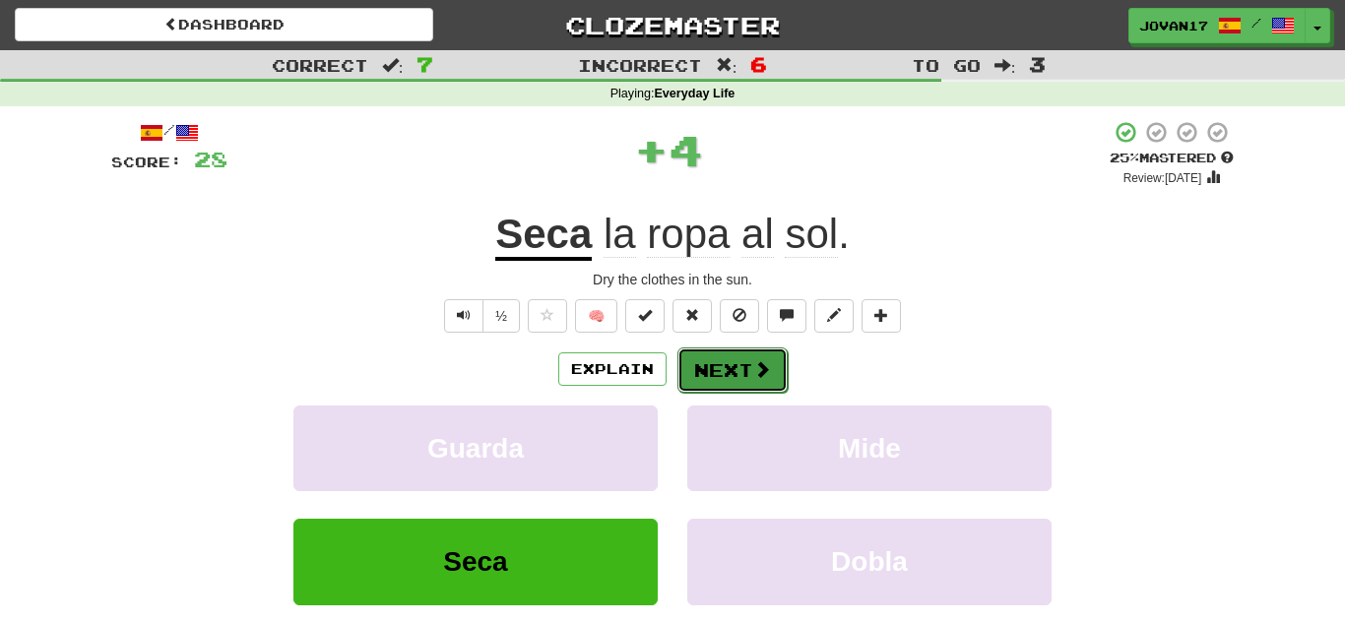
click at [731, 351] on button "Next" at bounding box center [732, 370] width 110 height 45
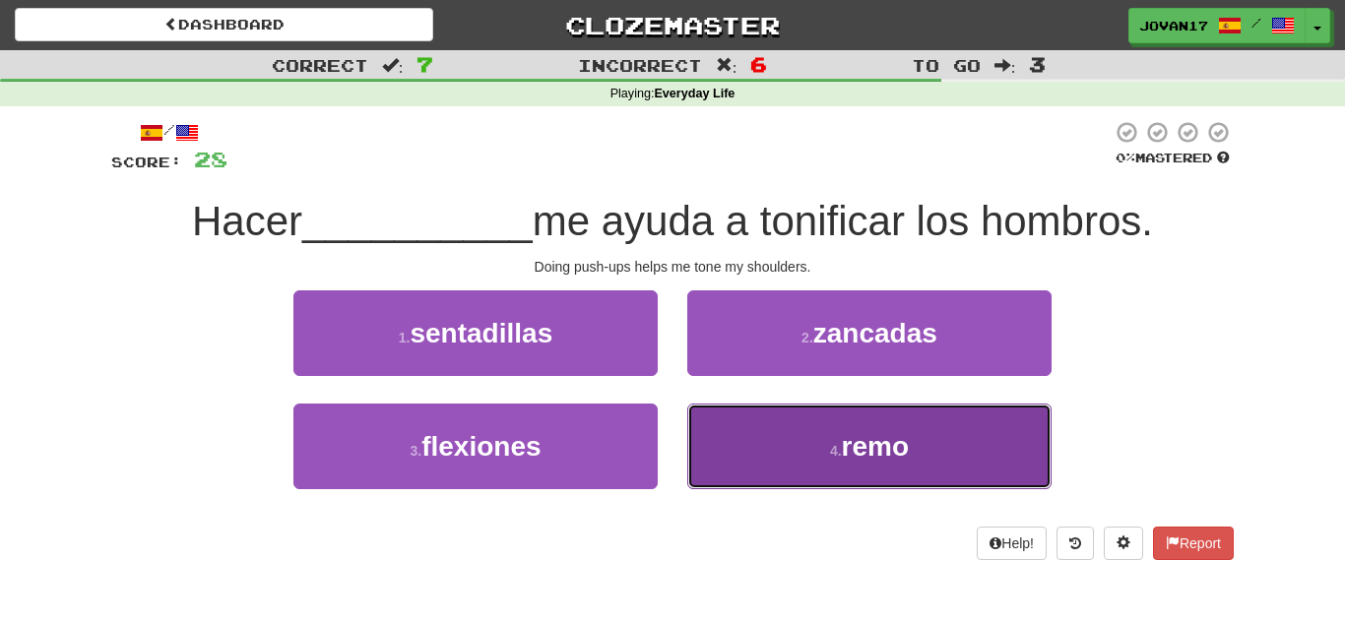
click at [788, 444] on button "4 . remo" at bounding box center [869, 447] width 364 height 86
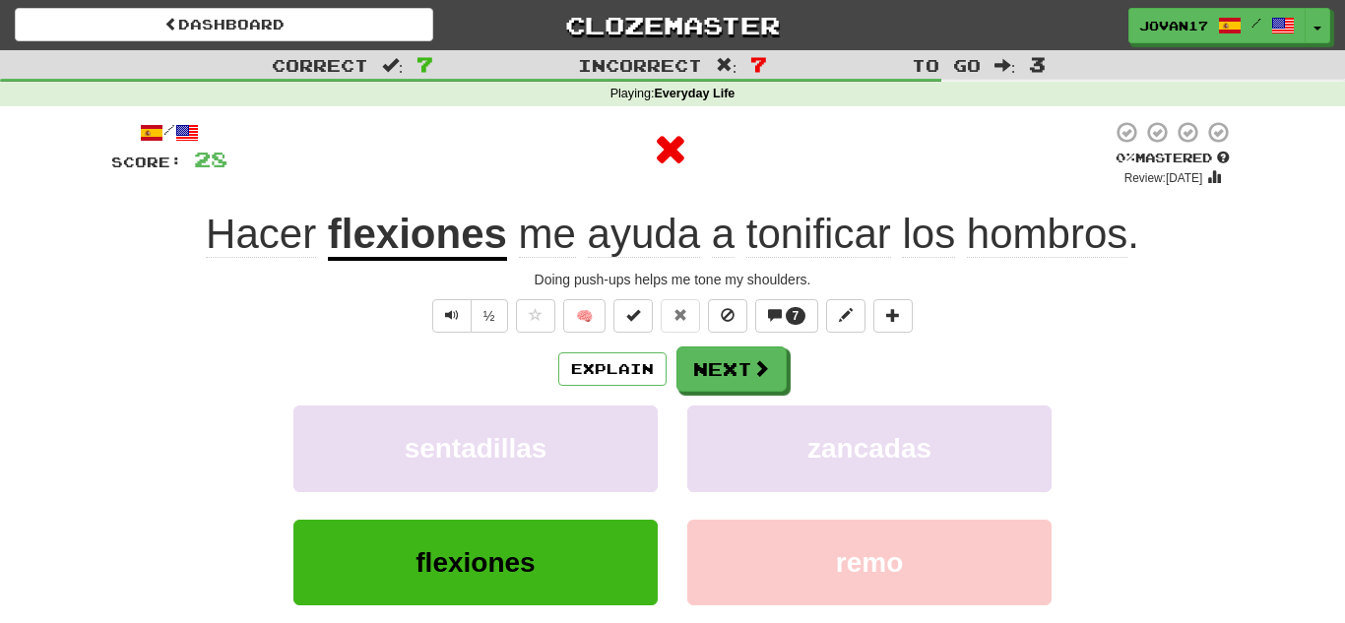
click at [757, 402] on div "Explain Next sentadillas zancadas flexiones remo Learn more: sentadillas zancad…" at bounding box center [672, 505] width 1122 height 316
click at [748, 394] on div "Explain Next sentadillas zancadas flexiones remo Learn more: sentadillas zancad…" at bounding box center [672, 505] width 1122 height 316
click at [734, 374] on button "Next" at bounding box center [732, 370] width 110 height 45
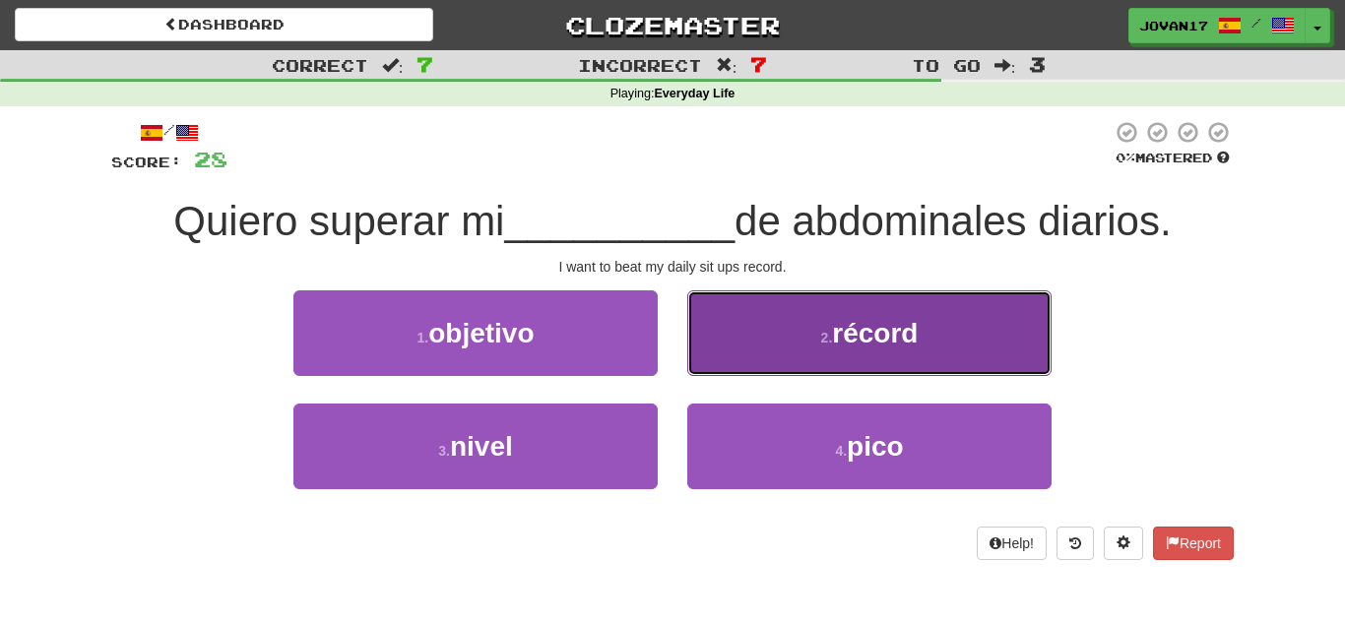
click at [800, 349] on button "2 . récord" at bounding box center [869, 333] width 364 height 86
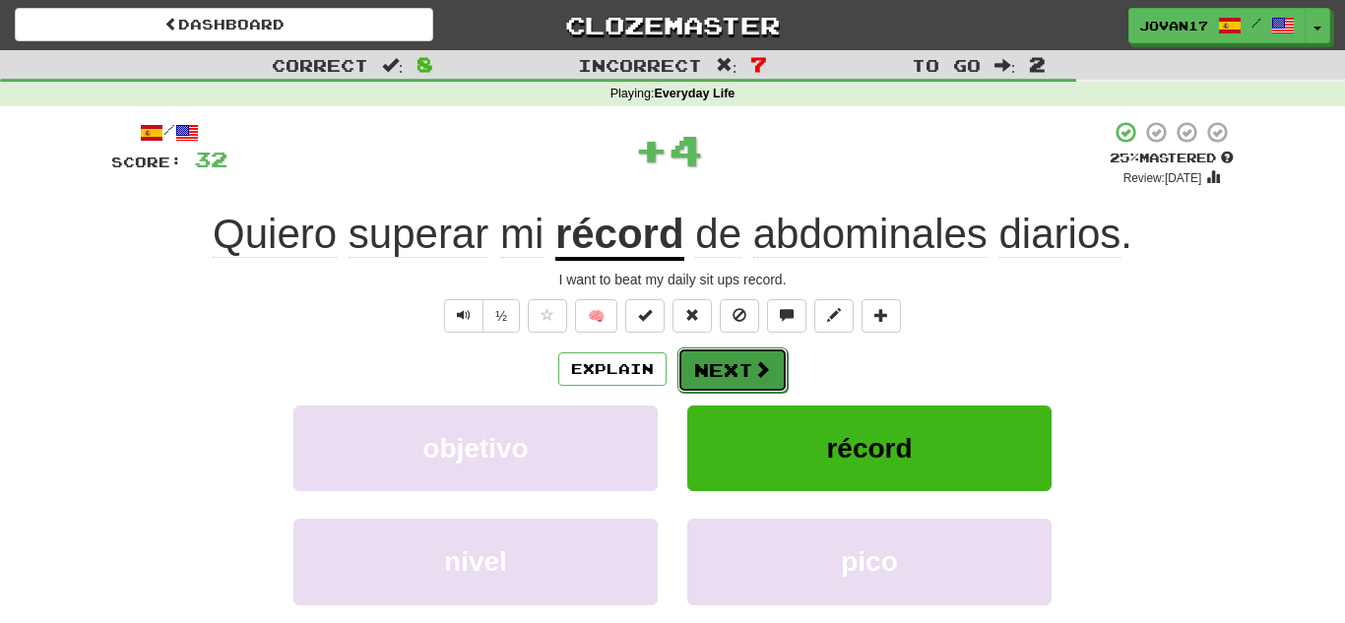
click at [767, 381] on button "Next" at bounding box center [732, 370] width 110 height 45
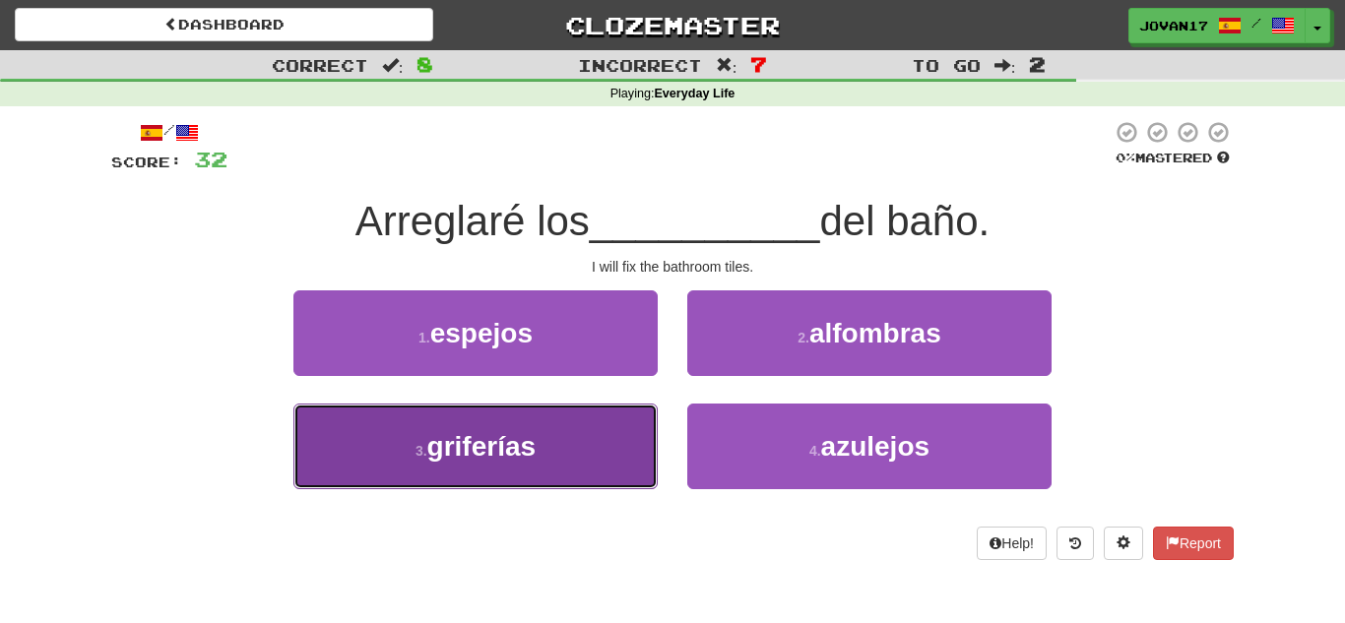
click at [597, 444] on button "3 . griferías" at bounding box center [475, 447] width 364 height 86
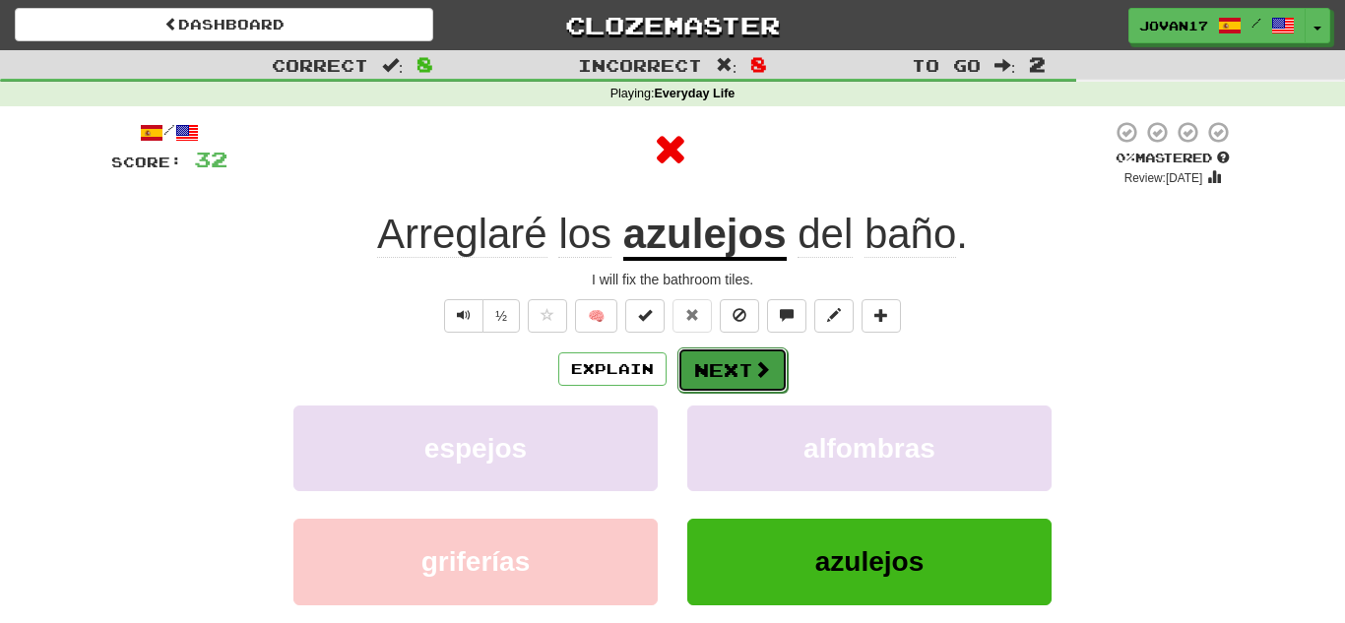
click at [699, 366] on button "Next" at bounding box center [732, 370] width 110 height 45
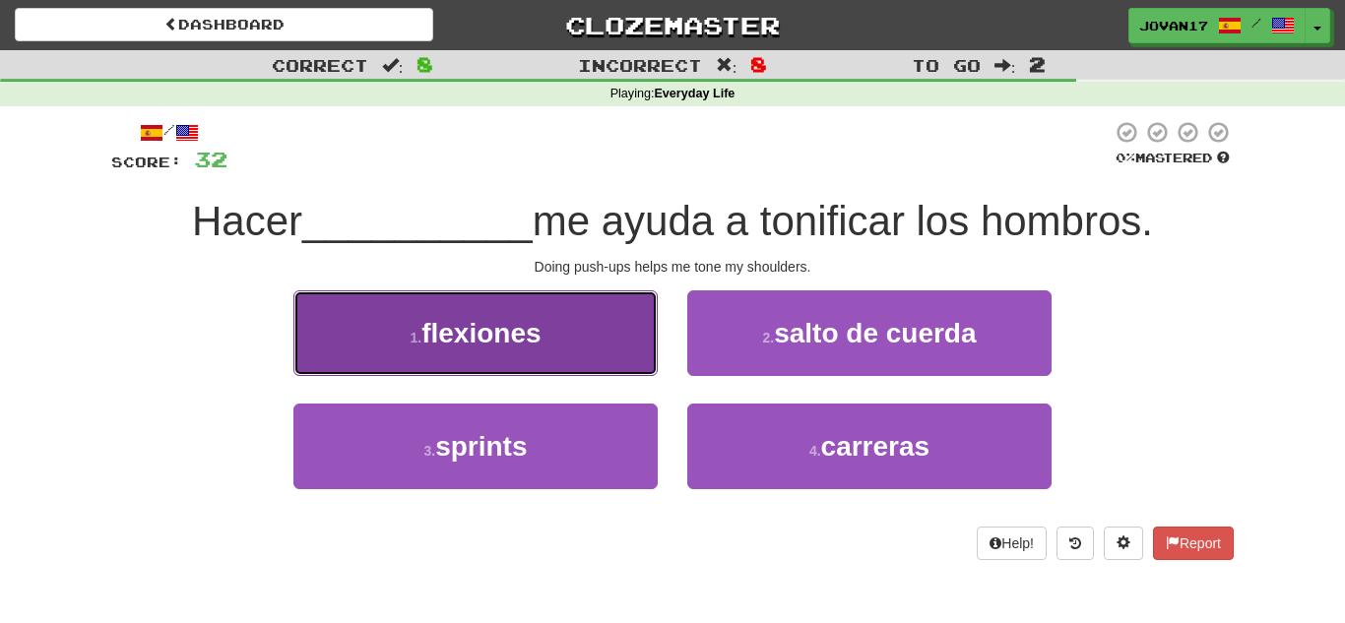
click at [588, 333] on button "1 . flexiones" at bounding box center [475, 333] width 364 height 86
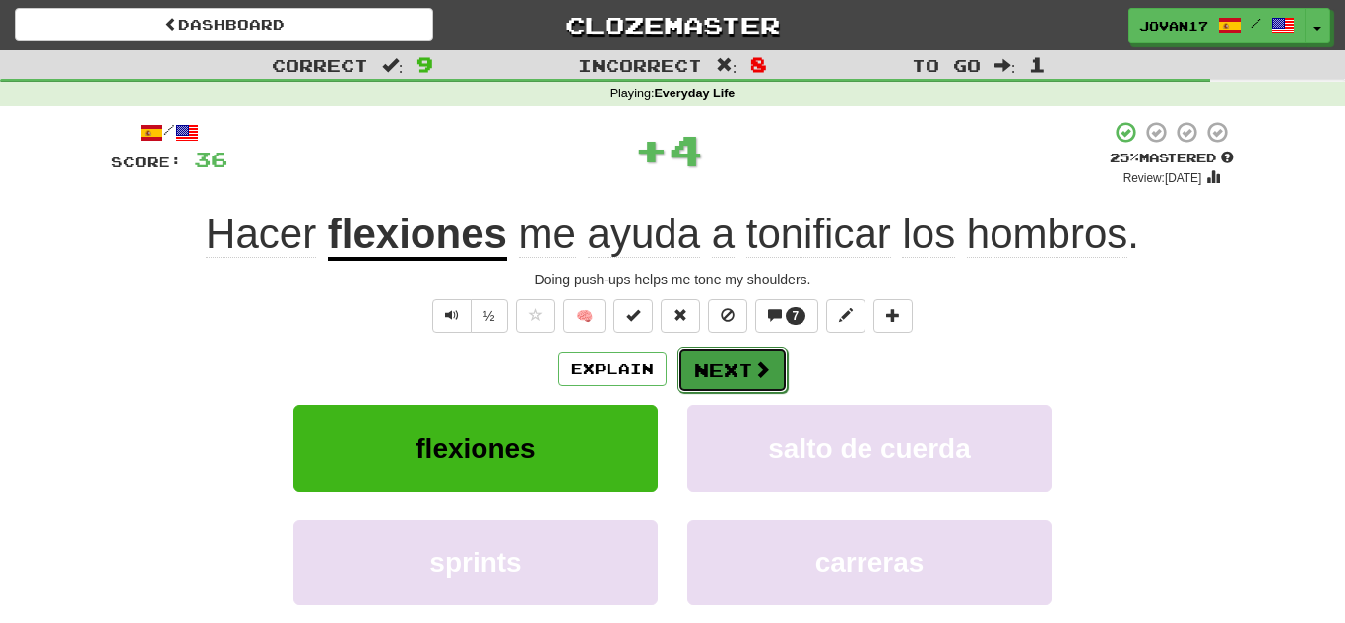
click at [705, 375] on button "Next" at bounding box center [732, 370] width 110 height 45
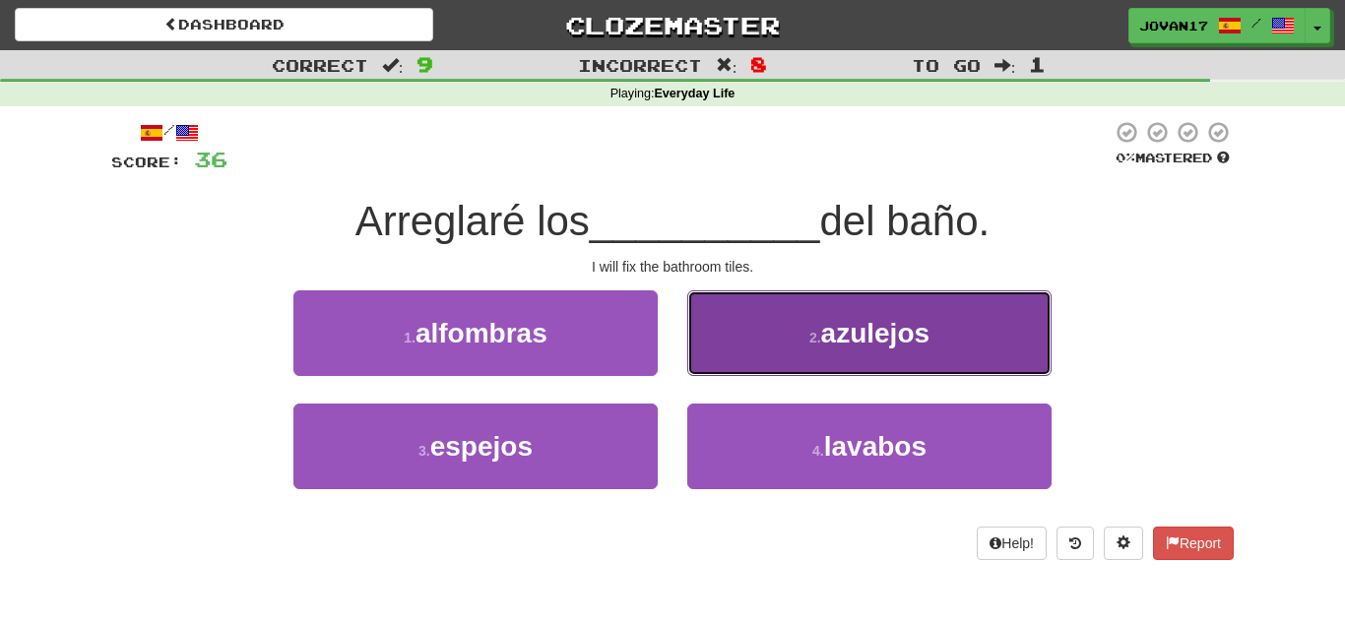
click at [815, 356] on button "2 . azulejos" at bounding box center [869, 333] width 364 height 86
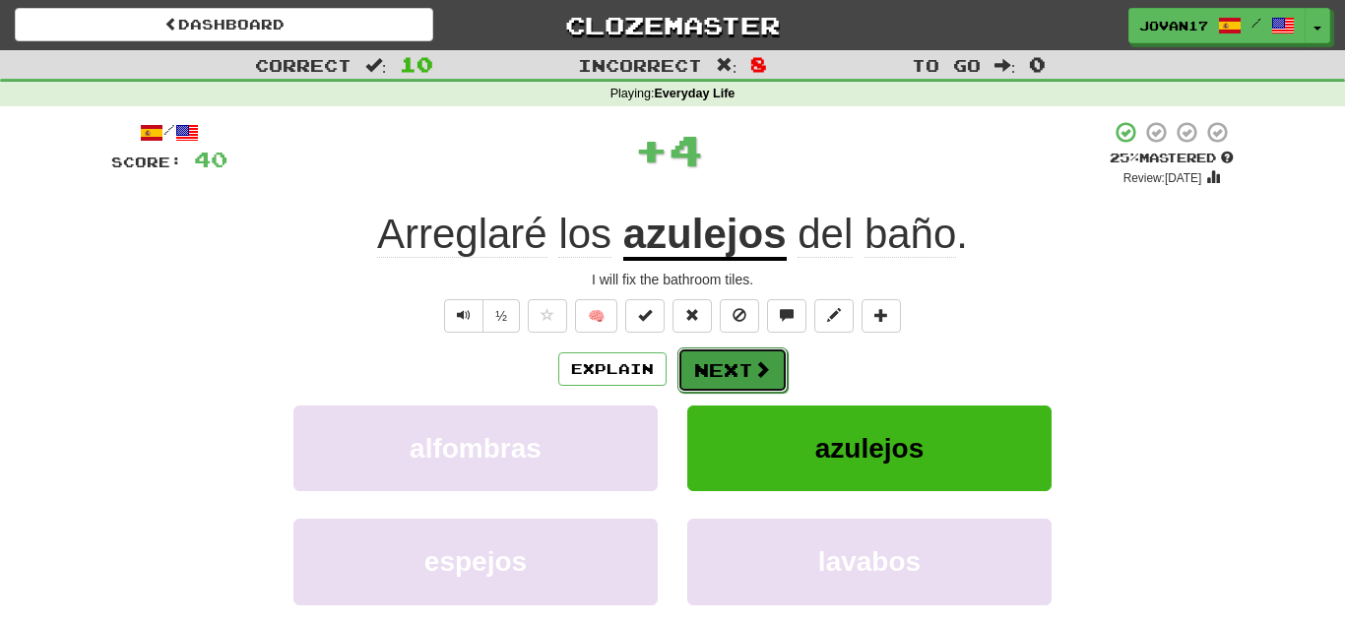
click at [768, 352] on button "Next" at bounding box center [732, 370] width 110 height 45
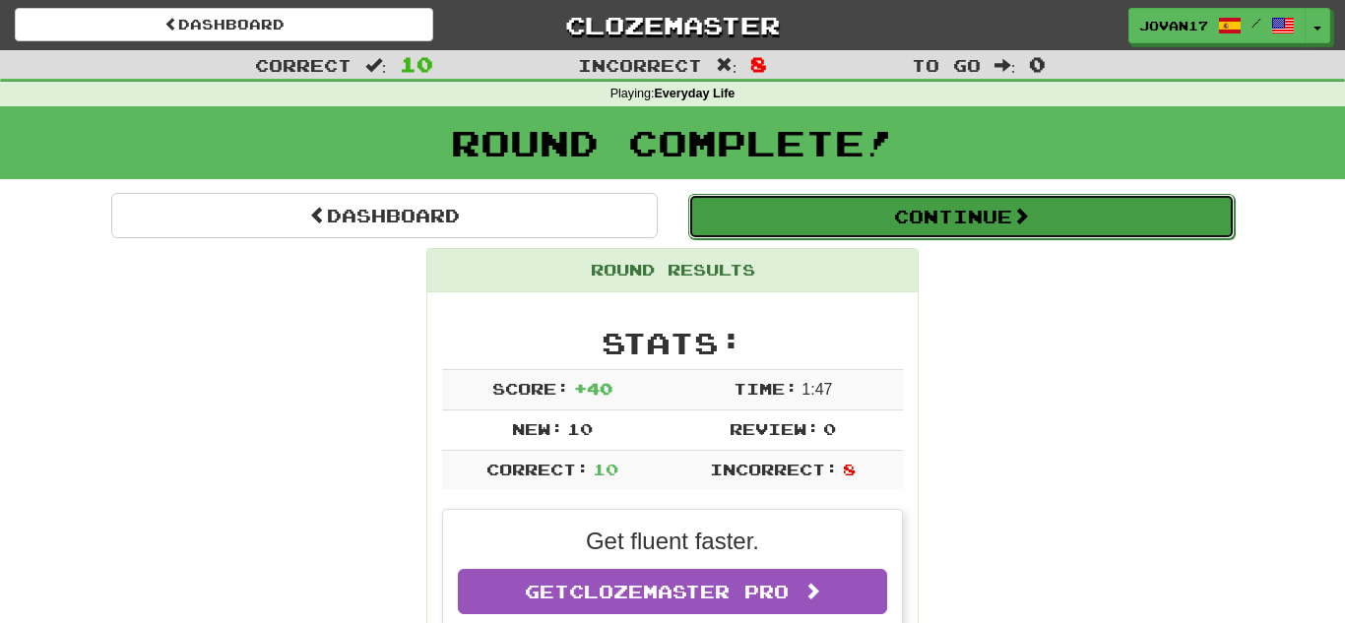
click at [951, 218] on button "Continue" at bounding box center [961, 216] width 546 height 45
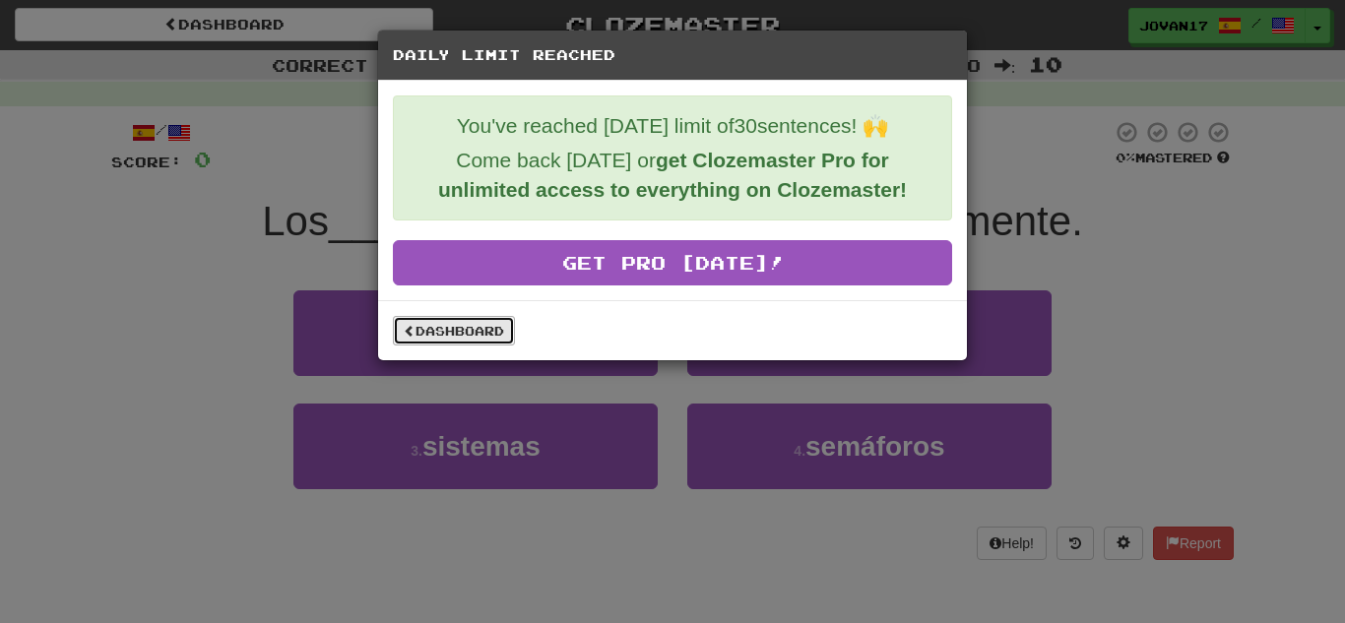
click at [504, 335] on link "Dashboard" at bounding box center [454, 331] width 122 height 30
